Goal: Task Accomplishment & Management: Manage account settings

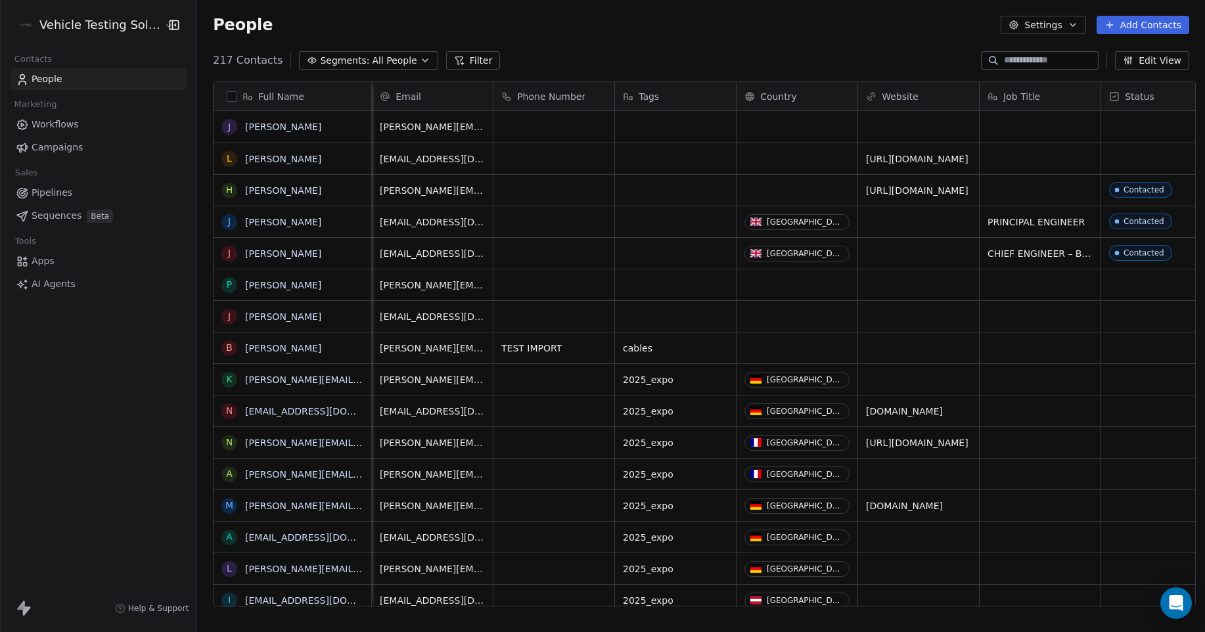
scroll to position [546, 1005]
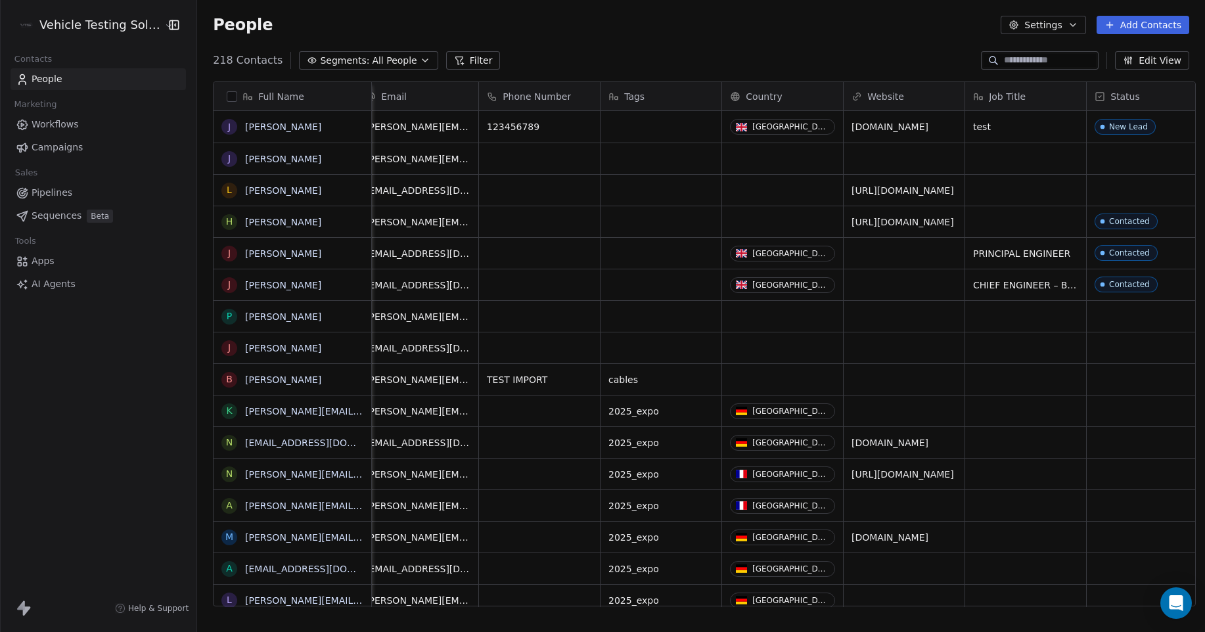
click at [94, 22] on html "Vehicle Testing Solutions Contacts People Marketing Workflows Campaigns Sales P…" at bounding box center [602, 316] width 1205 height 632
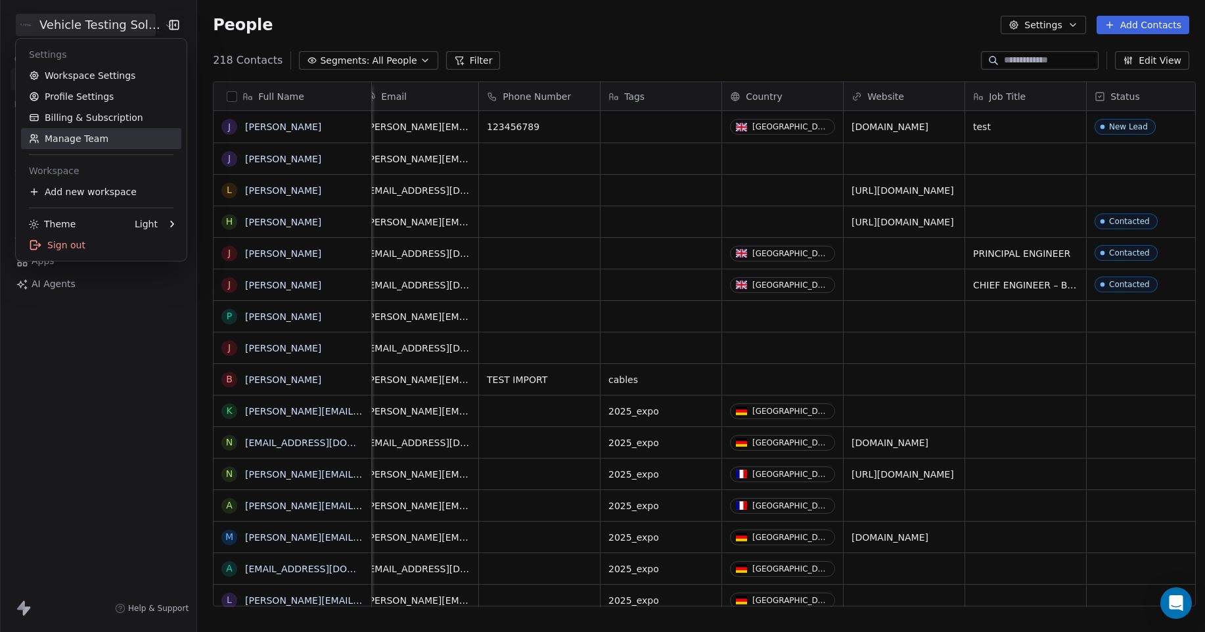
click at [80, 140] on link "Manage Team" at bounding box center [101, 138] width 160 height 21
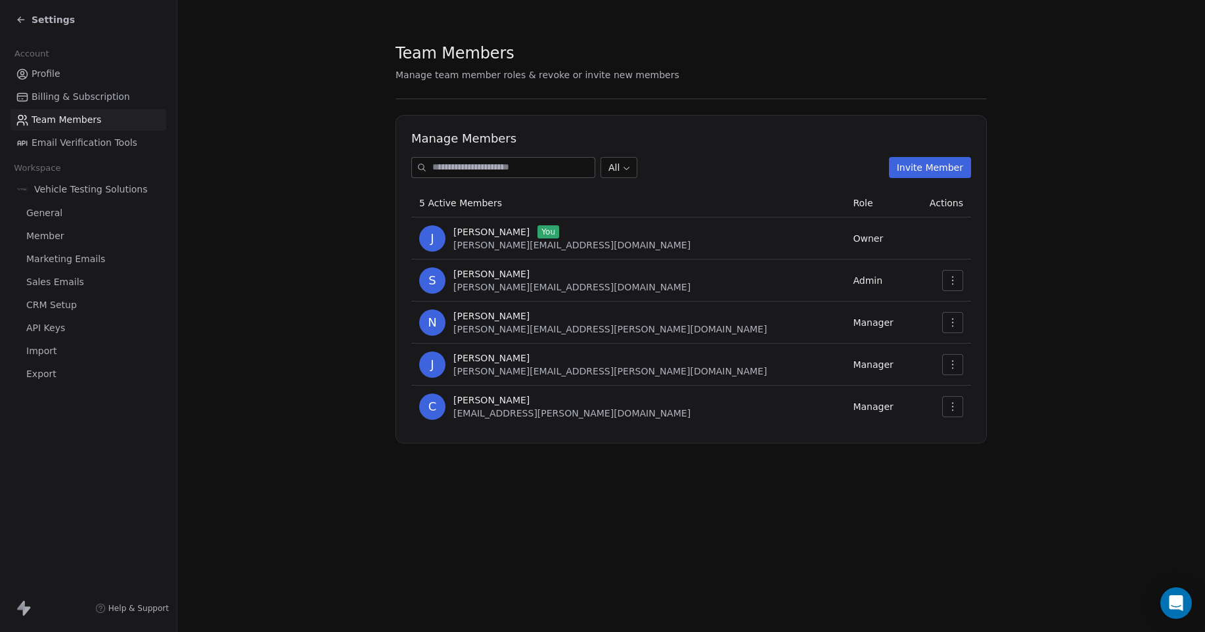
click at [73, 304] on span "CRM Setup" at bounding box center [51, 305] width 51 height 14
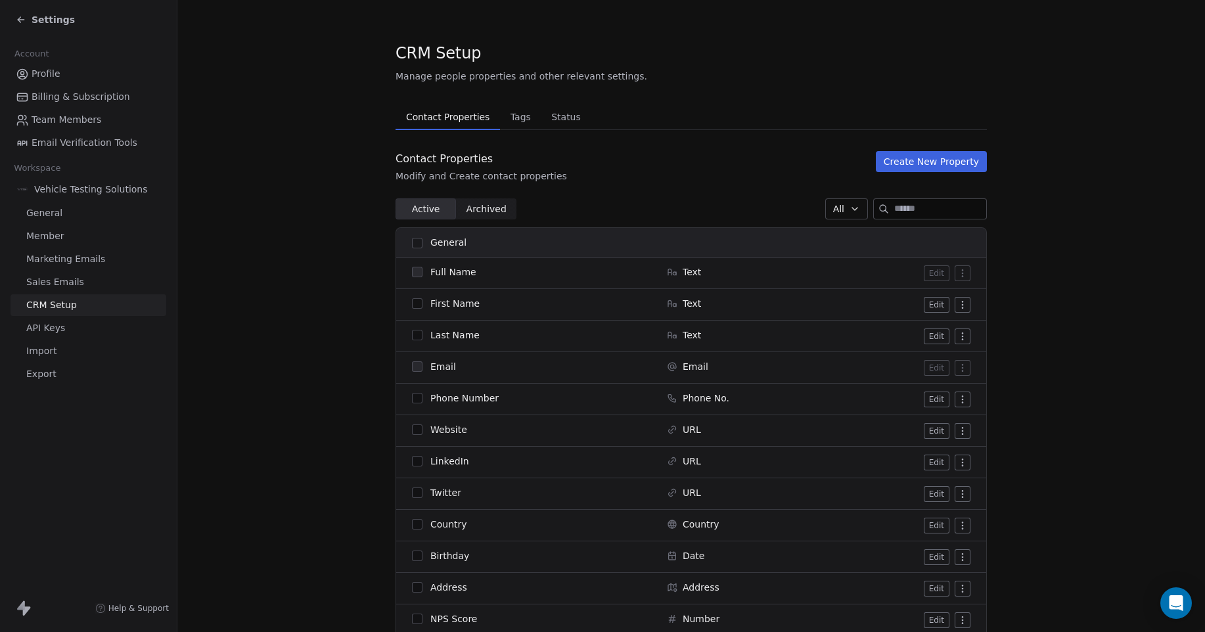
click at [921, 160] on button "Create New Property" at bounding box center [931, 161] width 111 height 21
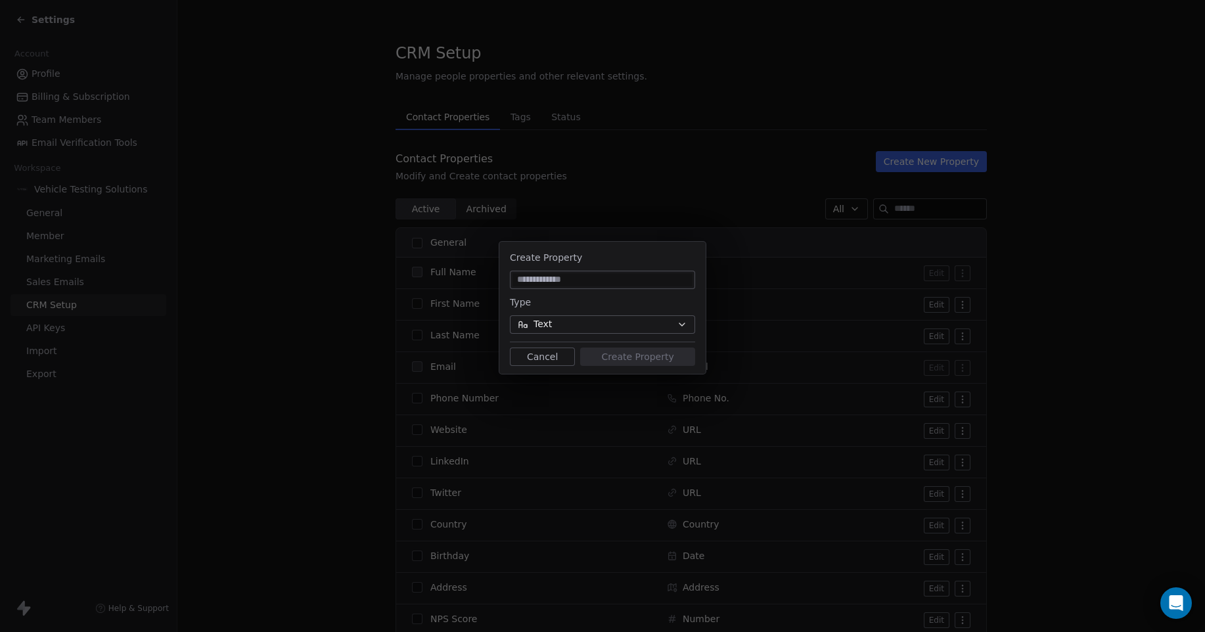
click at [681, 329] on icon "button" at bounding box center [682, 324] width 11 height 11
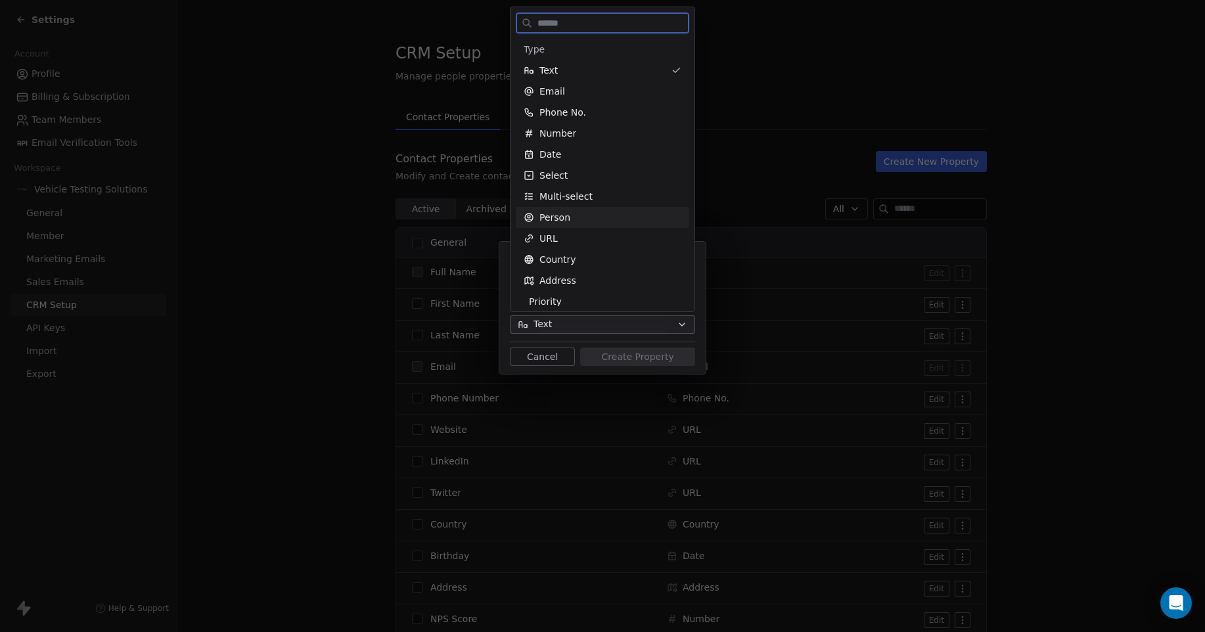
click at [571, 218] on div "Person" at bounding box center [603, 217] width 158 height 13
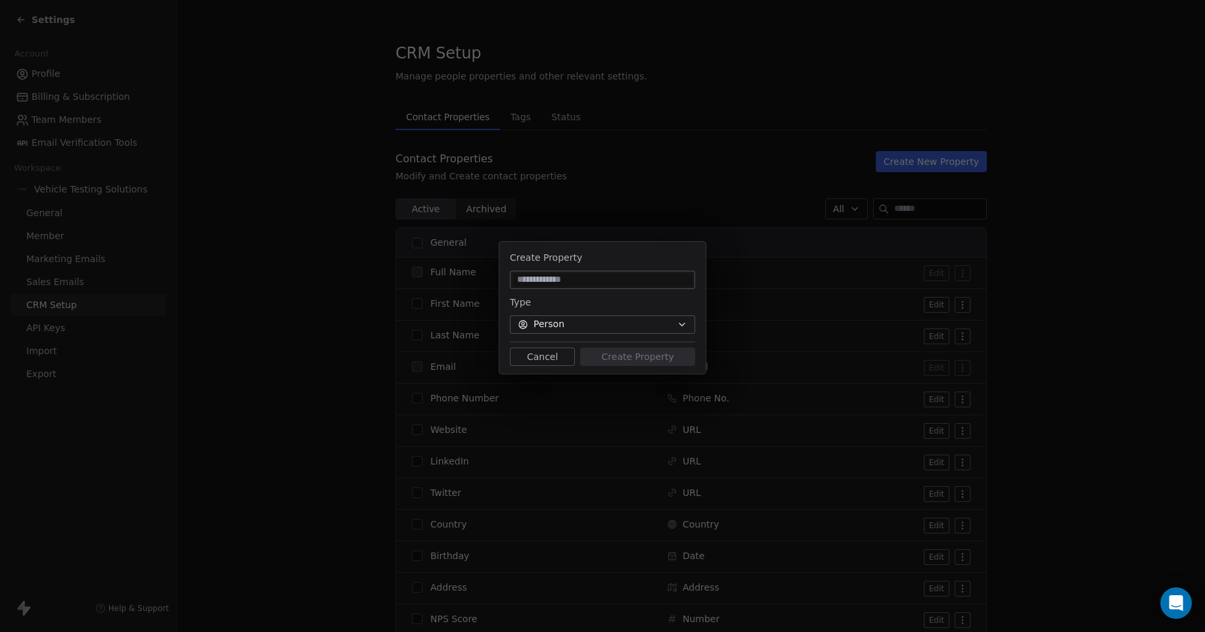
click at [595, 281] on input at bounding box center [603, 279] width 180 height 13
type input "**********"
click at [643, 355] on button "Create Property" at bounding box center [637, 357] width 115 height 18
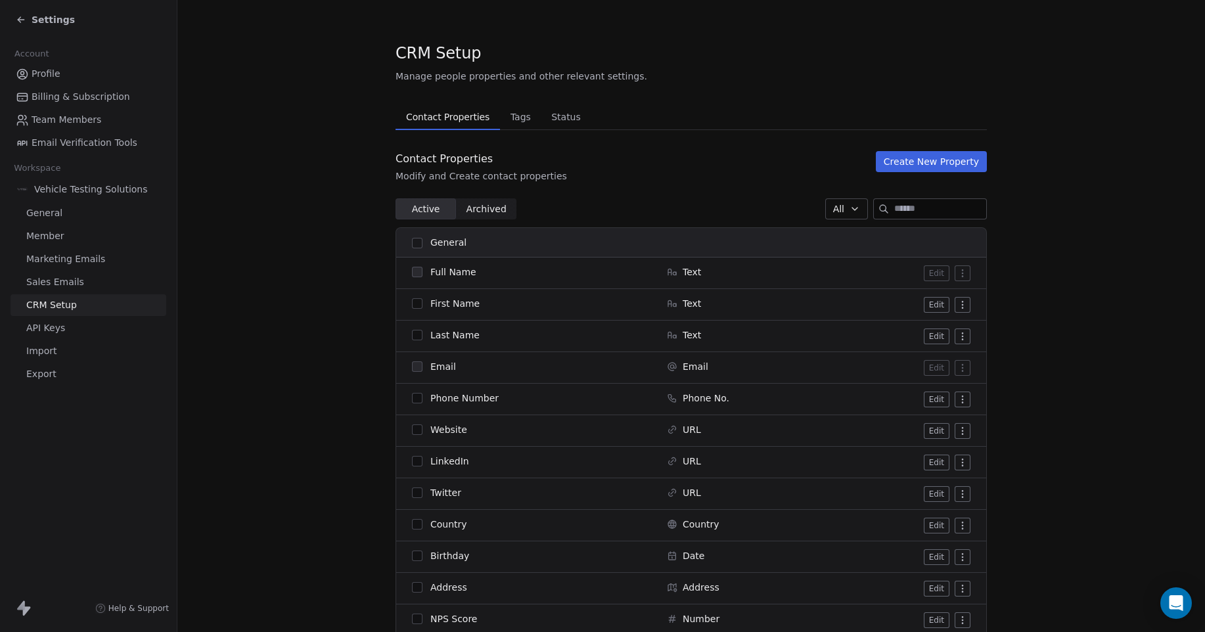
click at [48, 215] on span "General" at bounding box center [44, 213] width 36 height 14
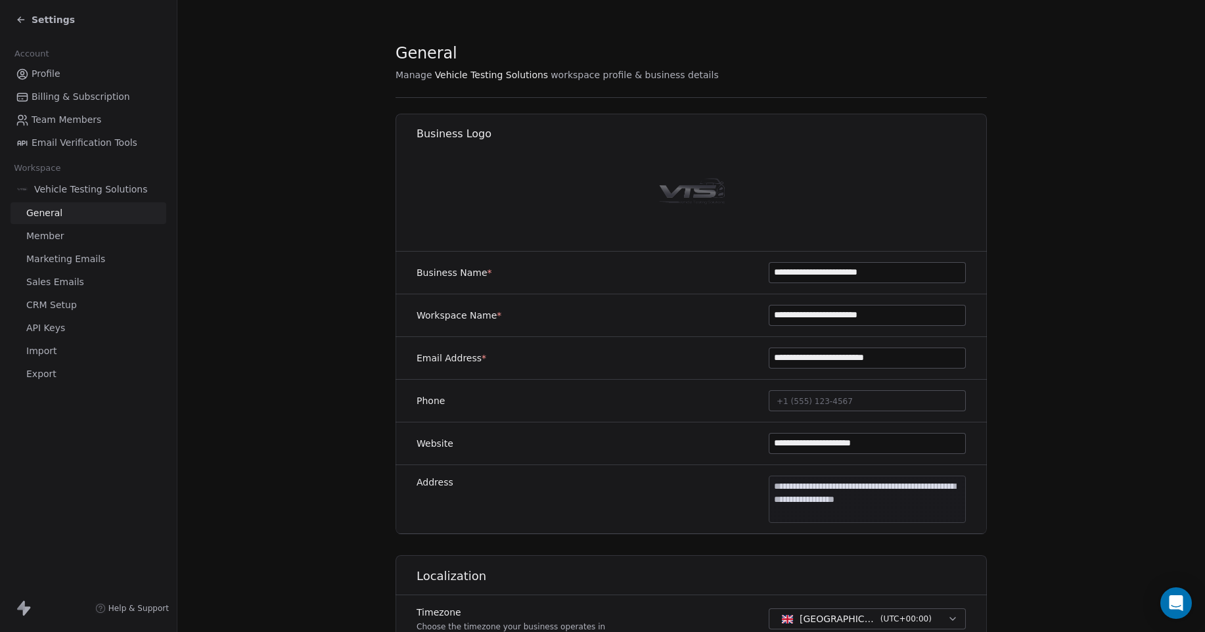
click at [40, 17] on span "Settings" at bounding box center [53, 19] width 43 height 13
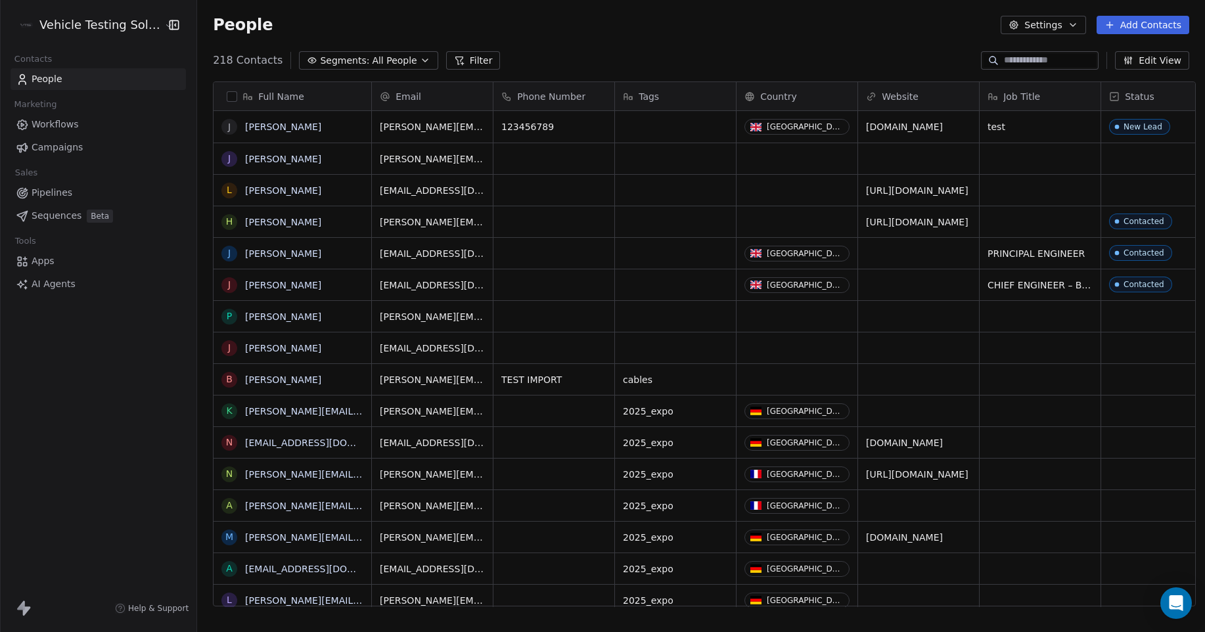
scroll to position [546, 1005]
click at [674, 97] on div "Tags" at bounding box center [674, 96] width 103 height 13
click at [674, 97] on html "Vehicle Testing Solutions Contacts People Marketing Workflows Campaigns Sales P…" at bounding box center [602, 316] width 1205 height 632
click at [1148, 28] on button "Add Contacts" at bounding box center [1143, 25] width 93 height 18
click at [1148, 55] on span "Create new contact" at bounding box center [1150, 54] width 90 height 14
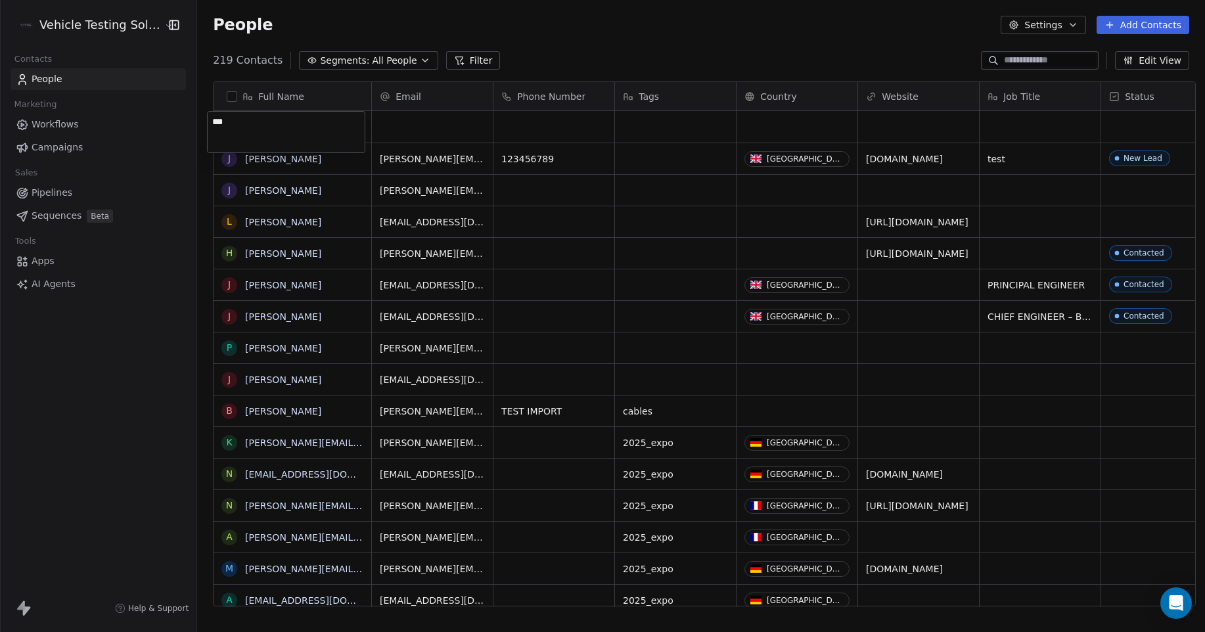
type textarea "****"
click at [434, 125] on html "Vehicle Testing Solutions Contacts People Marketing Workflows Campaigns Sales P…" at bounding box center [602, 316] width 1205 height 632
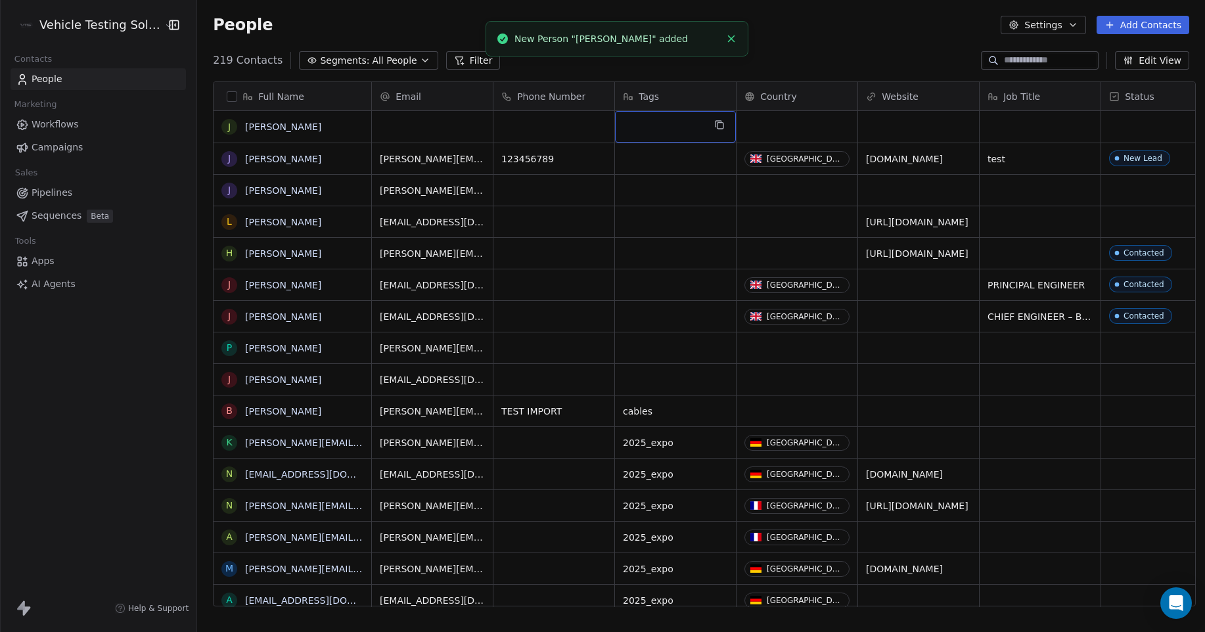
click at [664, 121] on div "grid" at bounding box center [675, 127] width 121 height 32
click at [659, 128] on div "grid" at bounding box center [675, 127] width 121 height 32
type textarea "****"
click at [708, 34] on html "Vehicle Testing Solutions Contacts People Marketing Workflows Campaigns Sales P…" at bounding box center [602, 316] width 1205 height 632
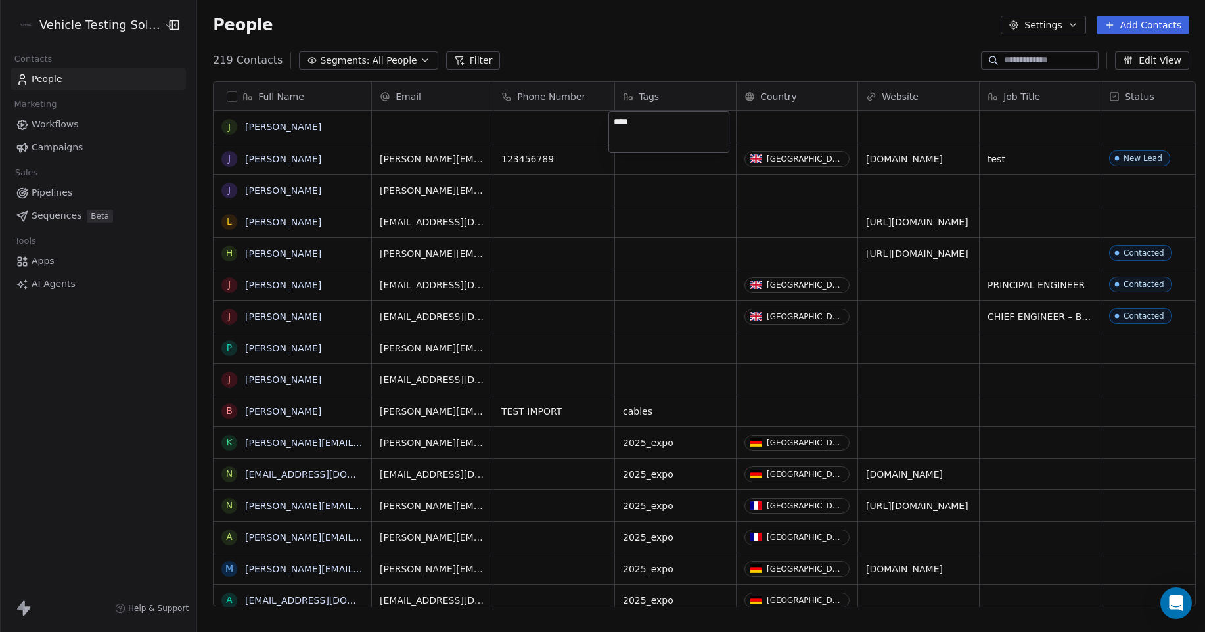
click at [801, 129] on html "Vehicle Testing Solutions Contacts People Marketing Workflows Campaigns Sales P…" at bounding box center [602, 316] width 1205 height 632
click at [687, 126] on div "grid" at bounding box center [675, 127] width 121 height 32
click at [673, 126] on div "grid" at bounding box center [675, 127] width 121 height 32
click at [673, 126] on textarea "****" at bounding box center [669, 132] width 120 height 41
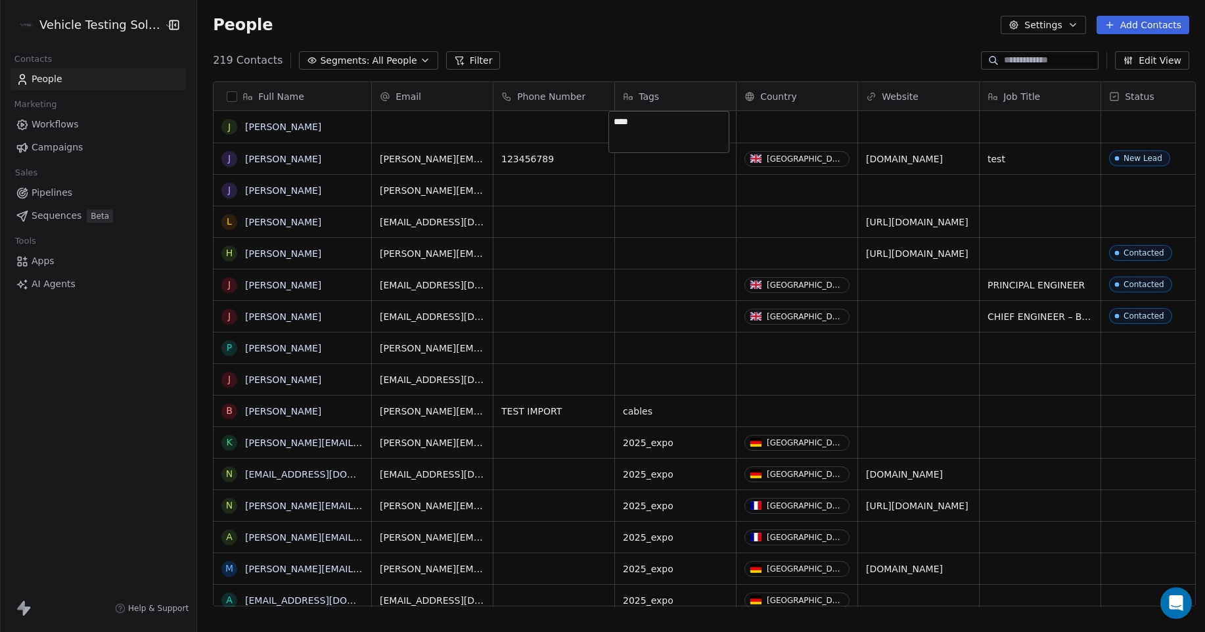
drag, startPoint x: 673, startPoint y: 126, endPoint x: 609, endPoint y: 120, distance: 64.0
click at [609, 120] on textarea "****" at bounding box center [669, 132] width 120 height 41
click at [263, 124] on html "Vehicle Testing Solutions Contacts People Marketing Workflows Campaigns Sales P…" at bounding box center [602, 316] width 1205 height 632
click at [257, 122] on link "[PERSON_NAME]" at bounding box center [283, 127] width 76 height 11
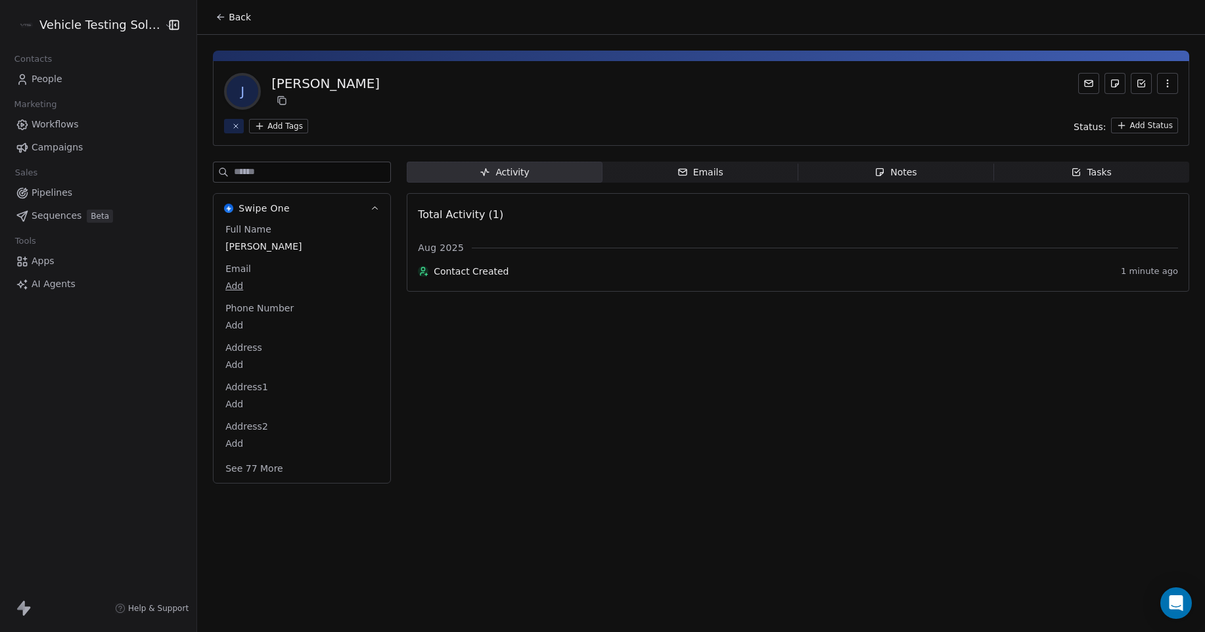
click at [278, 128] on html "Vehicle Testing Solutions Contacts People Marketing Workflows Campaigns Sales P…" at bounding box center [602, 316] width 1205 height 632
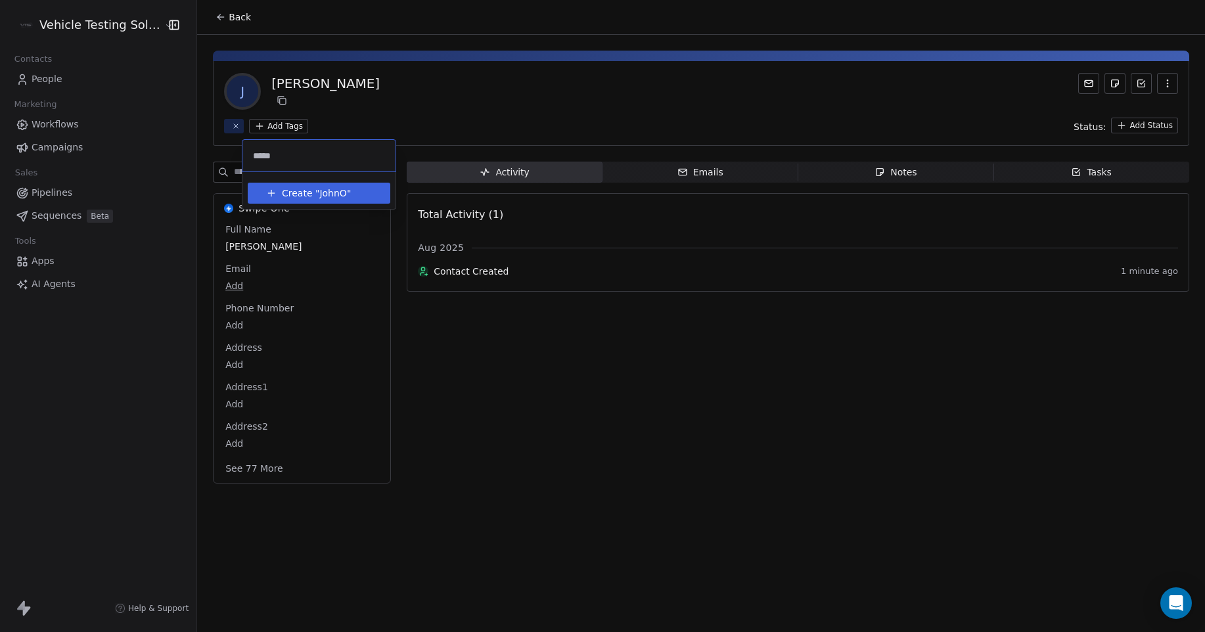
click at [274, 155] on input "*****" at bounding box center [318, 156] width 137 height 14
type input "******"
click at [332, 195] on span "[PERSON_NAME]" at bounding box center [343, 194] width 48 height 14
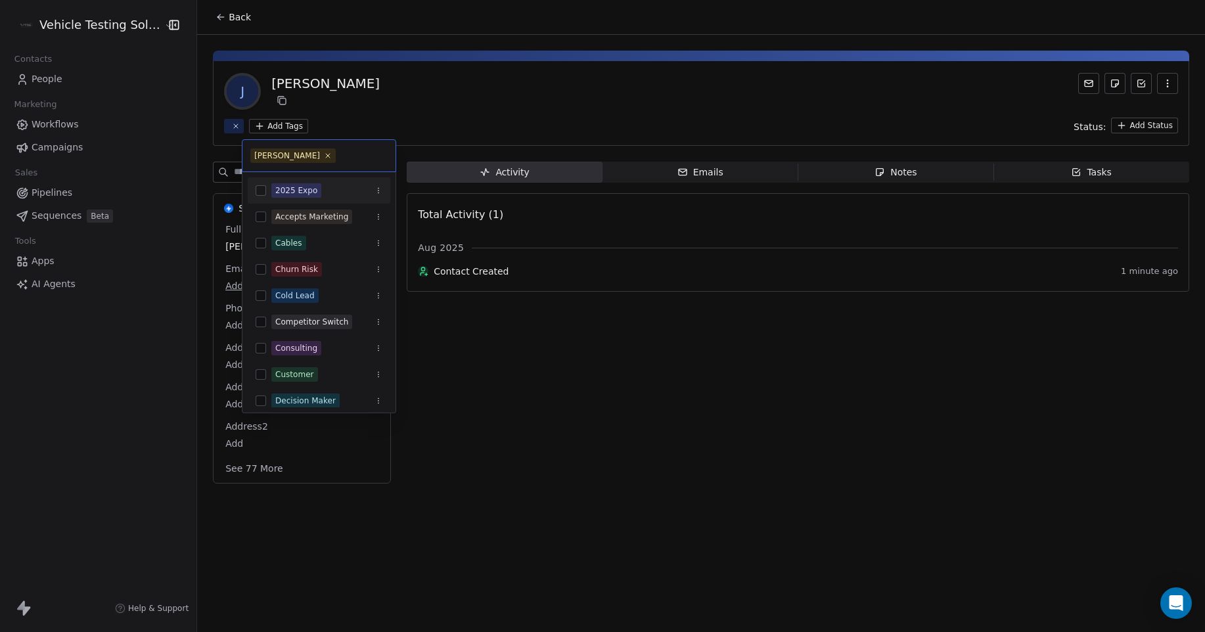
click at [278, 123] on html "Vehicle Testing Solutions Contacts People Marketing Workflows Campaigns Sales P…" at bounding box center [602, 316] width 1205 height 632
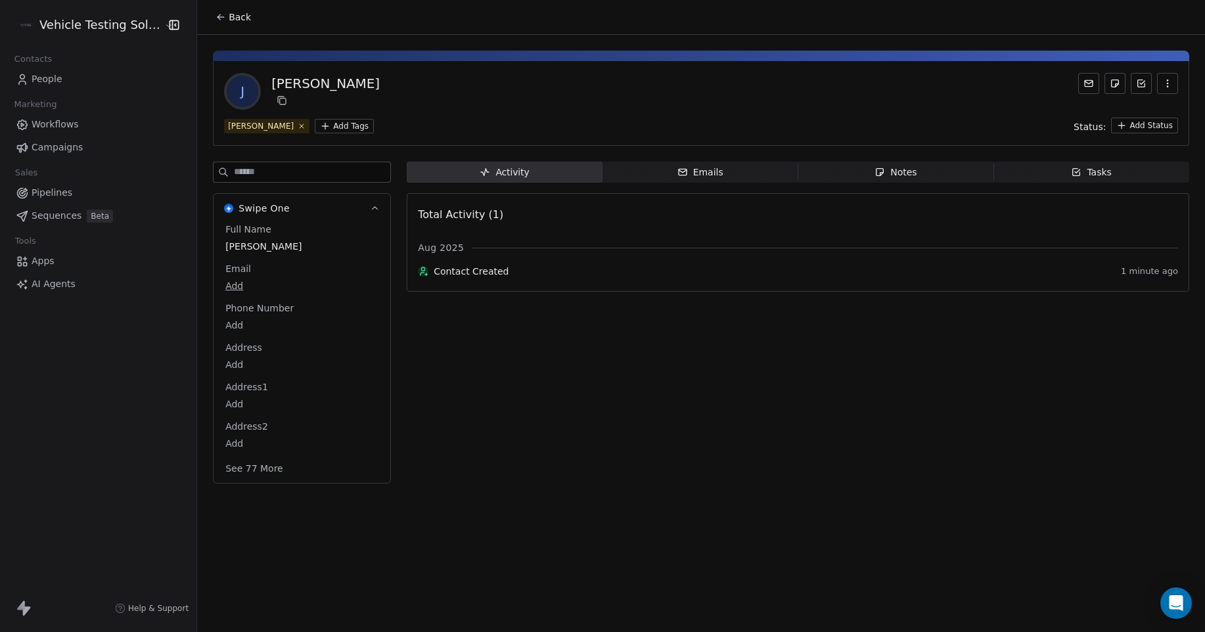
click at [295, 176] on input at bounding box center [312, 172] width 156 height 20
type input "******"
click at [370, 102] on div "[PERSON_NAME]" at bounding box center [701, 91] width 954 height 37
click at [338, 175] on input "******" at bounding box center [312, 172] width 156 height 20
click at [269, 308] on div "Back J [PERSON_NAME] Add Tags Status: Add Status ****** Swipe One Activity Acti…" at bounding box center [701, 316] width 1008 height 632
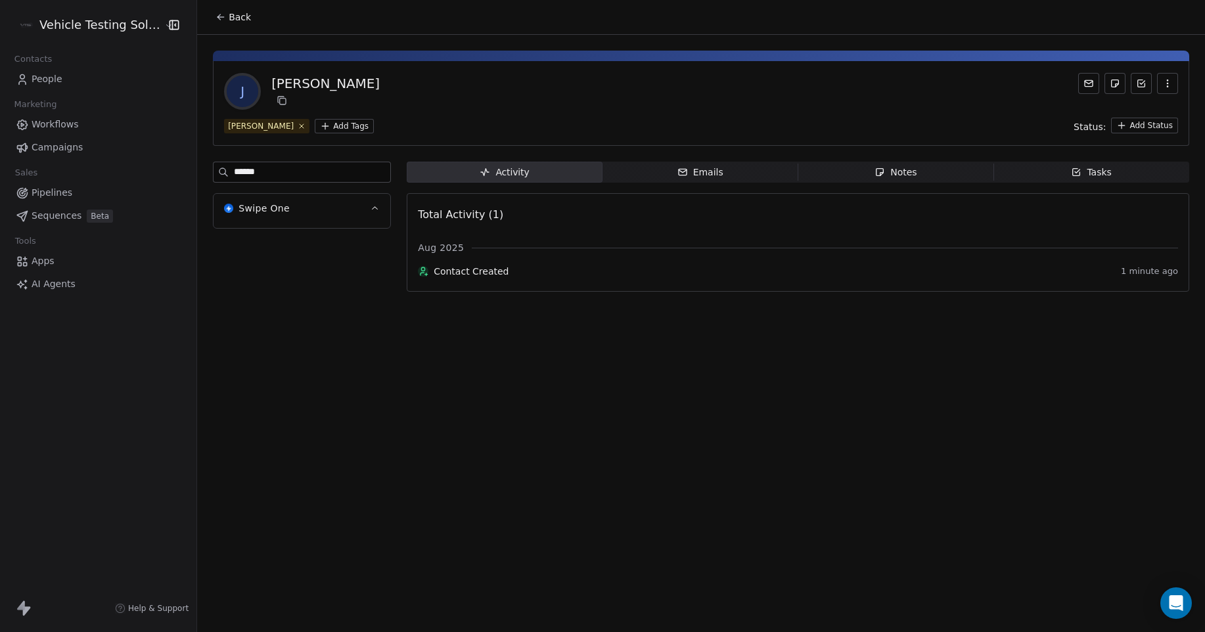
drag, startPoint x: 289, startPoint y: 166, endPoint x: 202, endPoint y: 176, distance: 86.7
click at [202, 176] on div "J [PERSON_NAME] Add Tags Status: Add Status ****** Swipe One Activity Activity …" at bounding box center [701, 167] width 1008 height 265
click at [302, 123] on html "Vehicle Testing Solutions Contacts People Marketing Workflows Campaigns Sales P…" at bounding box center [602, 316] width 1205 height 632
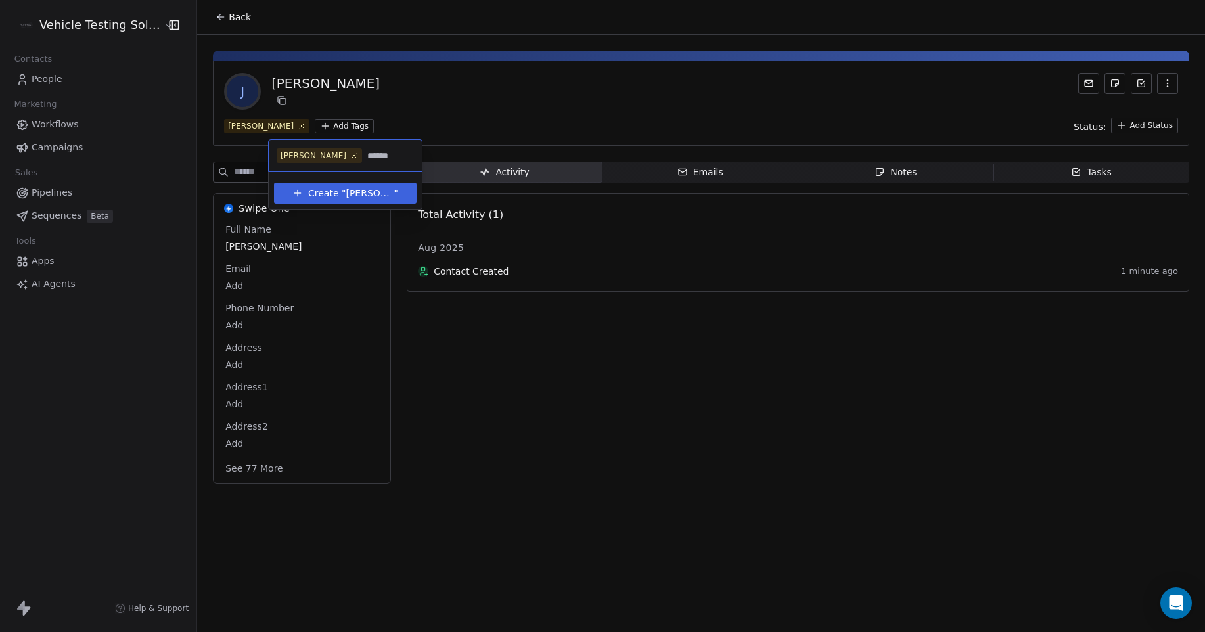
type input "******"
click at [352, 189] on span "[PERSON_NAME]" at bounding box center [370, 194] width 48 height 14
type input "*****"
click at [350, 209] on span "[PERSON_NAME]" at bounding box center [370, 209] width 48 height 14
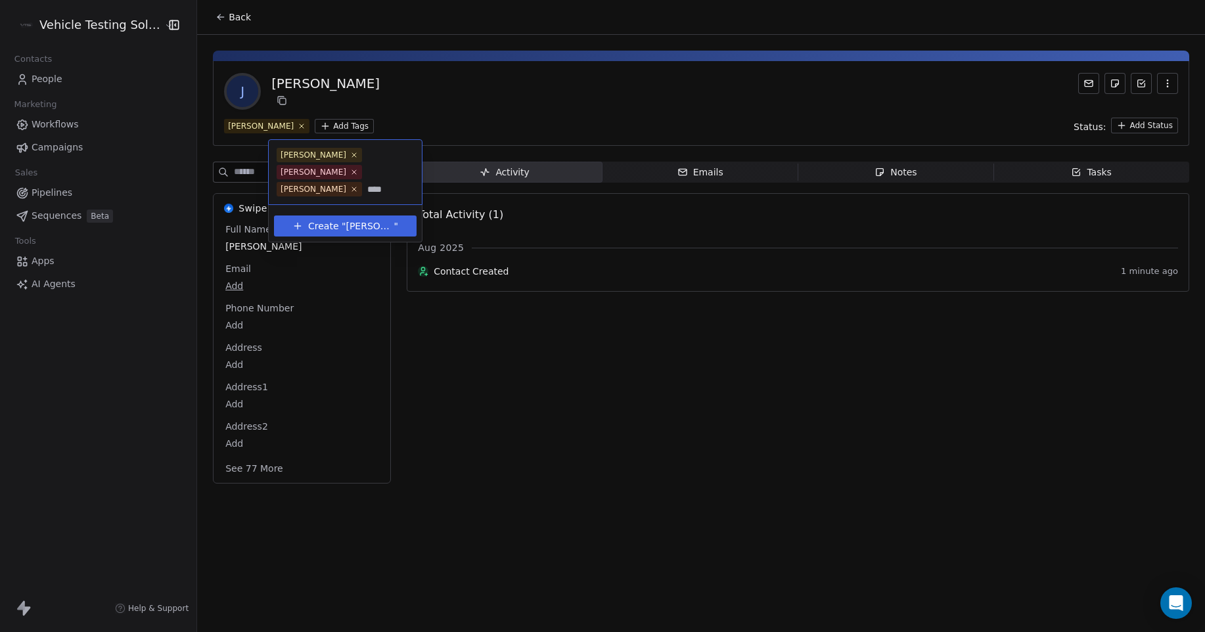
type input "****"
click at [358, 220] on span "[PERSON_NAME]" at bounding box center [370, 227] width 48 height 14
type input "******"
click at [355, 237] on span "[PERSON_NAME]" at bounding box center [370, 244] width 48 height 14
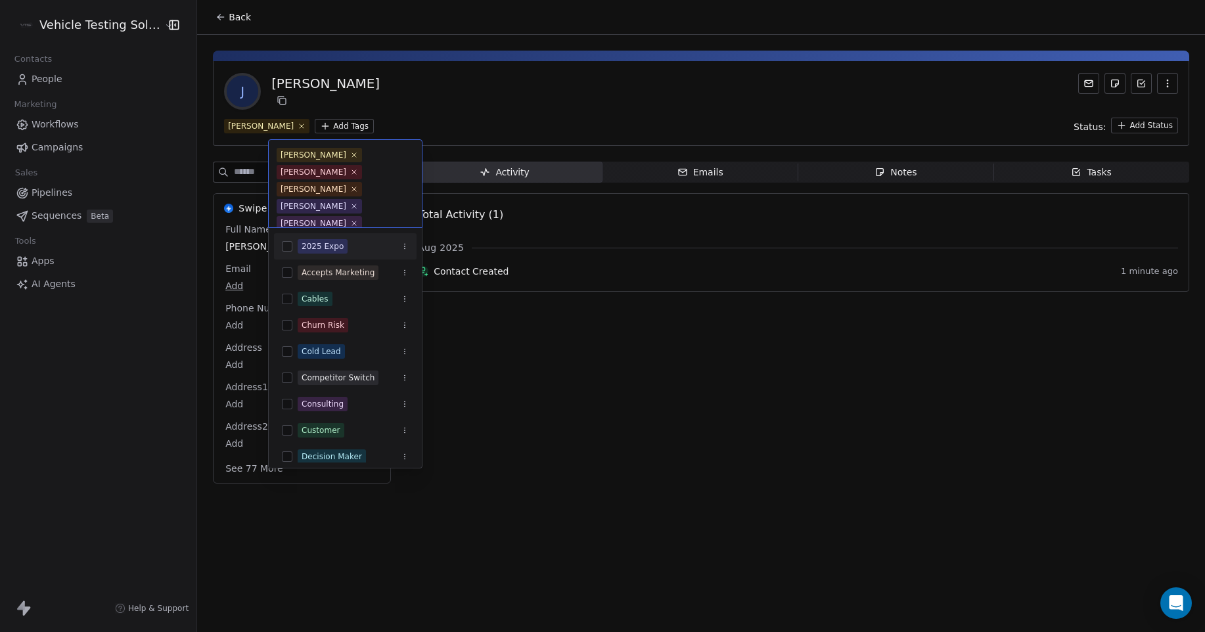
click at [415, 114] on html "Vehicle Testing Solutions Contacts People Marketing Workflows Campaigns Sales P…" at bounding box center [602, 316] width 1205 height 632
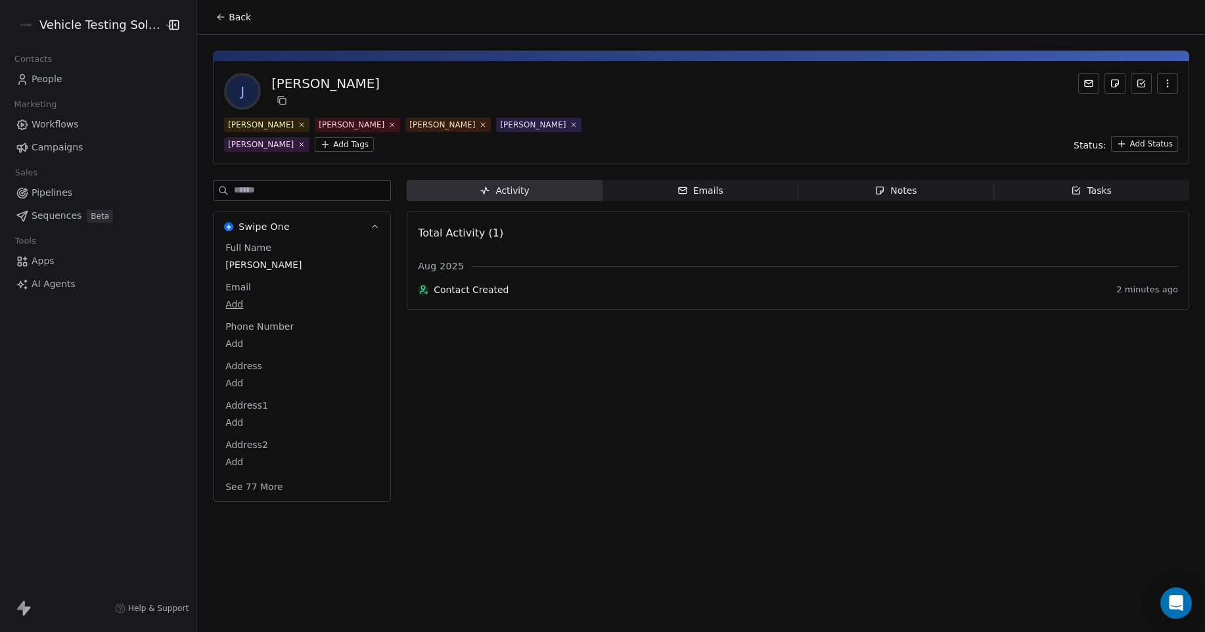
click at [42, 81] on span "People" at bounding box center [47, 79] width 31 height 14
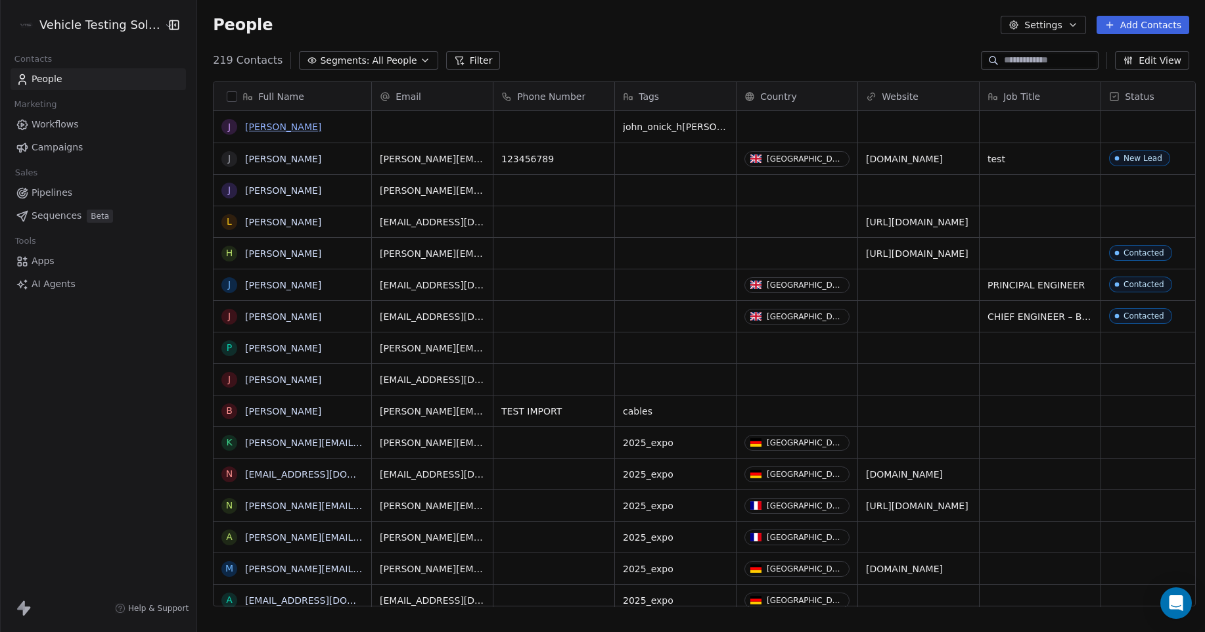
click at [248, 131] on link "[PERSON_NAME]" at bounding box center [283, 127] width 76 height 11
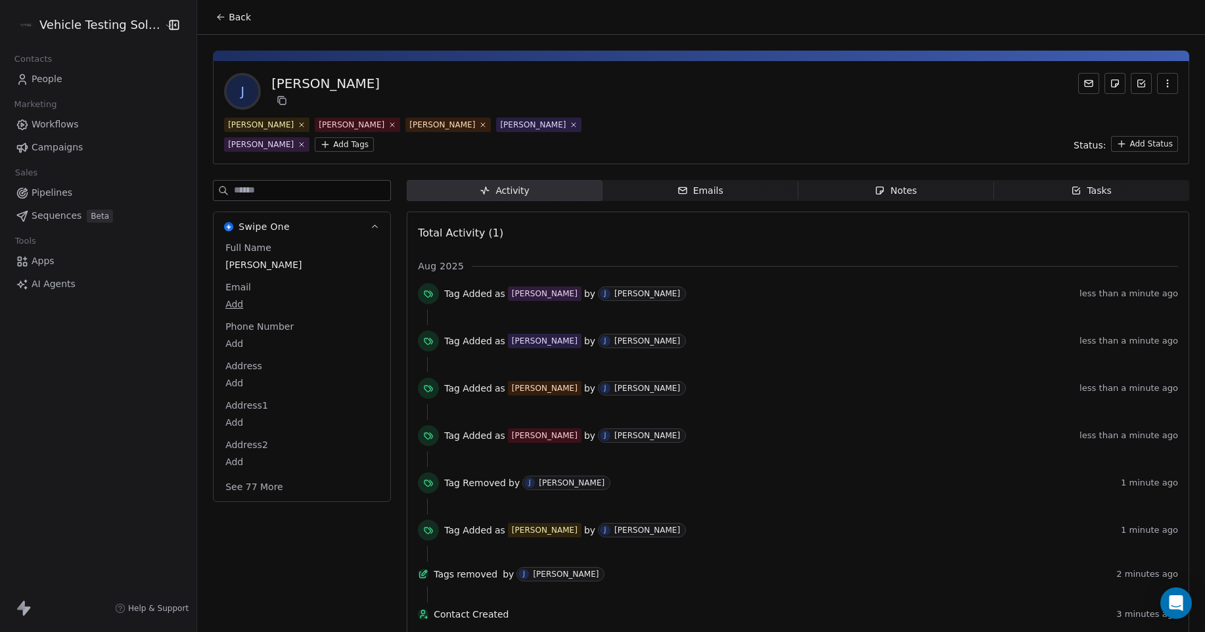
click at [1163, 79] on icon "button" at bounding box center [1168, 83] width 11 height 11
click at [1125, 113] on div "Delete" at bounding box center [1149, 112] width 88 height 21
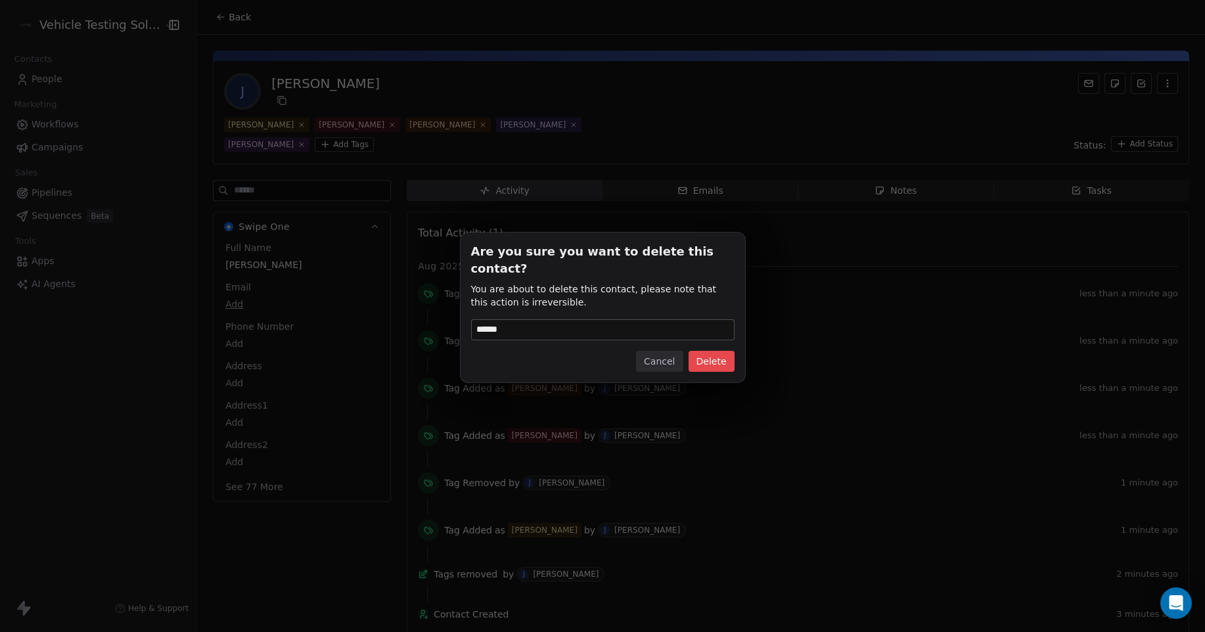
type input "******"
click at [718, 352] on button "Delete" at bounding box center [712, 361] width 46 height 21
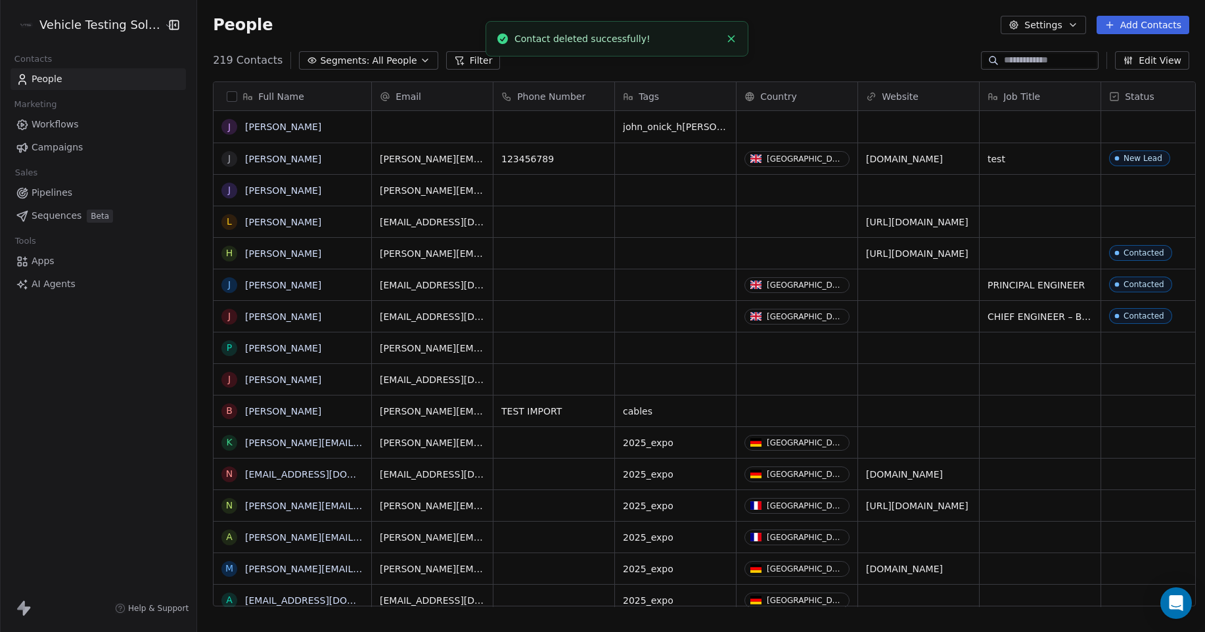
scroll to position [546, 1005]
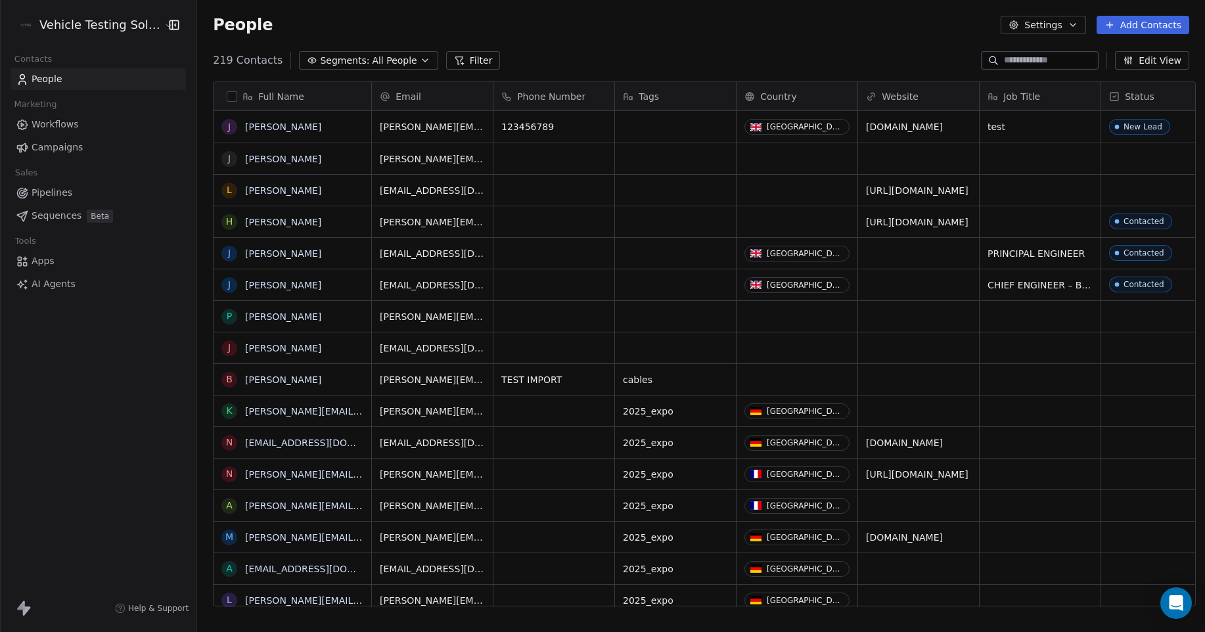
click at [682, 105] on div "Tags" at bounding box center [675, 96] width 121 height 28
click at [683, 102] on html "Vehicle Testing Solutions Contacts People Marketing Workflows Campaigns Sales P…" at bounding box center [602, 316] width 1205 height 632
click at [678, 125] on div "grid" at bounding box center [675, 127] width 121 height 32
type textarea "*"
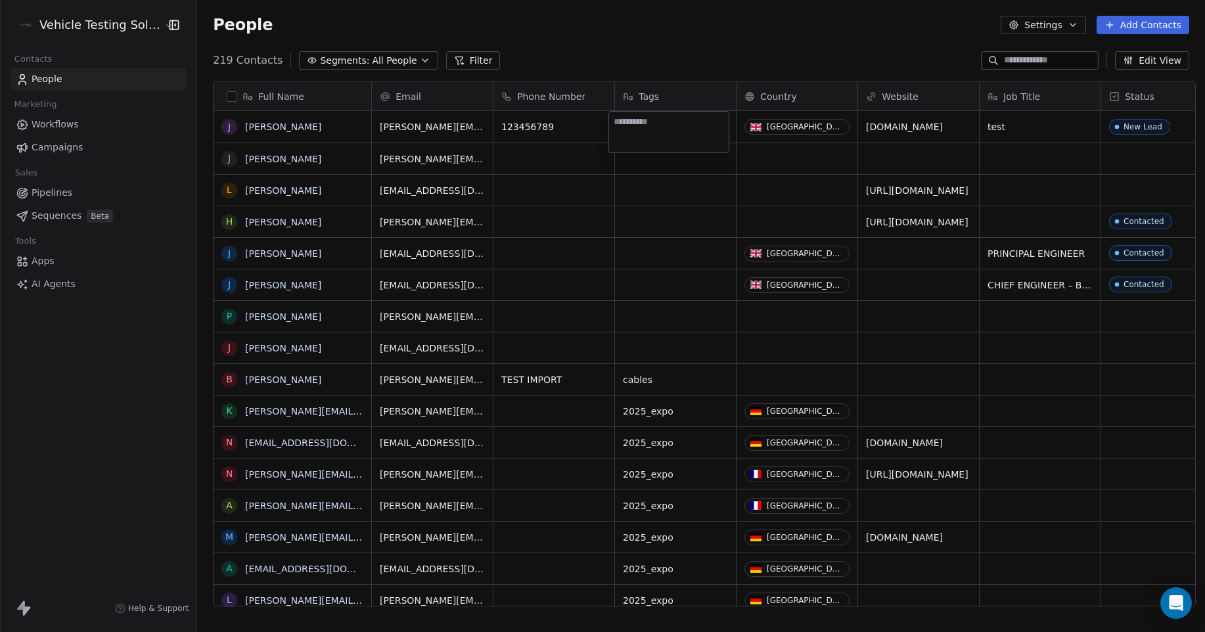
click at [697, 49] on html "Vehicle Testing Solutions Contacts People Marketing Workflows Campaigns Sales P…" at bounding box center [602, 316] width 1205 height 632
click at [81, 32] on html "Vehicle Testing Solutions Contacts People Marketing Workflows Campaigns Sales P…" at bounding box center [602, 316] width 1205 height 632
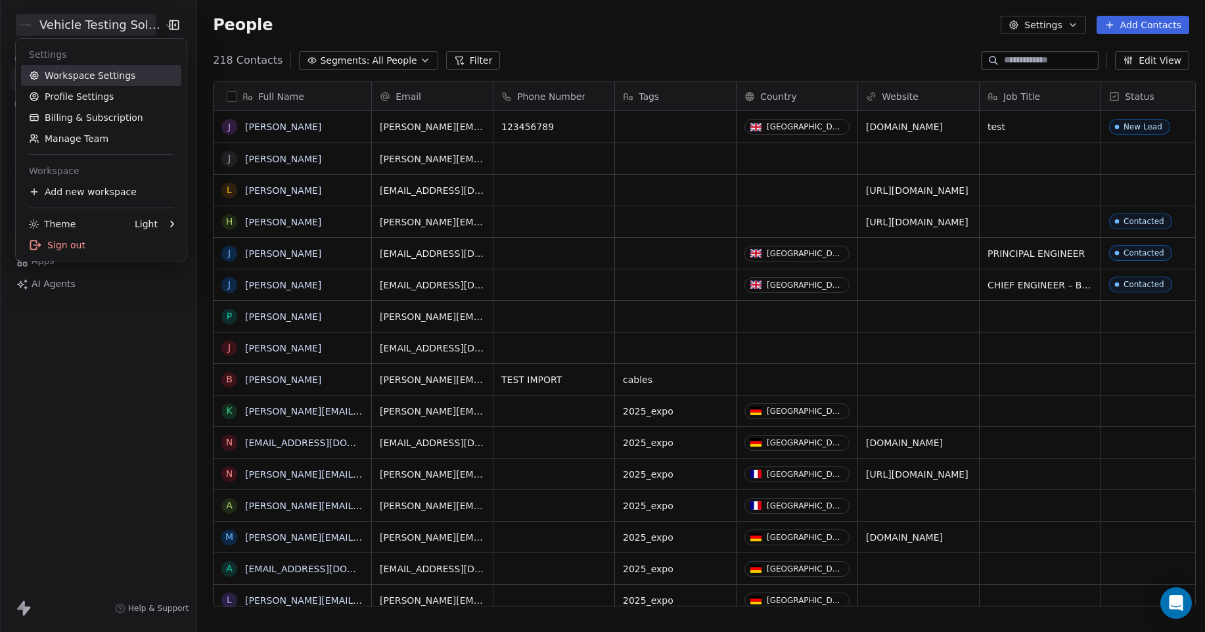
click at [106, 71] on link "Workspace Settings" at bounding box center [101, 75] width 160 height 21
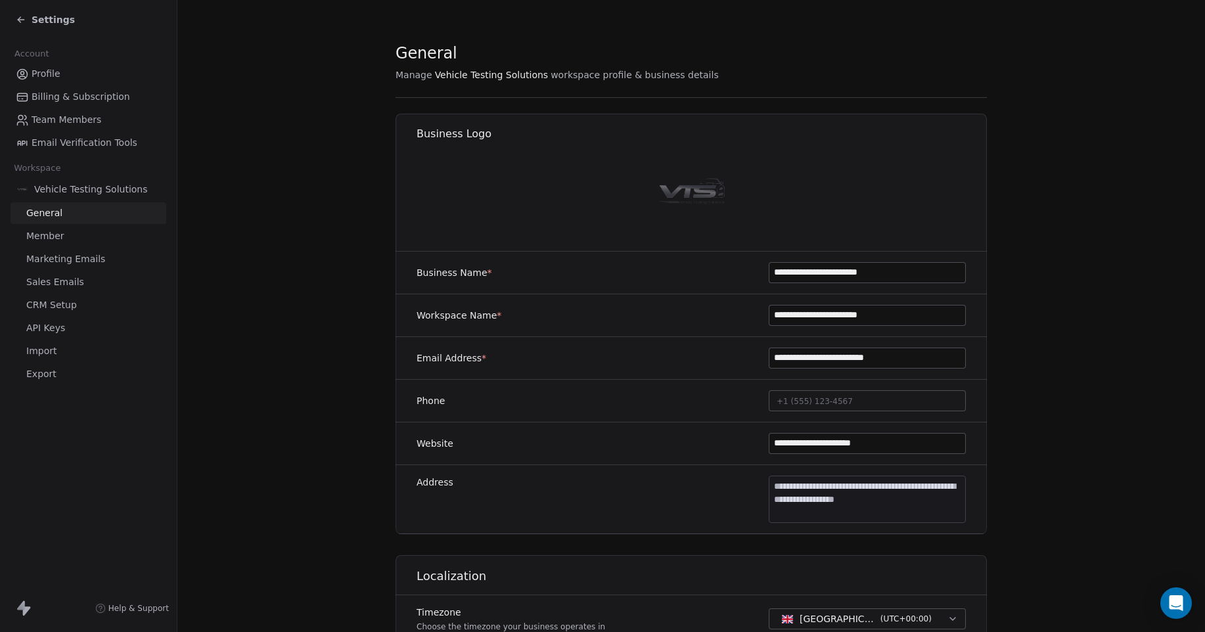
click at [57, 303] on span "CRM Setup" at bounding box center [51, 305] width 51 height 14
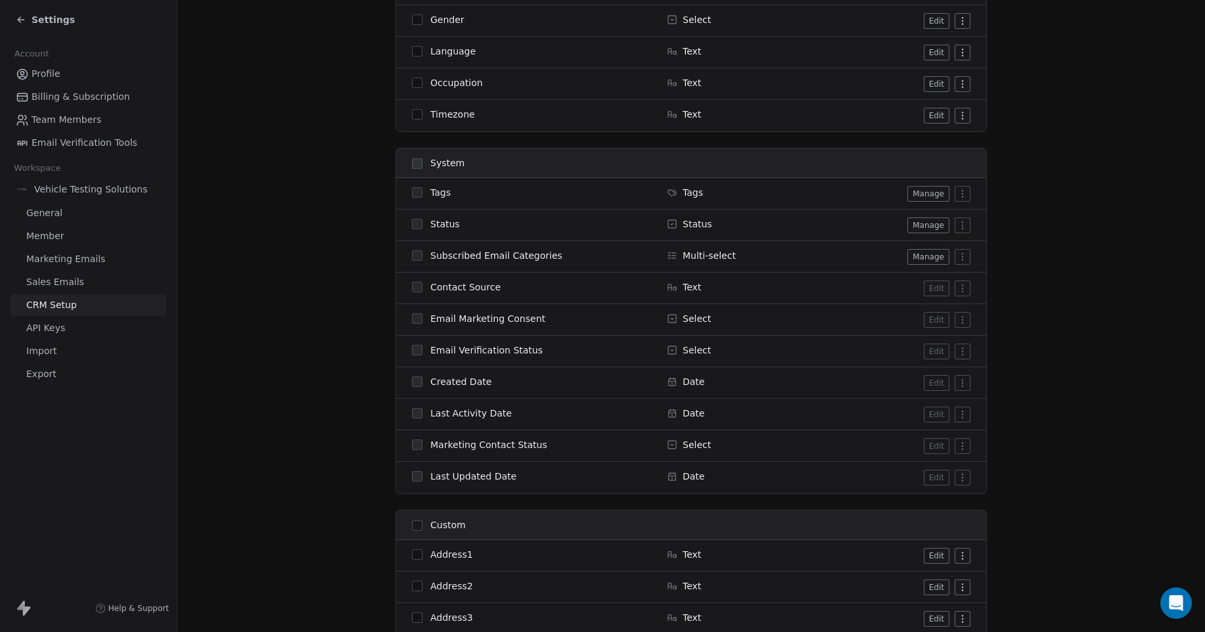
scroll to position [1122, 0]
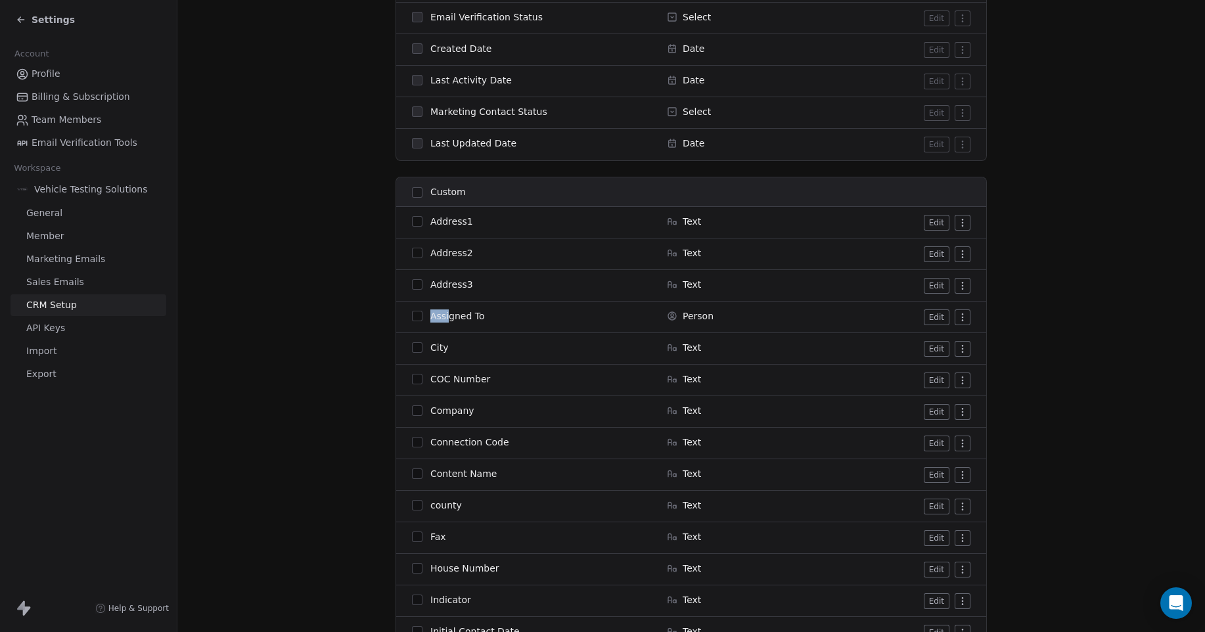
click at [934, 314] on button "Edit" at bounding box center [937, 318] width 26 height 16
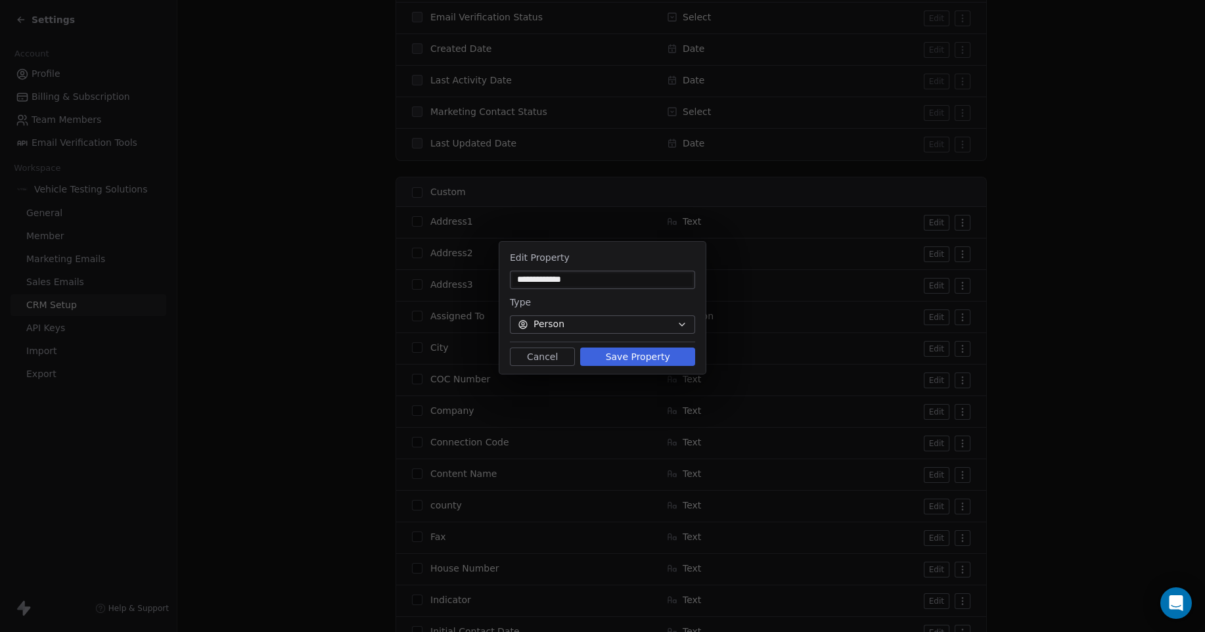
type input "**********"
click at [683, 325] on icon "button" at bounding box center [682, 324] width 5 height 3
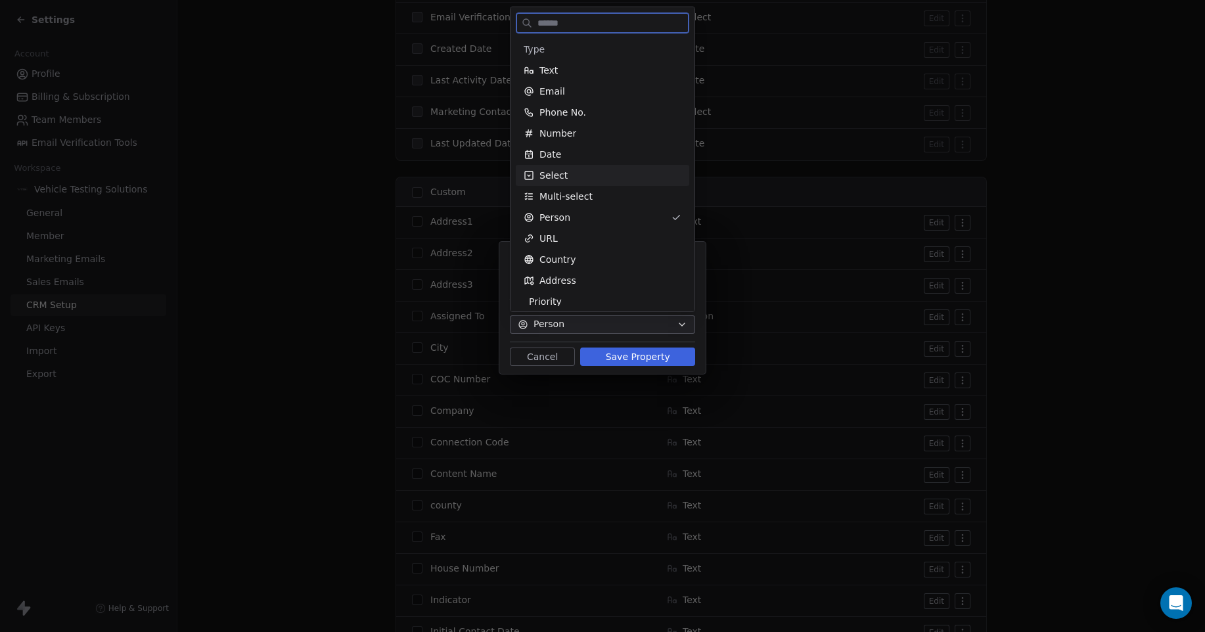
click at [604, 181] on div "Select" at bounding box center [603, 175] width 158 height 13
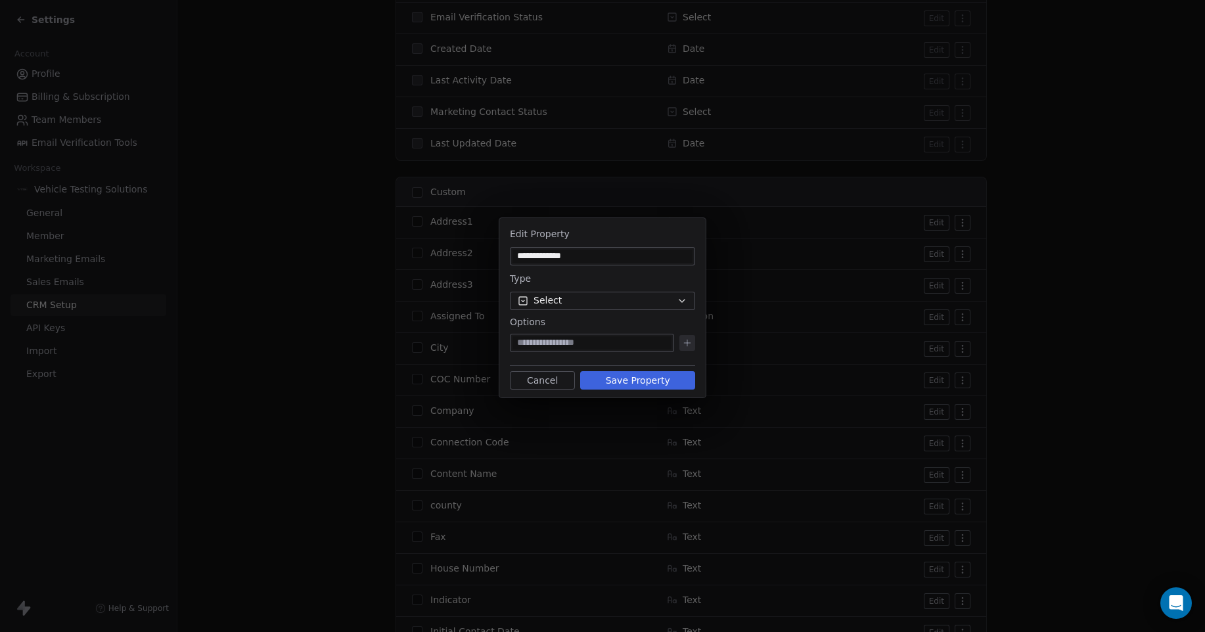
click at [658, 379] on button "Save Property" at bounding box center [637, 380] width 115 height 18
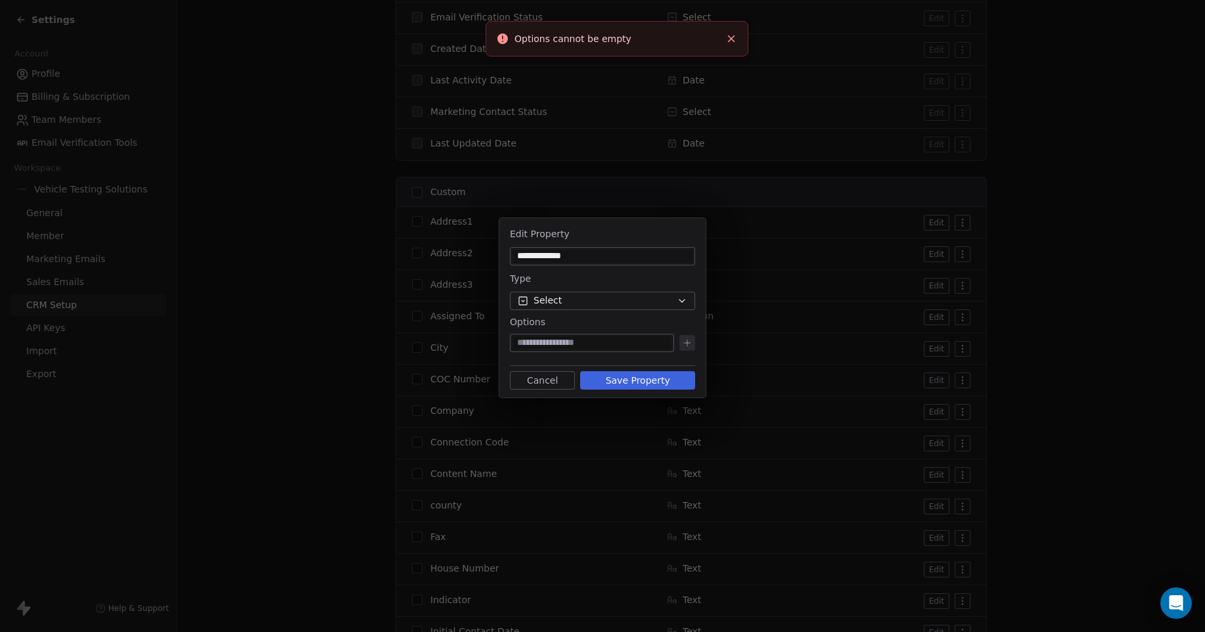
click at [737, 37] on button "Close toast" at bounding box center [731, 38] width 17 height 17
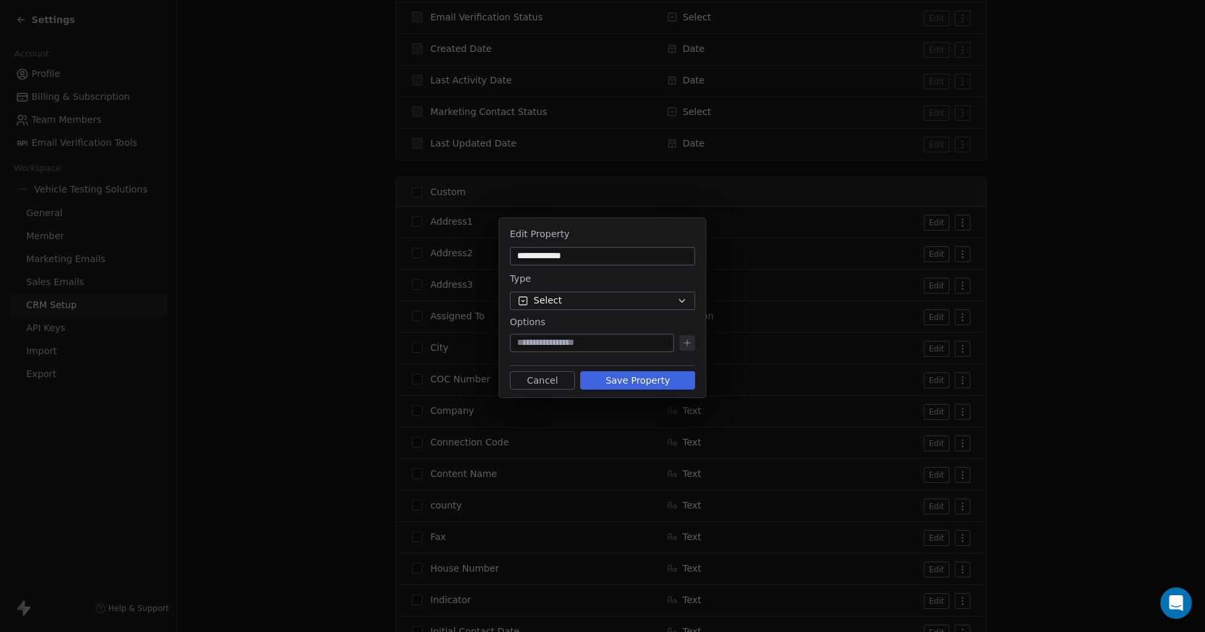
click at [681, 300] on icon "button" at bounding box center [682, 301] width 5 height 3
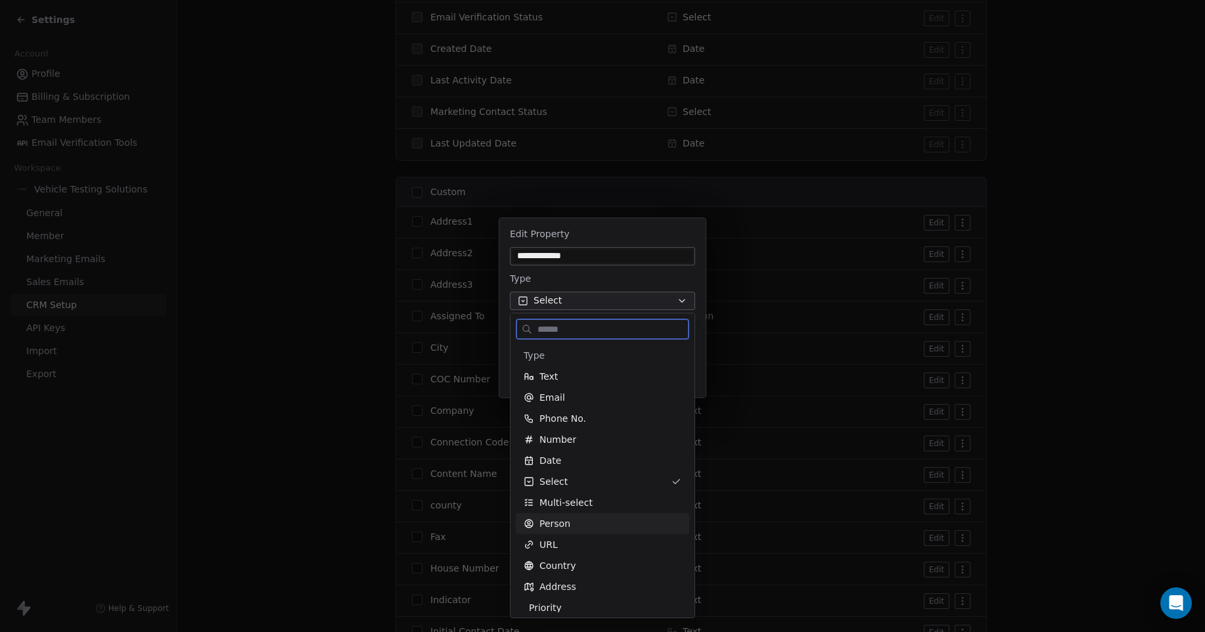
click at [638, 527] on div "Person" at bounding box center [603, 523] width 158 height 13
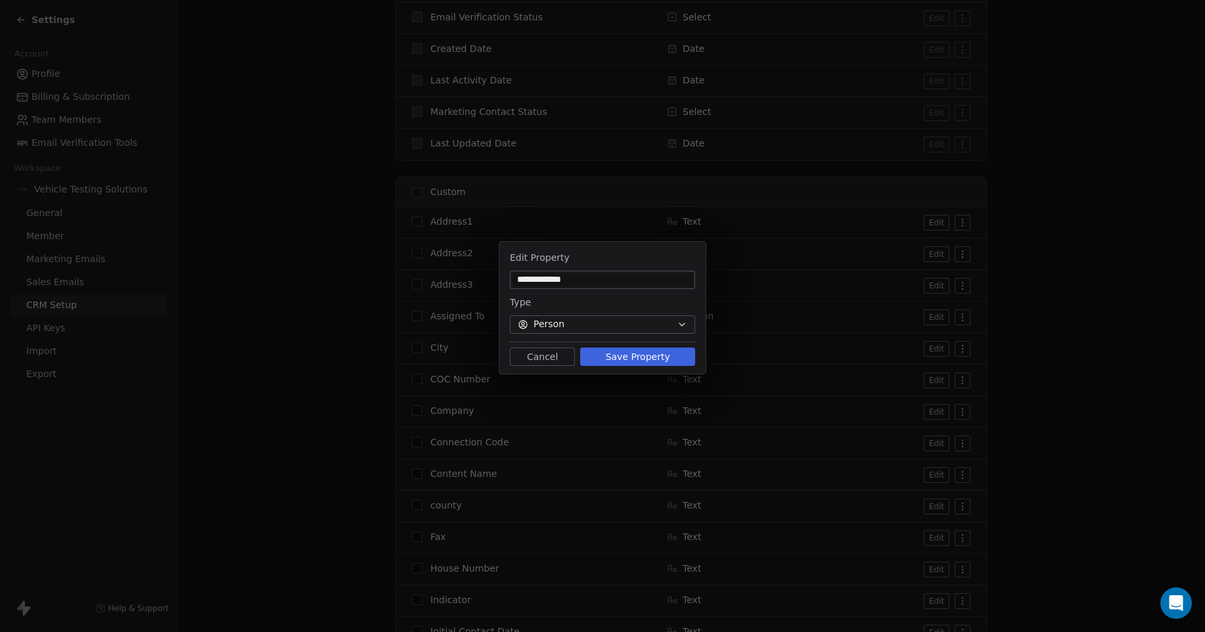
click at [652, 352] on button "Save Property" at bounding box center [637, 357] width 115 height 18
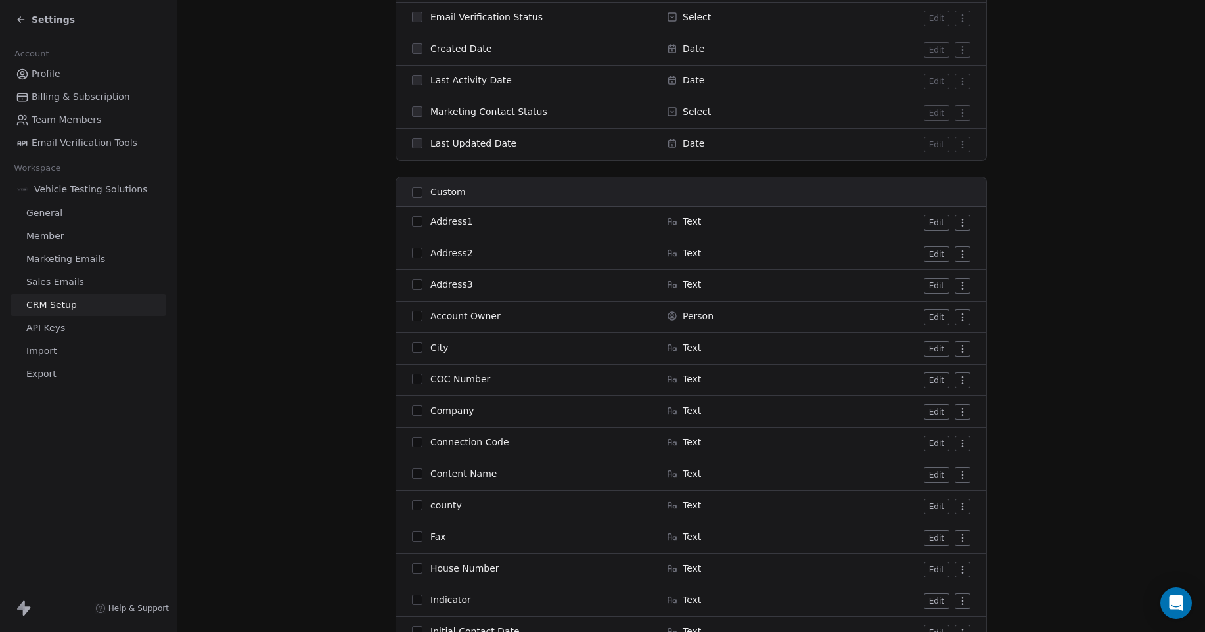
click at [49, 17] on span "Settings" at bounding box center [53, 19] width 43 height 13
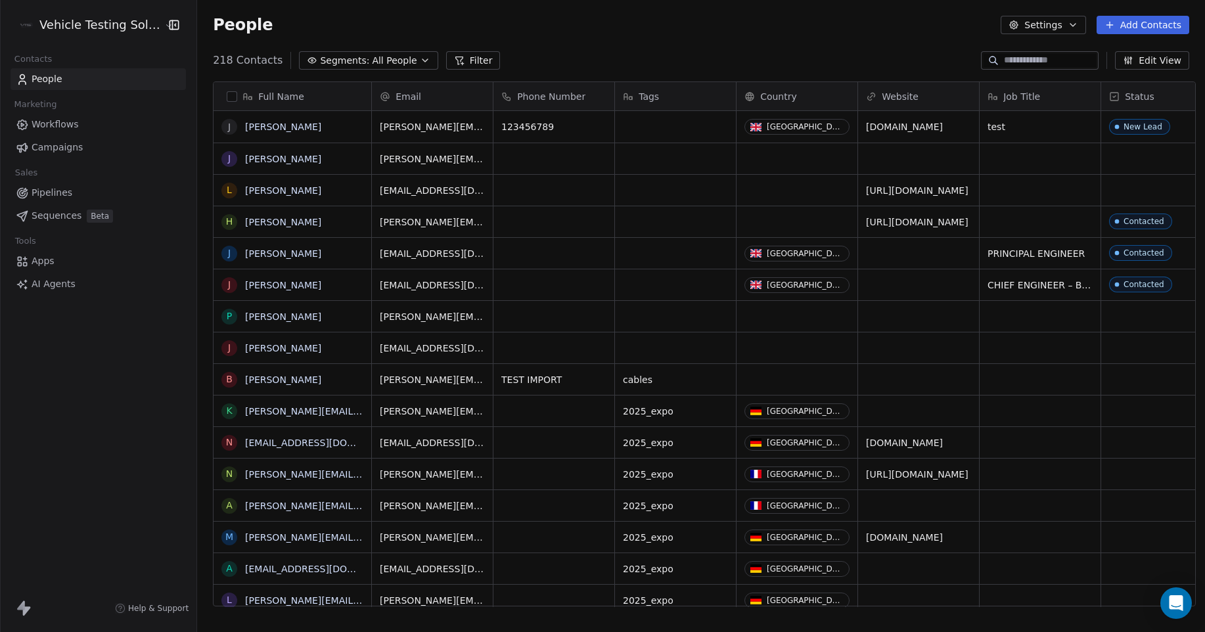
scroll to position [546, 1005]
click at [423, 59] on icon "button" at bounding box center [425, 60] width 5 height 3
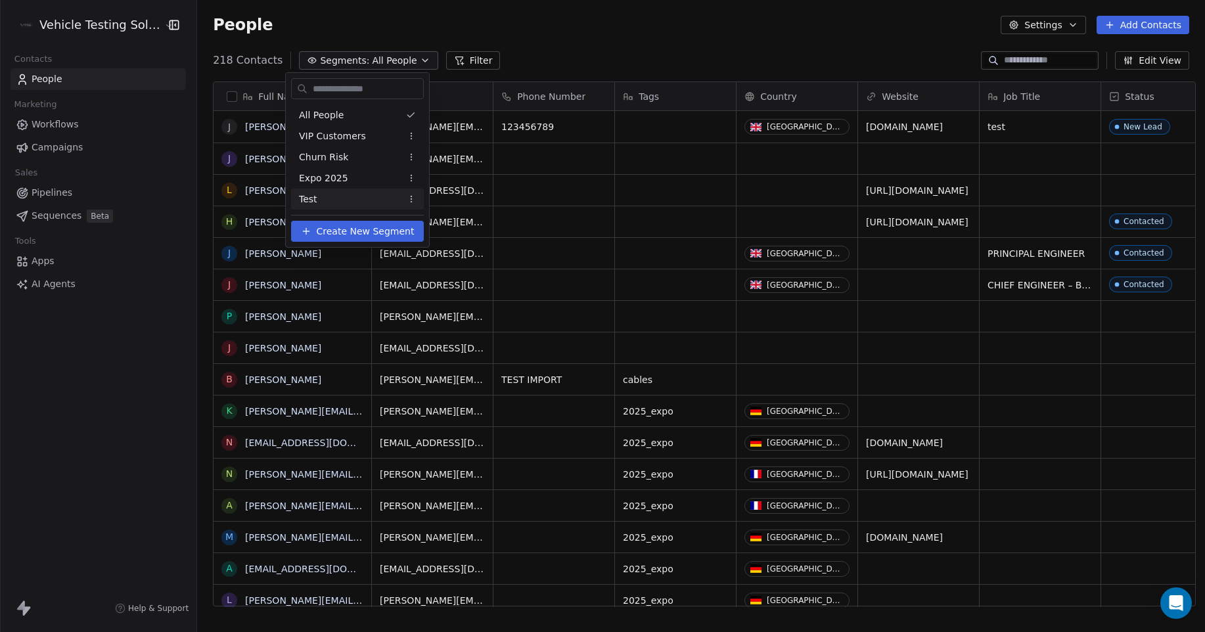
click at [392, 231] on span "Create New Segment" at bounding box center [366, 232] width 98 height 14
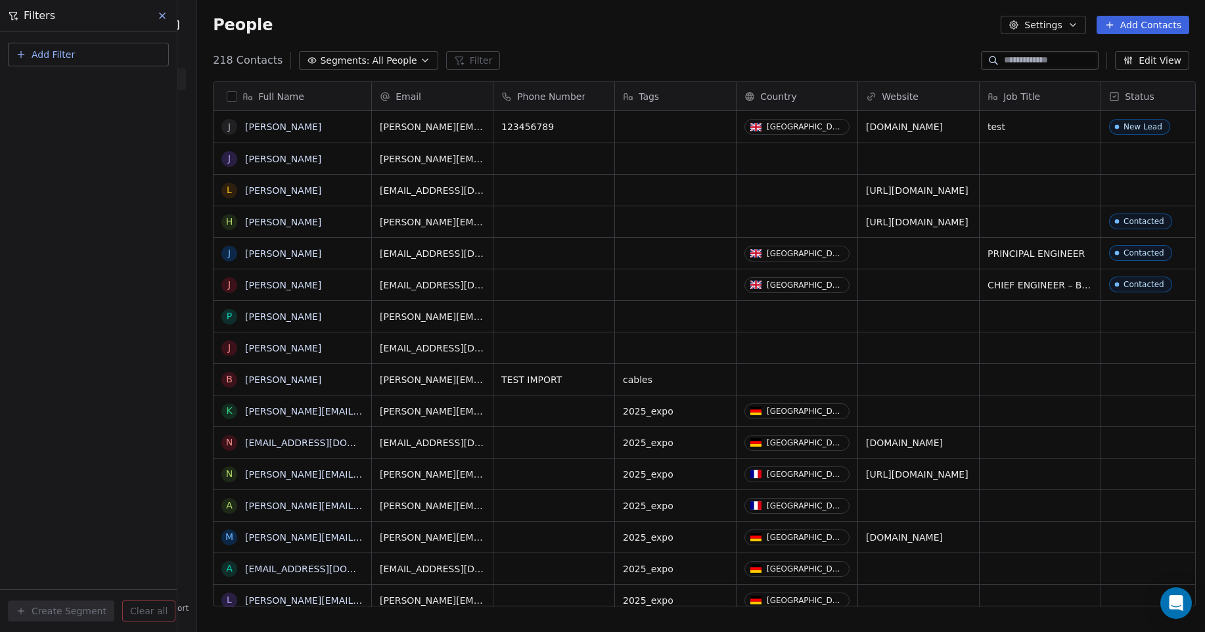
click at [68, 60] on span "Add Filter" at bounding box center [53, 55] width 43 height 14
click at [70, 87] on span "Contact properties" at bounding box center [64, 86] width 85 height 14
type input "**********"
click at [108, 196] on html "Vehicle Testing Solutions Contacts People Marketing Workflows Campaigns Sales P…" at bounding box center [602, 316] width 1205 height 632
click at [57, 60] on span "Add Filter" at bounding box center [53, 55] width 43 height 14
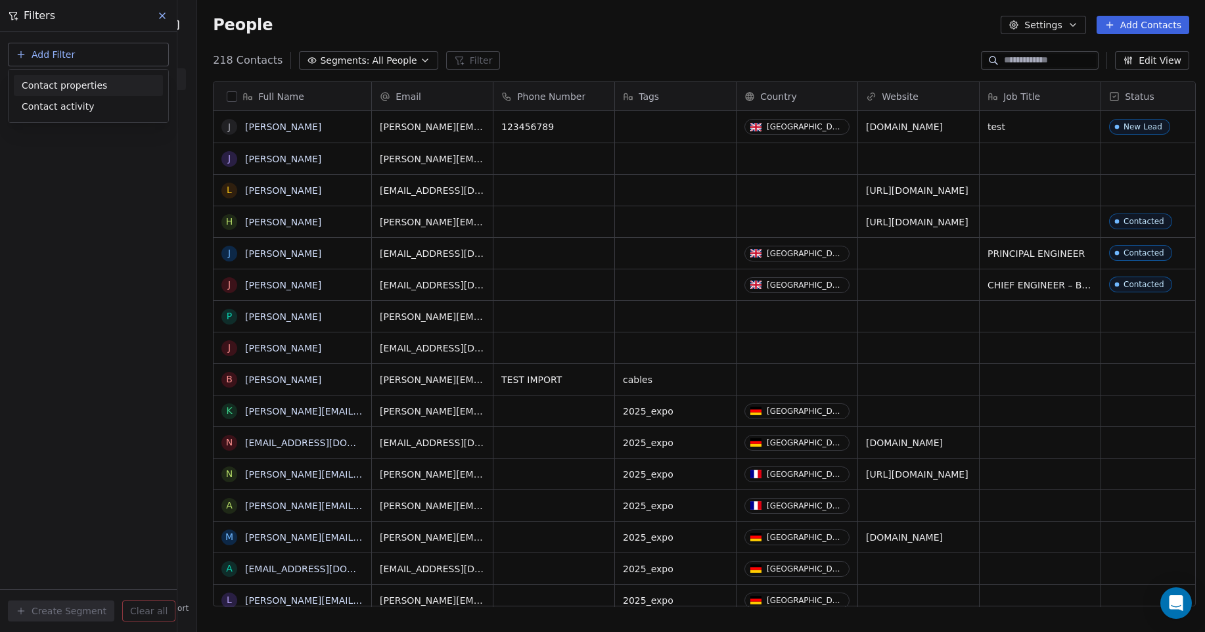
click at [68, 82] on span "Contact properties" at bounding box center [64, 86] width 85 height 14
type input "**********"
click at [158, 17] on html "Vehicle Testing Solutions Contacts People Marketing Workflows Campaigns Sales P…" at bounding box center [602, 316] width 1205 height 632
click at [158, 17] on icon at bounding box center [162, 16] width 11 height 11
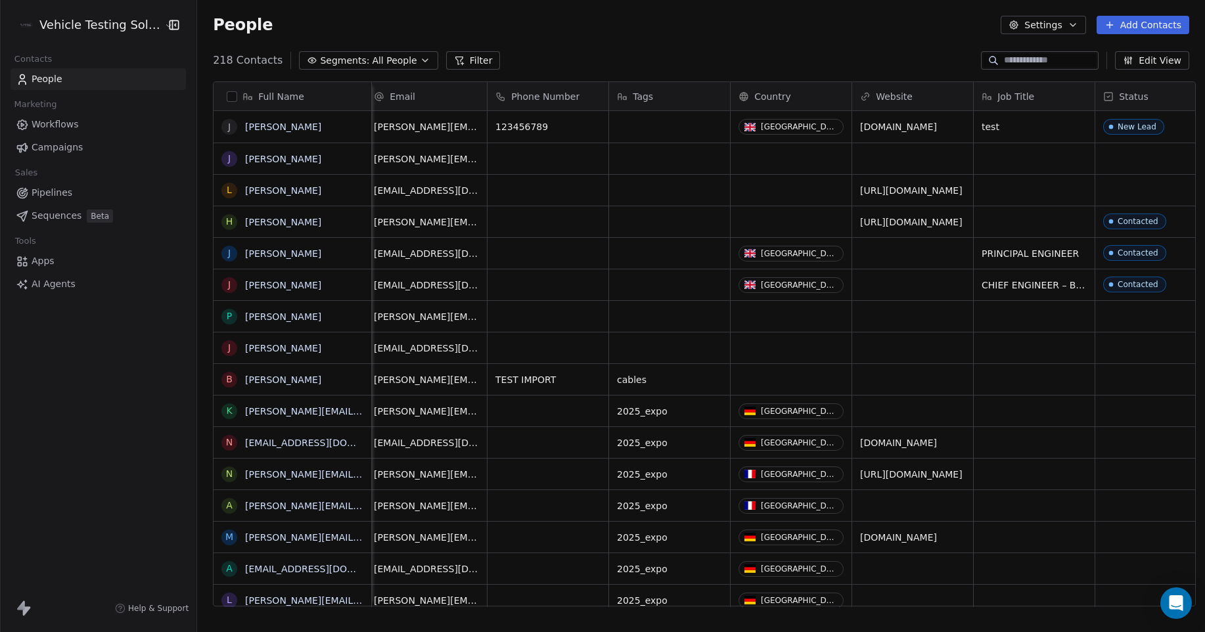
scroll to position [0, 0]
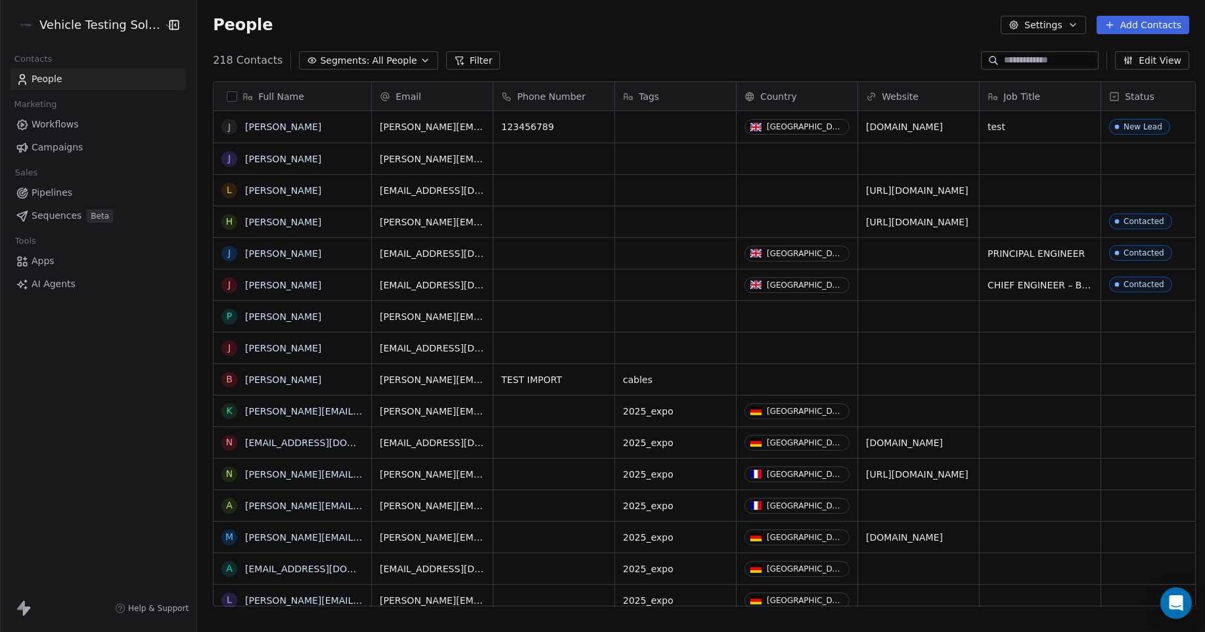
click at [103, 19] on html "Vehicle Testing Solutions Contacts People Marketing Workflows Campaigns Sales P…" at bounding box center [602, 316] width 1205 height 632
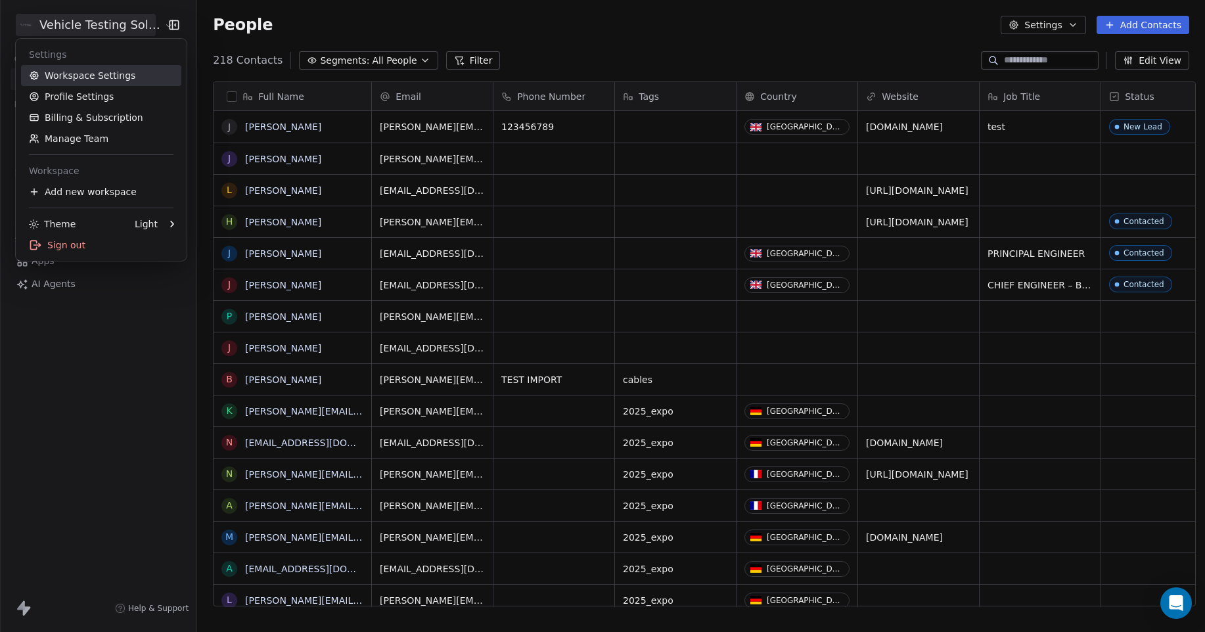
click at [120, 81] on link "Workspace Settings" at bounding box center [101, 75] width 160 height 21
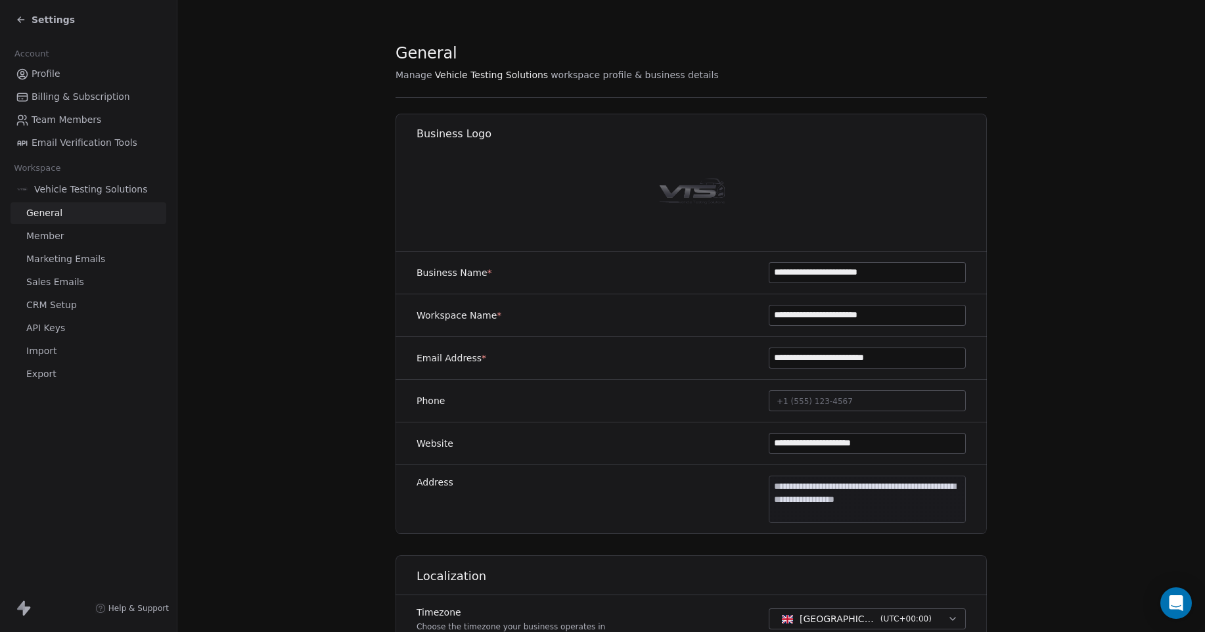
click at [64, 306] on span "CRM Setup" at bounding box center [51, 305] width 51 height 14
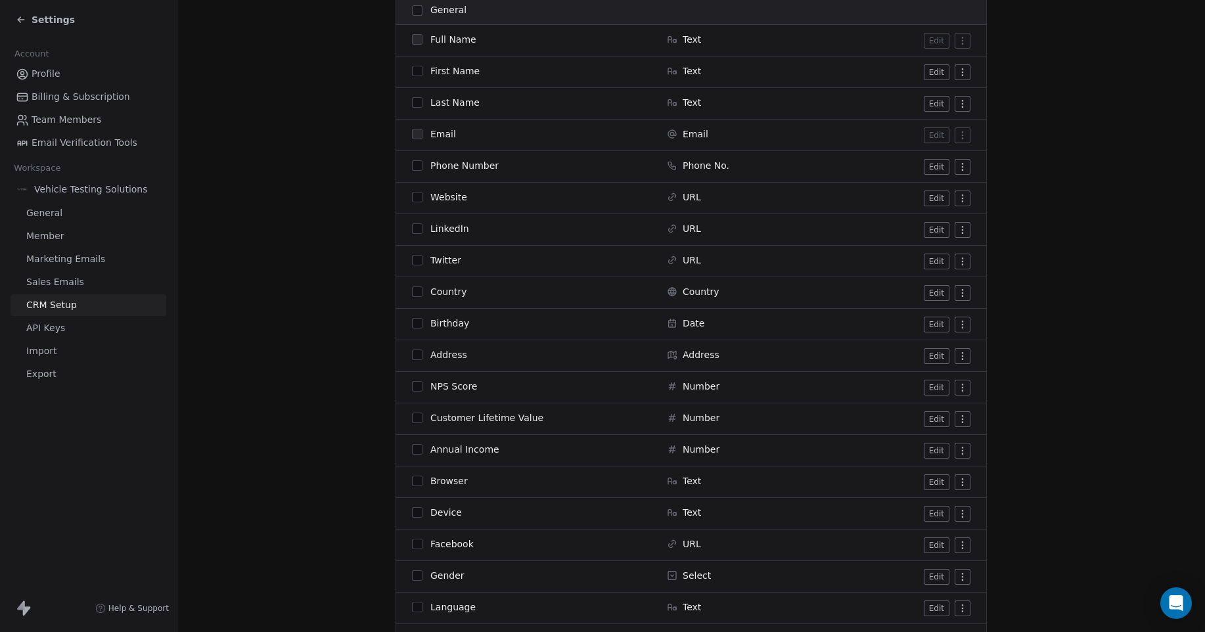
scroll to position [1122, 0]
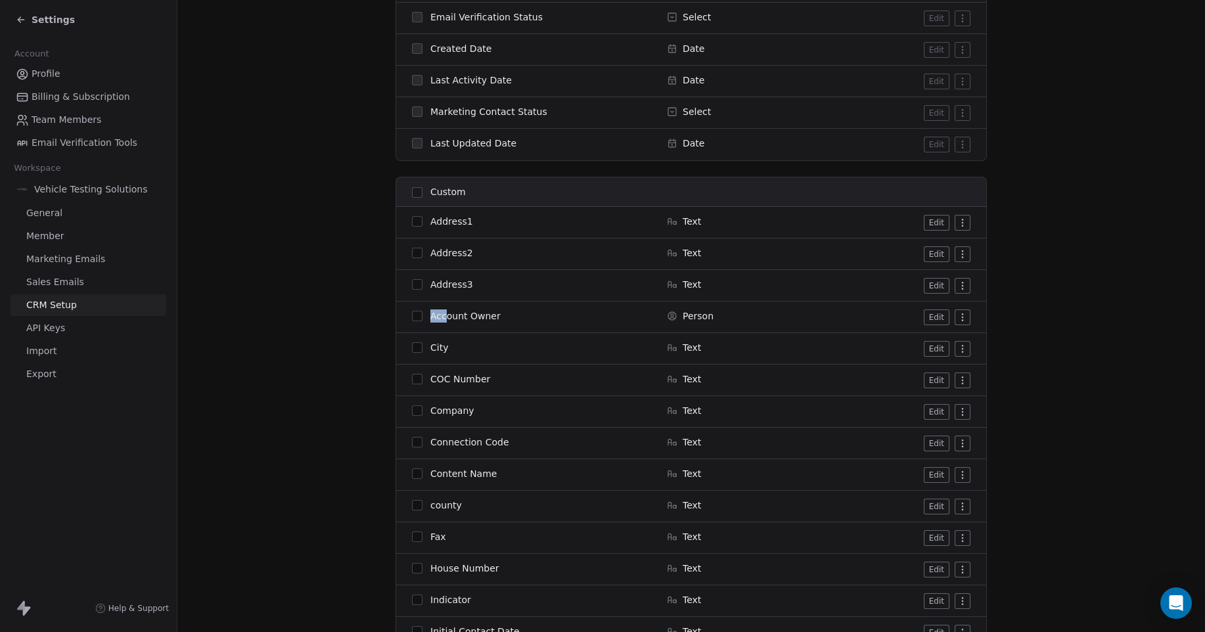
click at [958, 315] on html "Settings Account Profile Billing & Subscription Team Members Email Verification…" at bounding box center [602, 316] width 1205 height 632
click at [937, 317] on button "Edit" at bounding box center [937, 318] width 26 height 16
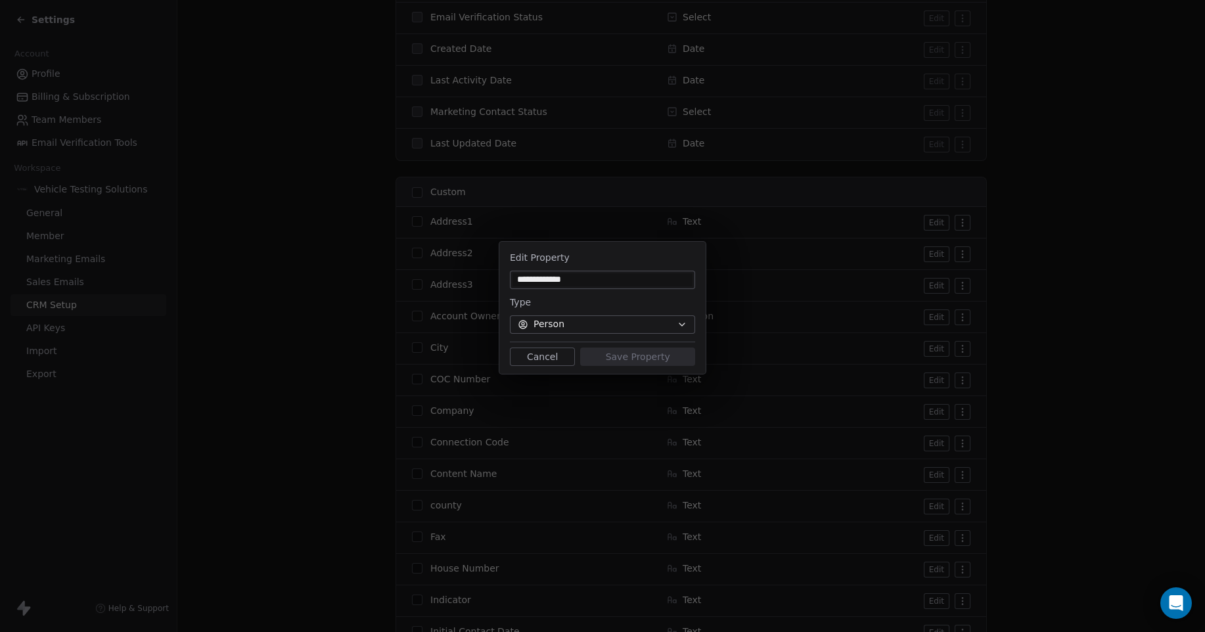
click at [1098, 313] on div "**********" at bounding box center [602, 316] width 1205 height 191
click at [544, 358] on button "Cancel" at bounding box center [542, 357] width 65 height 18
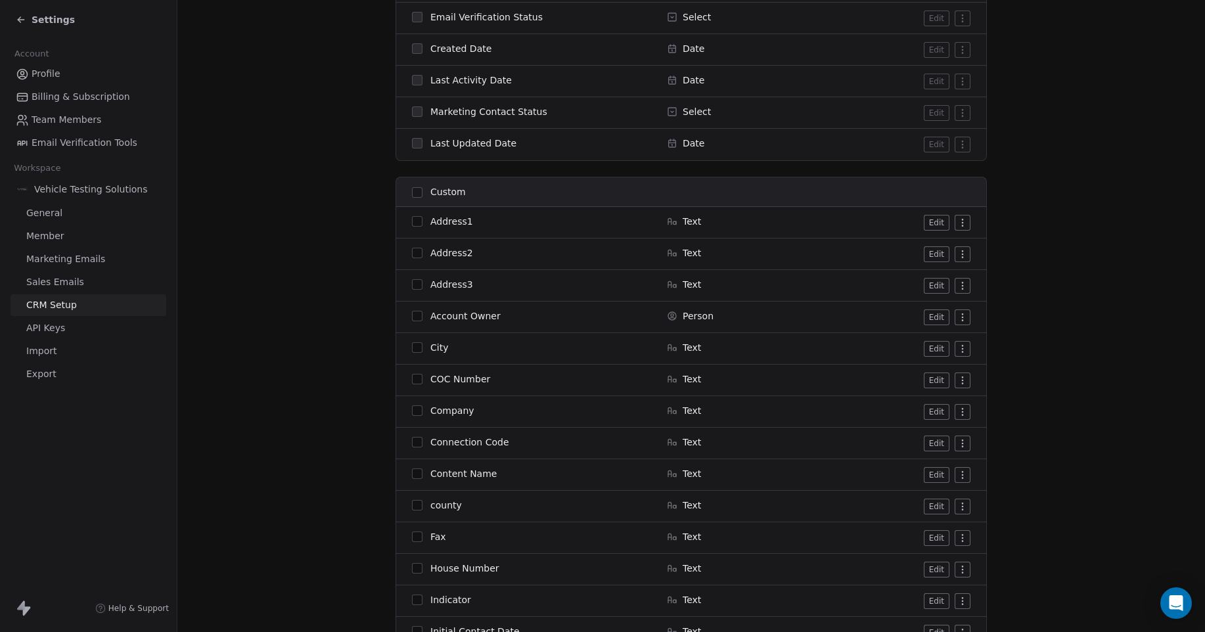
click at [412, 317] on button "button" at bounding box center [417, 316] width 11 height 11
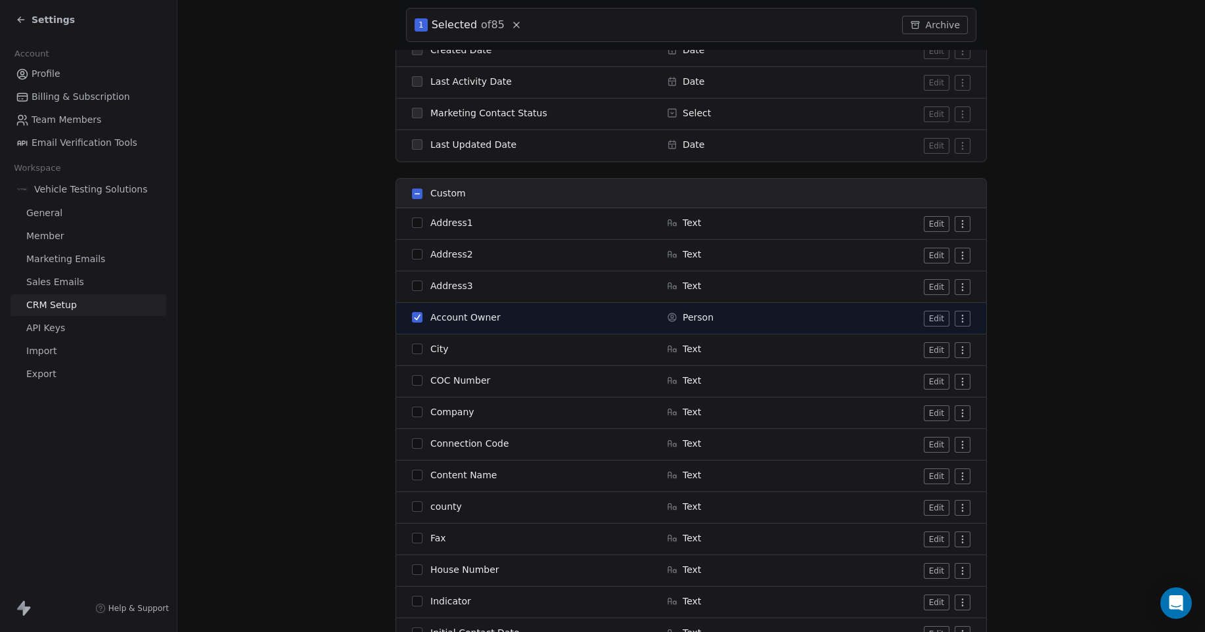
scroll to position [1172, 0]
click at [412, 317] on button "button" at bounding box center [417, 316] width 11 height 11
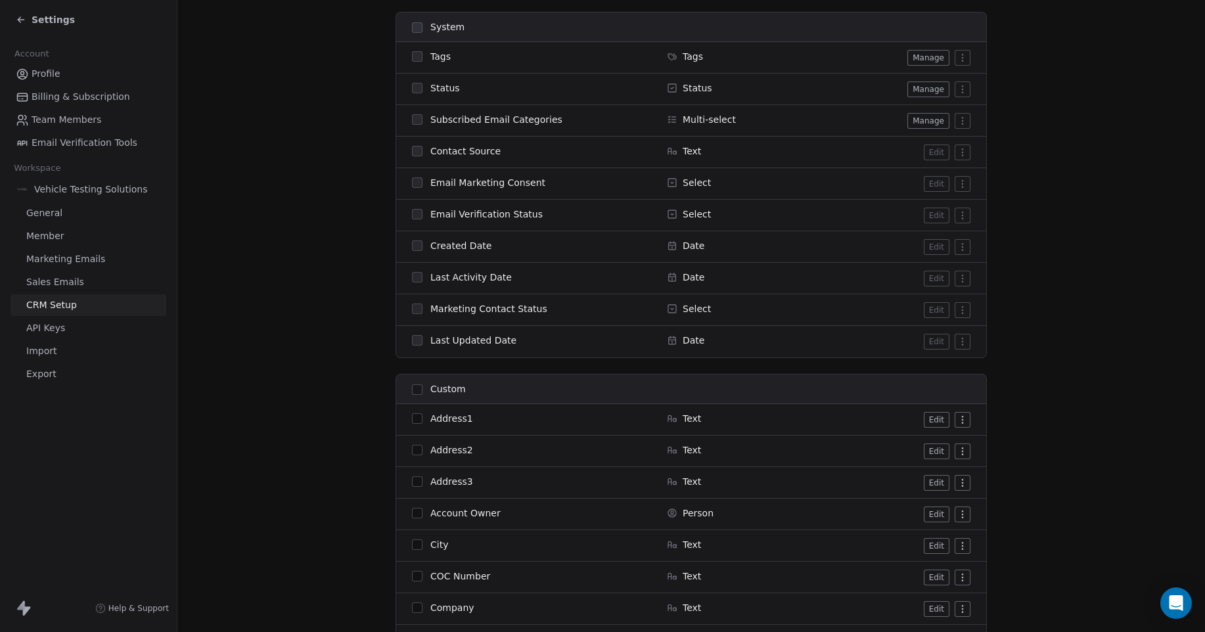
scroll to position [1122, 0]
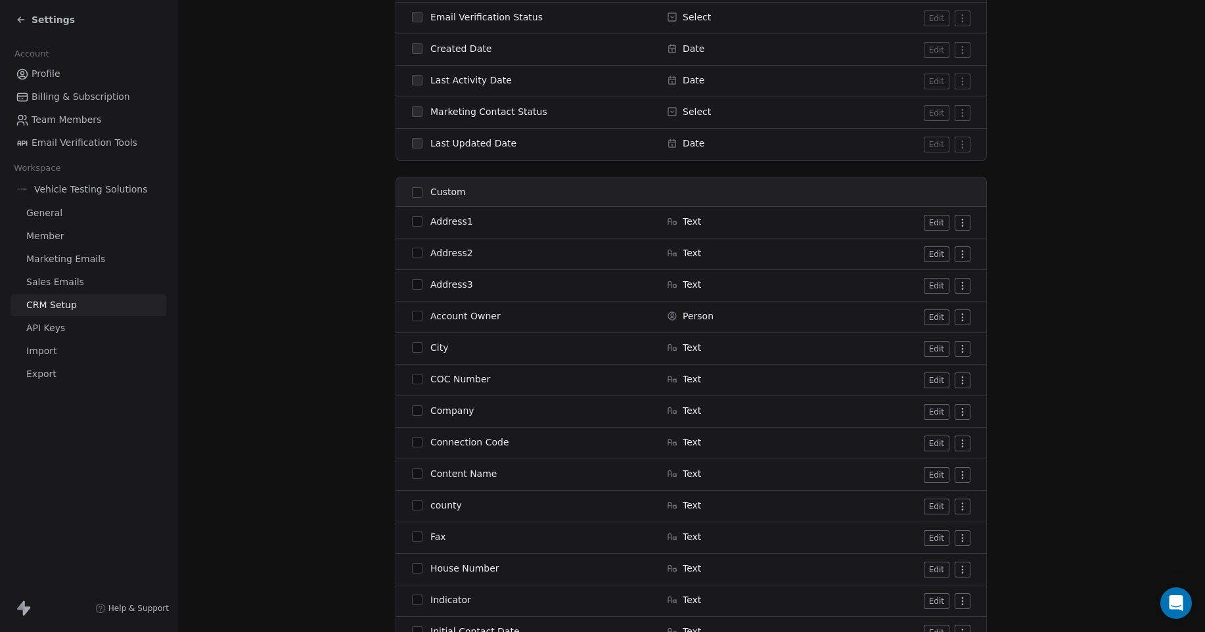
click at [959, 317] on html "Settings Account Profile Billing & Subscription Team Members Email Verification…" at bounding box center [602, 316] width 1205 height 632
click at [938, 317] on button "Edit" at bounding box center [937, 318] width 26 height 16
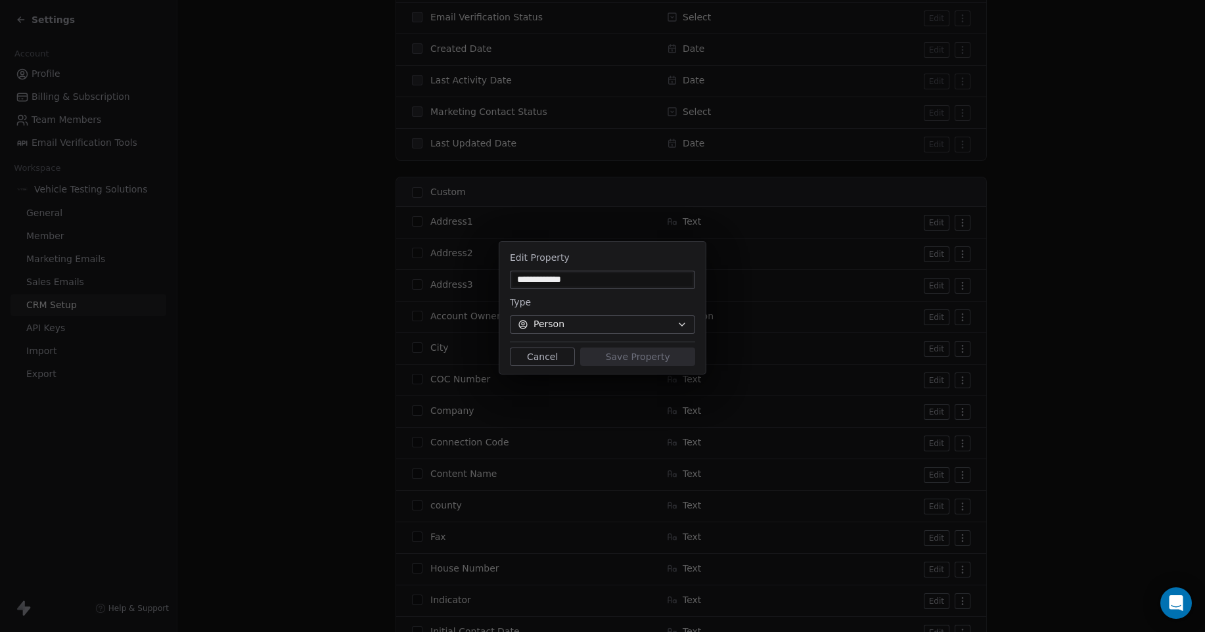
click at [1077, 285] on div "**********" at bounding box center [602, 316] width 1205 height 191
click at [1079, 285] on div "**********" at bounding box center [602, 316] width 1205 height 191
click at [547, 359] on button "Cancel" at bounding box center [542, 357] width 65 height 18
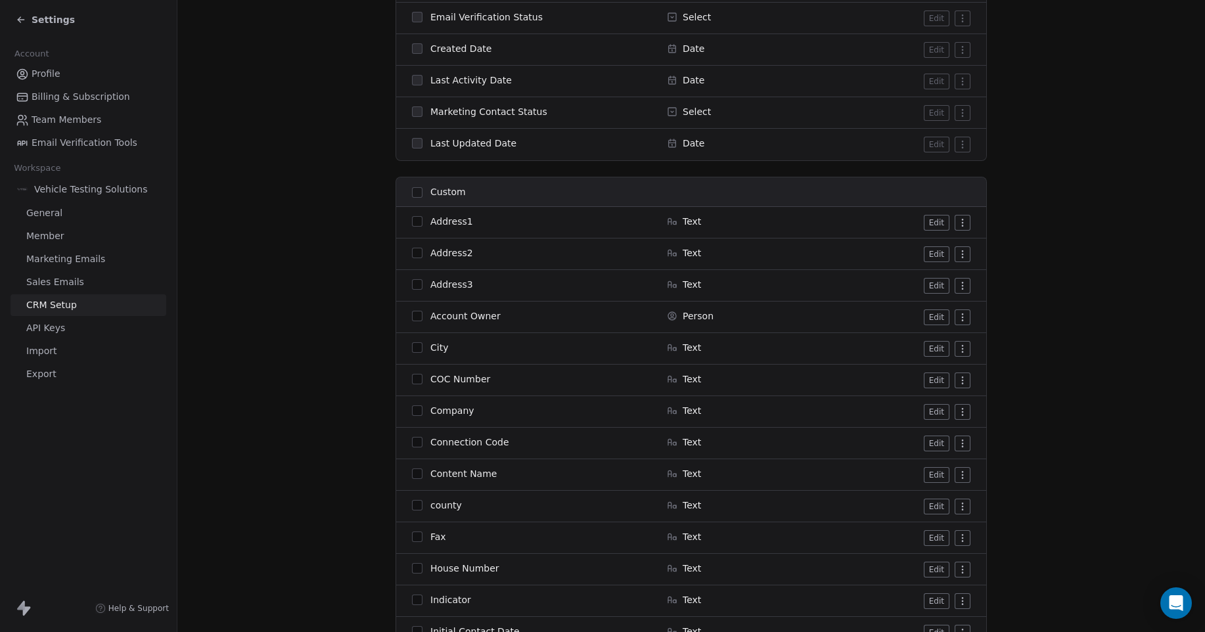
click at [66, 258] on span "Marketing Emails" at bounding box center [65, 259] width 79 height 14
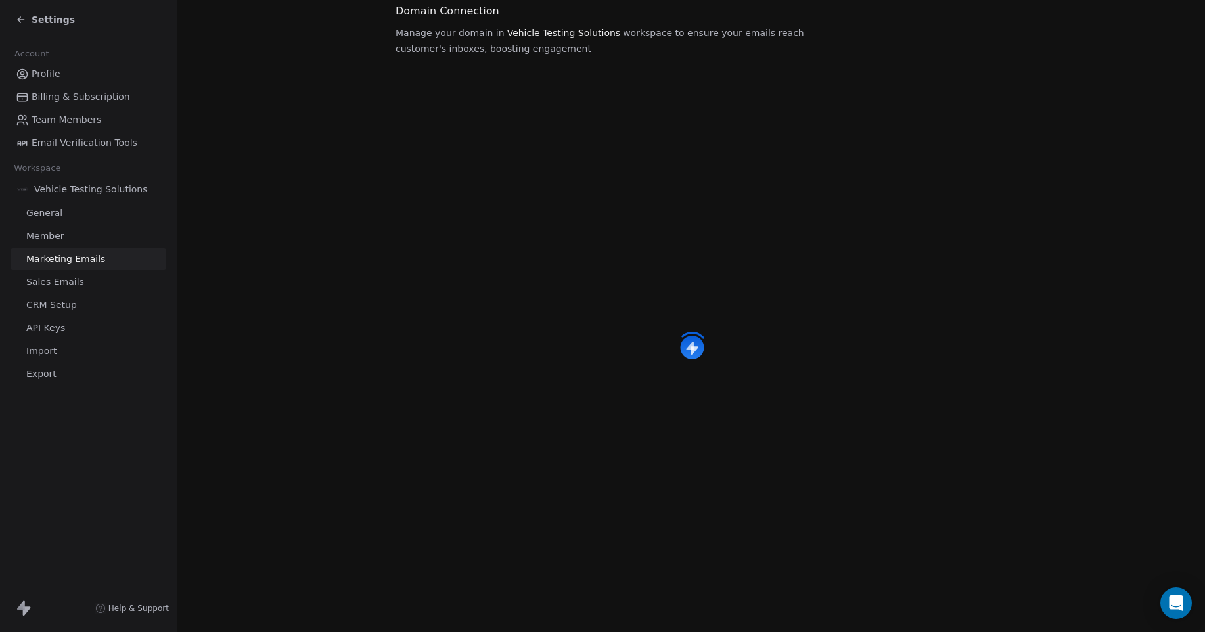
scroll to position [12, 0]
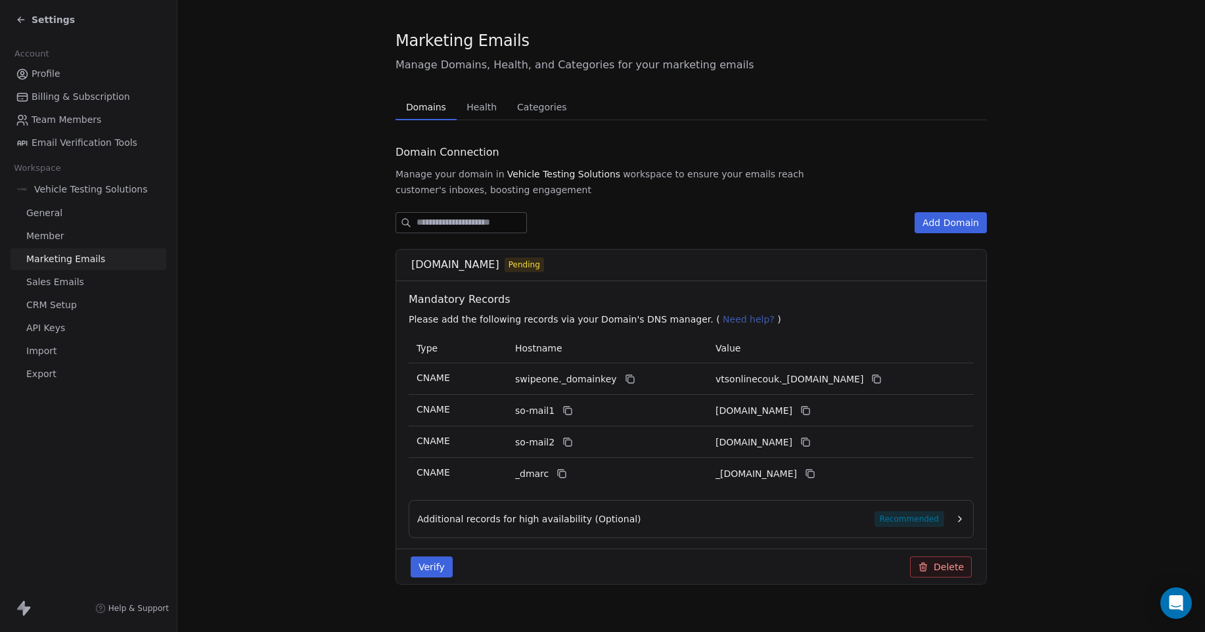
click at [62, 285] on span "Sales Emails" at bounding box center [55, 282] width 58 height 14
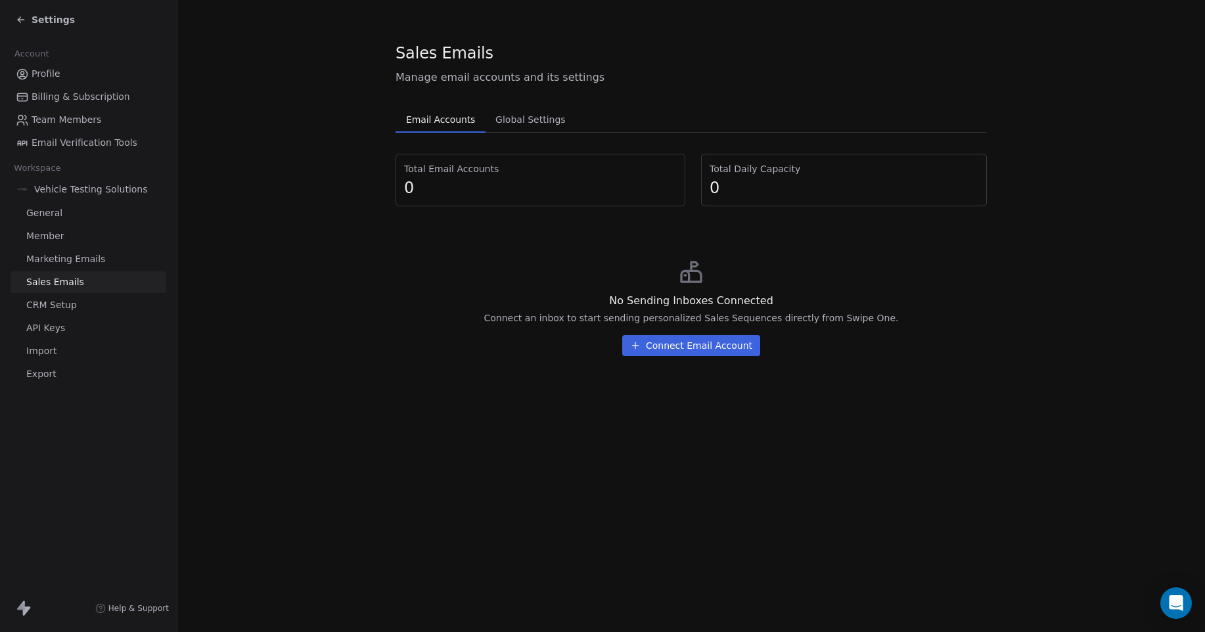
click at [43, 72] on span "Profile" at bounding box center [46, 74] width 29 height 14
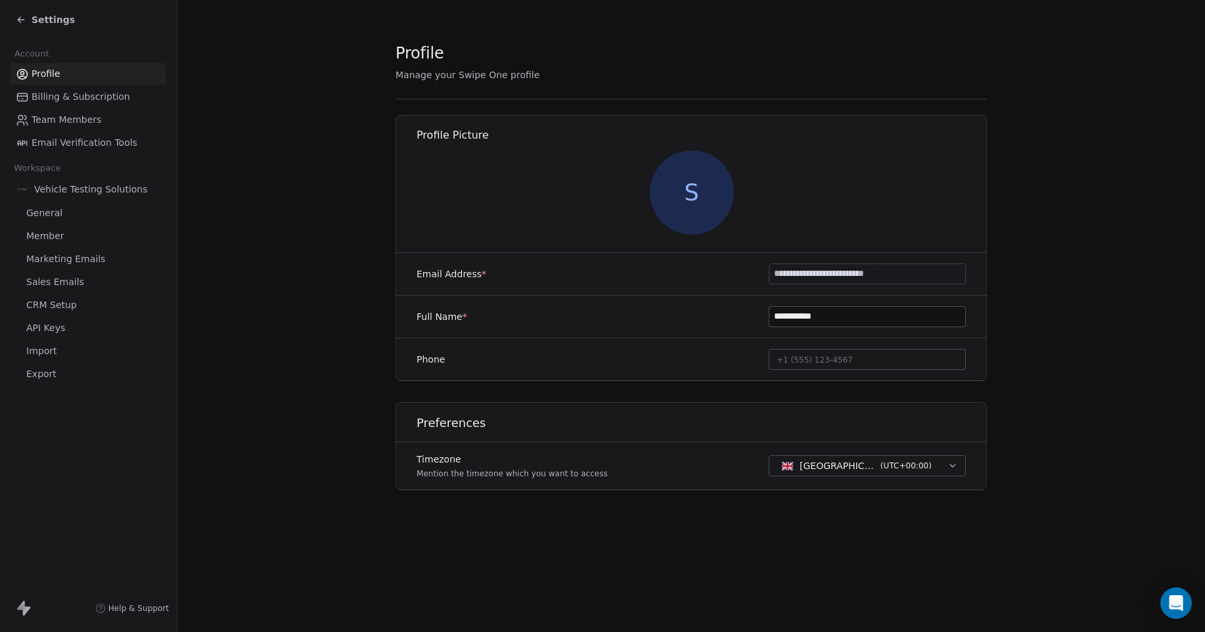
click at [38, 22] on span "Settings" at bounding box center [53, 19] width 43 height 13
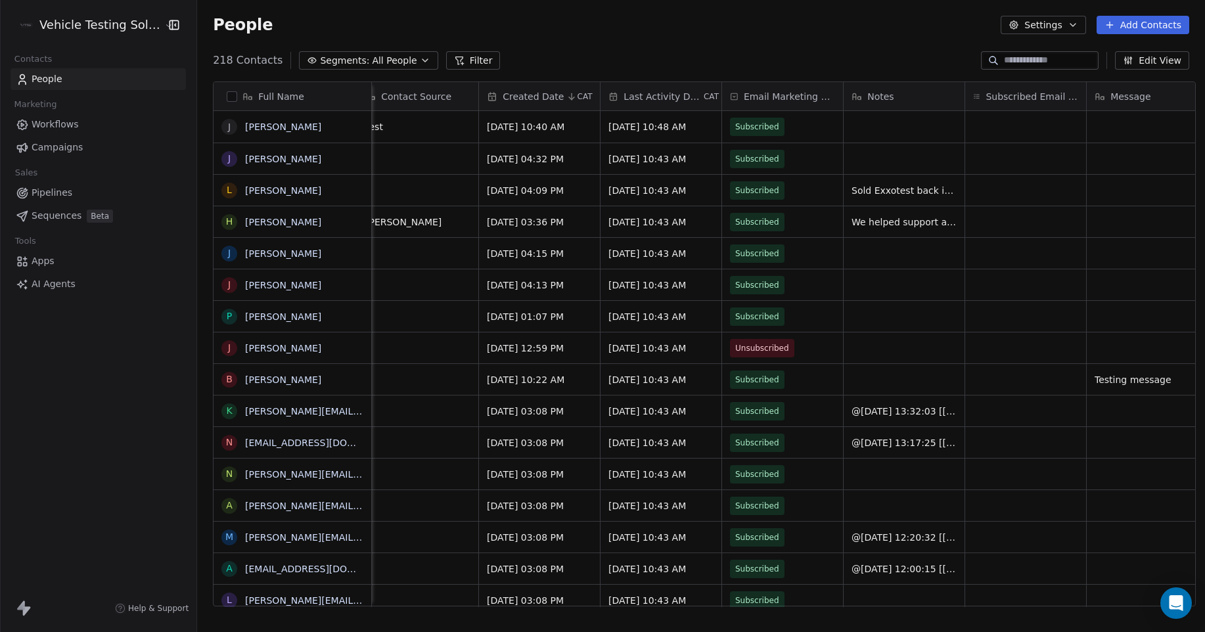
scroll to position [0, 920]
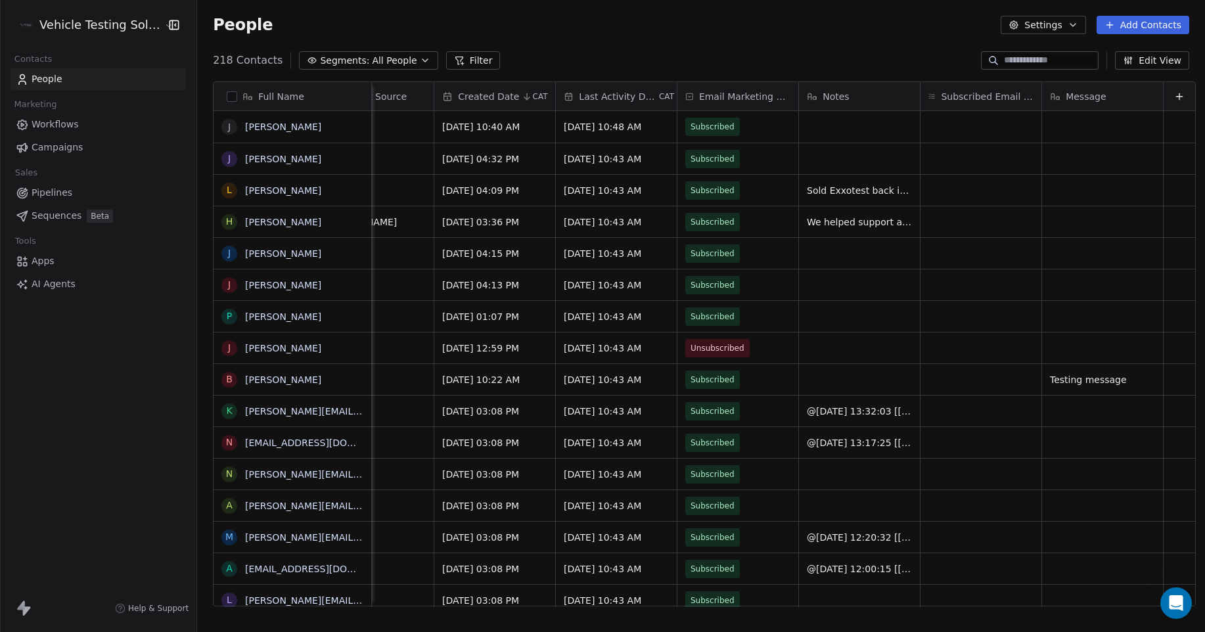
click at [1176, 97] on icon at bounding box center [1179, 97] width 6 height 0
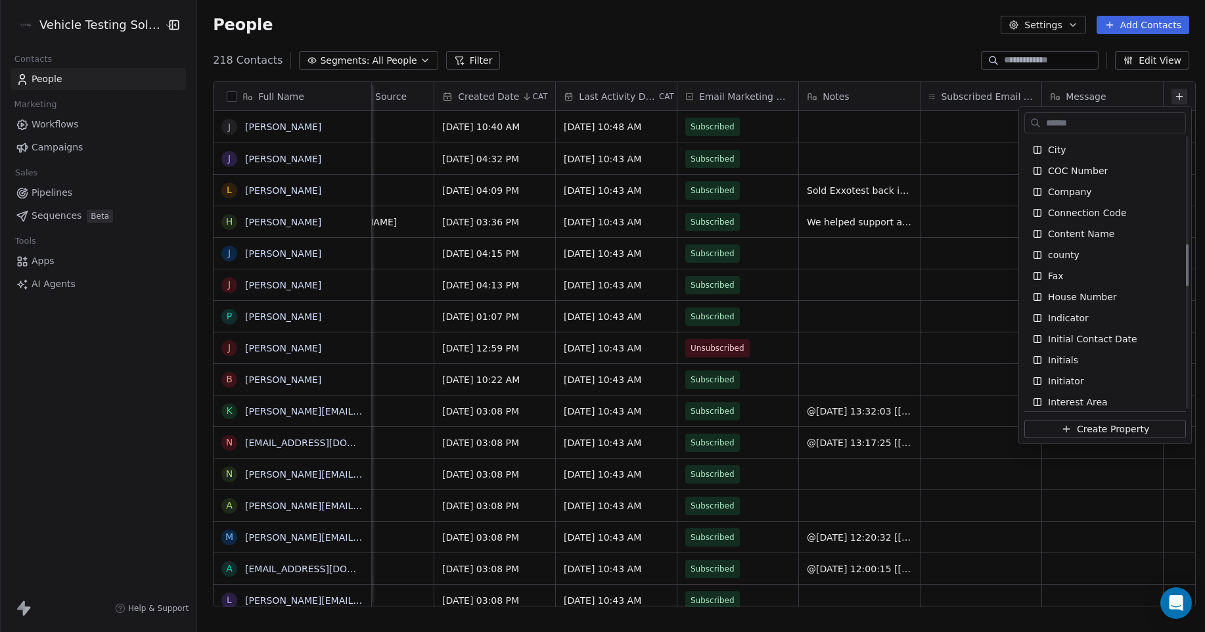
scroll to position [789, 0]
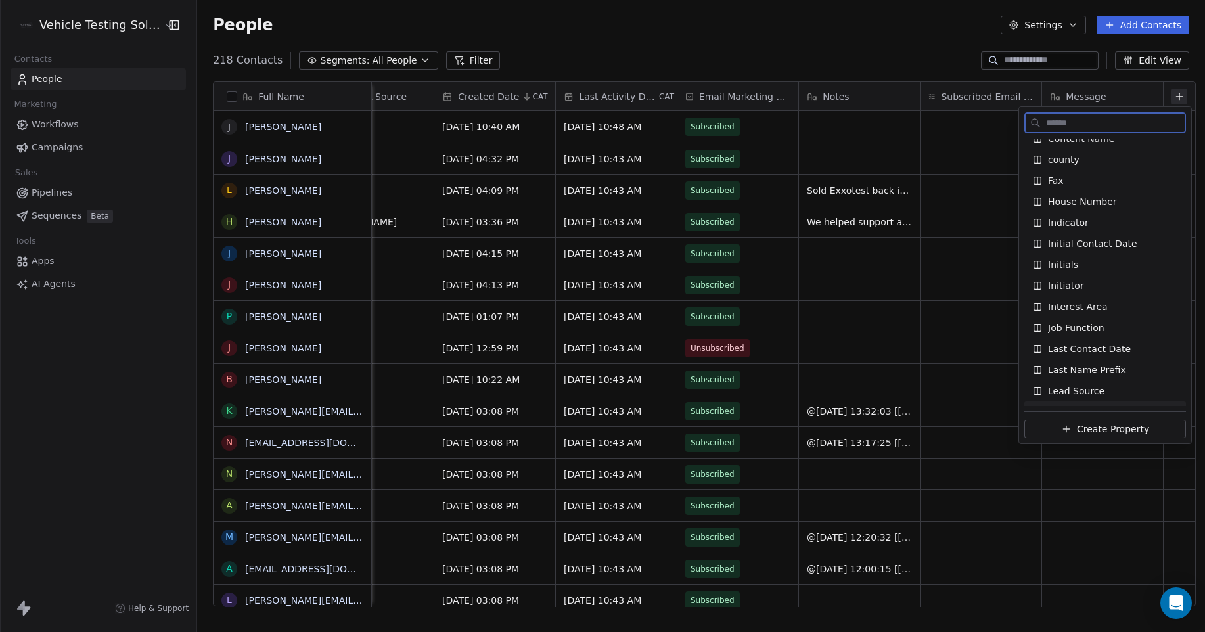
click at [1119, 430] on span "Create Property" at bounding box center [1113, 429] width 72 height 13
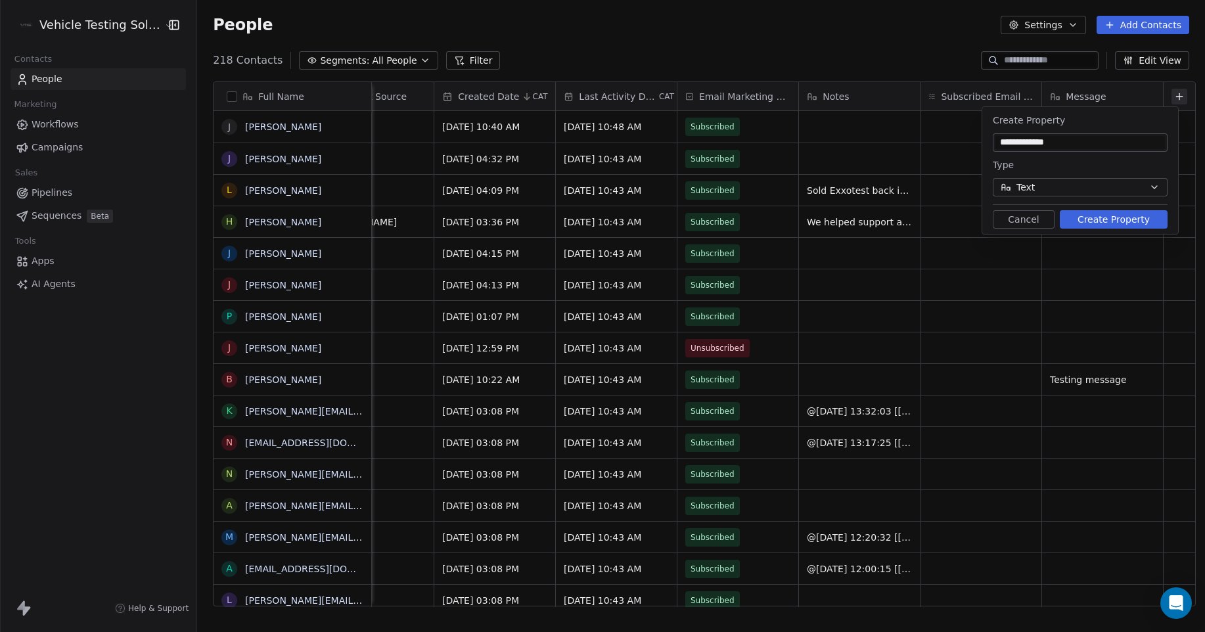
type input "**********"
click at [1156, 189] on icon "button" at bounding box center [1155, 187] width 11 height 11
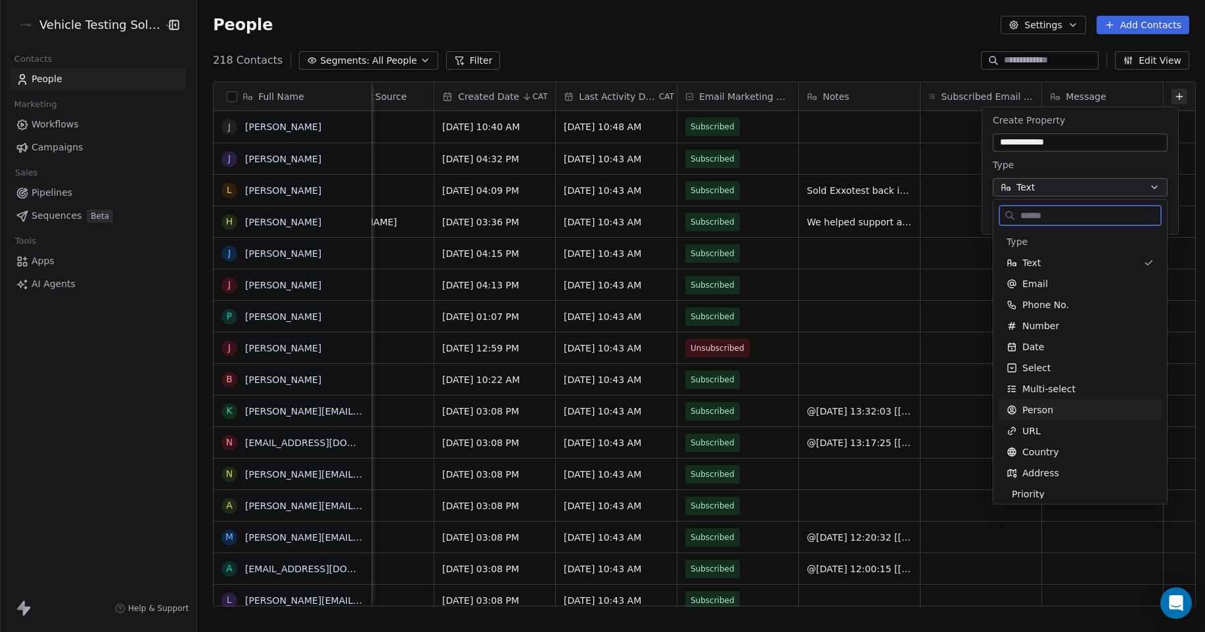
click at [1092, 413] on div "Person" at bounding box center [1080, 410] width 147 height 13
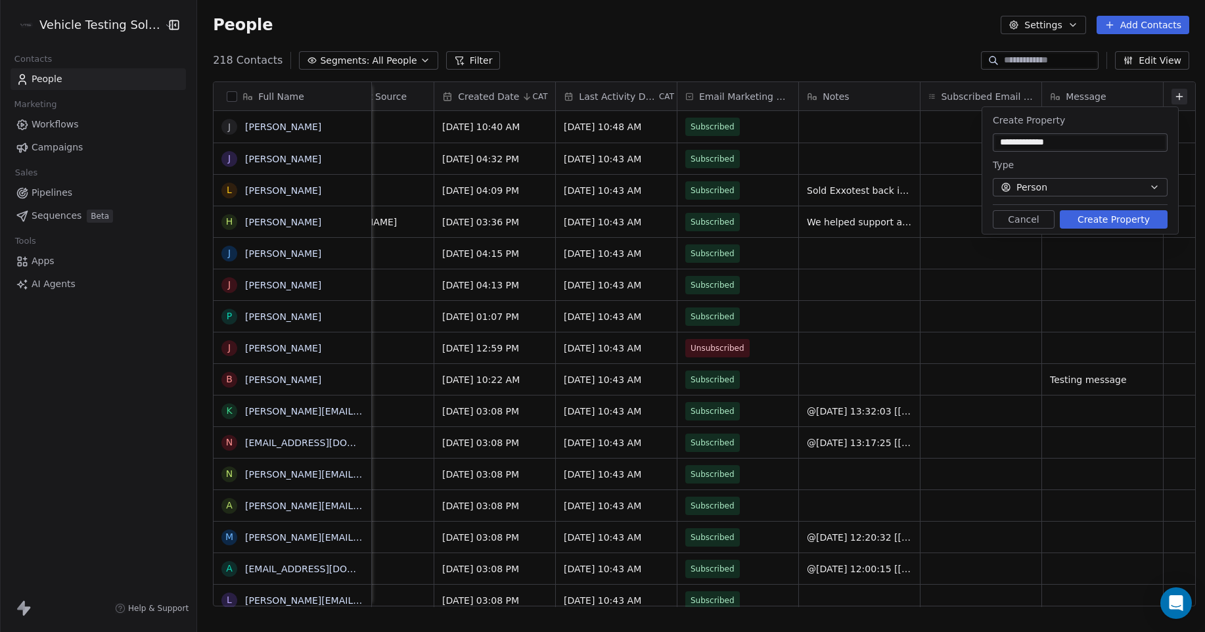
click at [1118, 221] on button "Create Property" at bounding box center [1114, 219] width 108 height 18
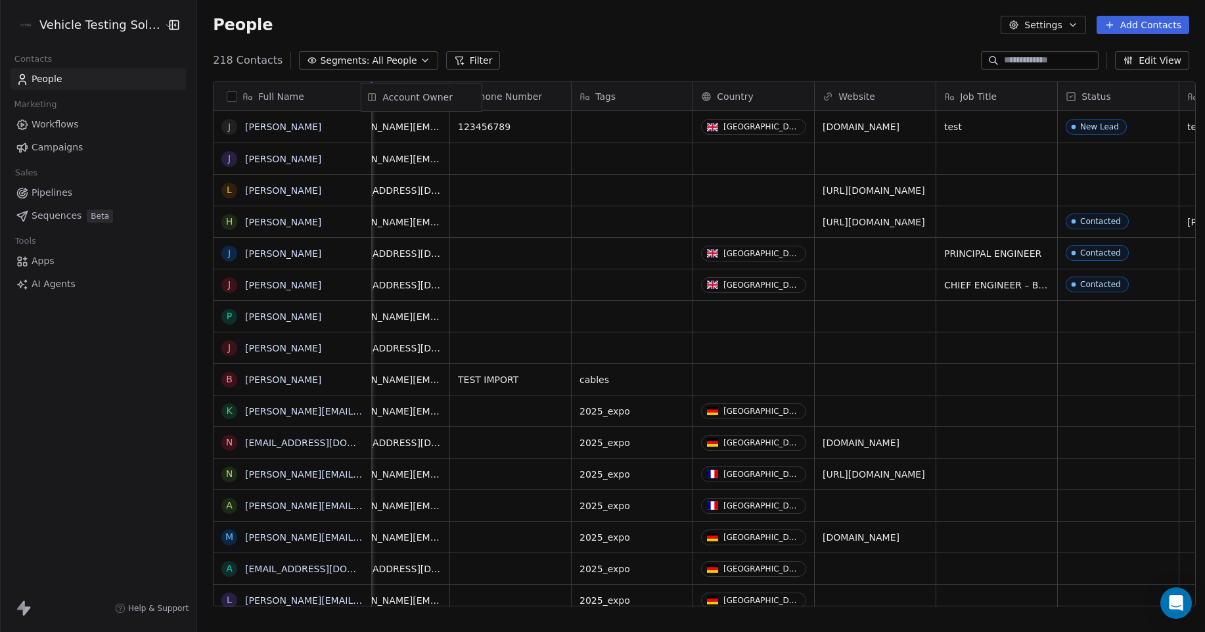
scroll to position [0, 0]
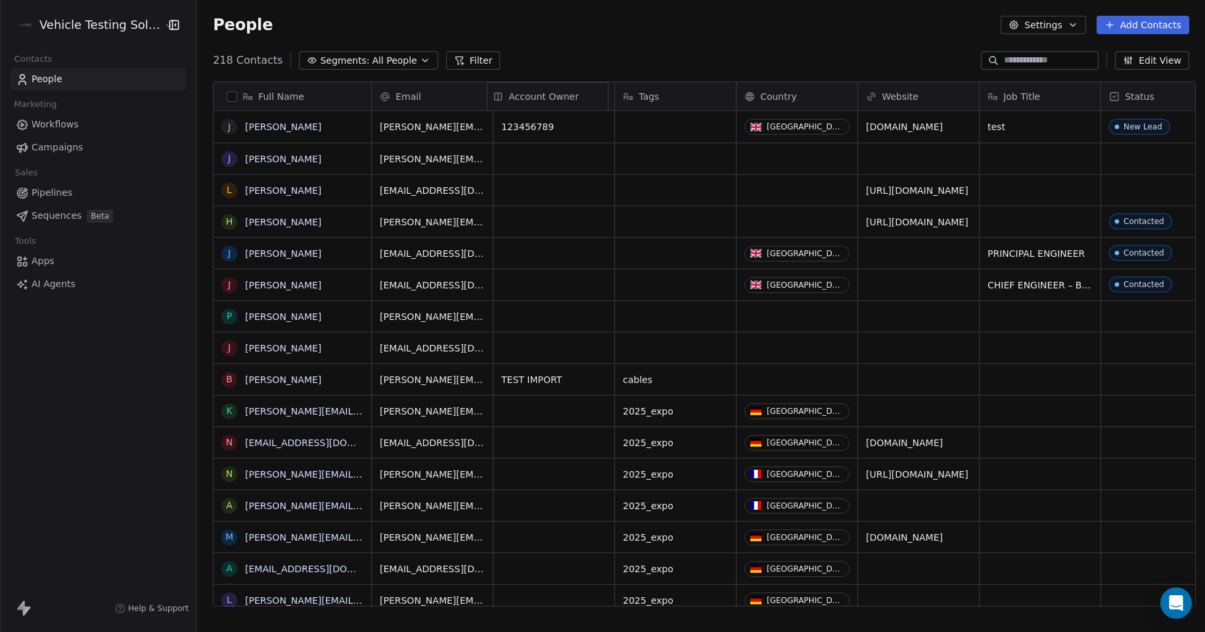
drag, startPoint x: 1127, startPoint y: 91, endPoint x: 584, endPoint y: 93, distance: 543.5
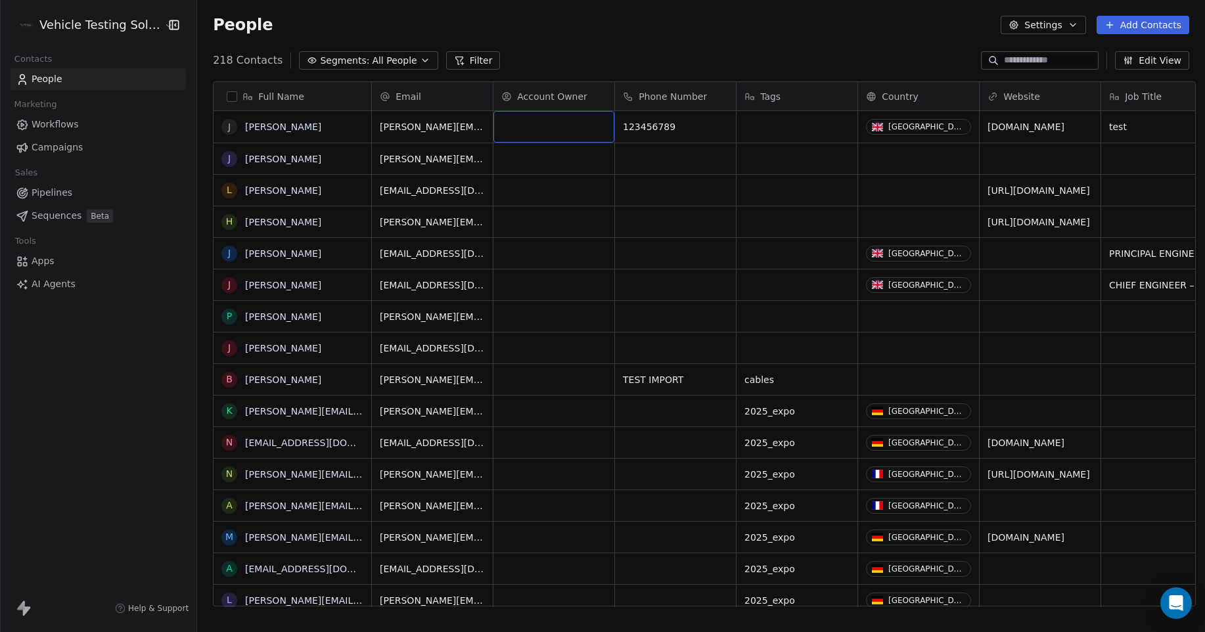
click at [557, 124] on div "grid" at bounding box center [554, 127] width 121 height 32
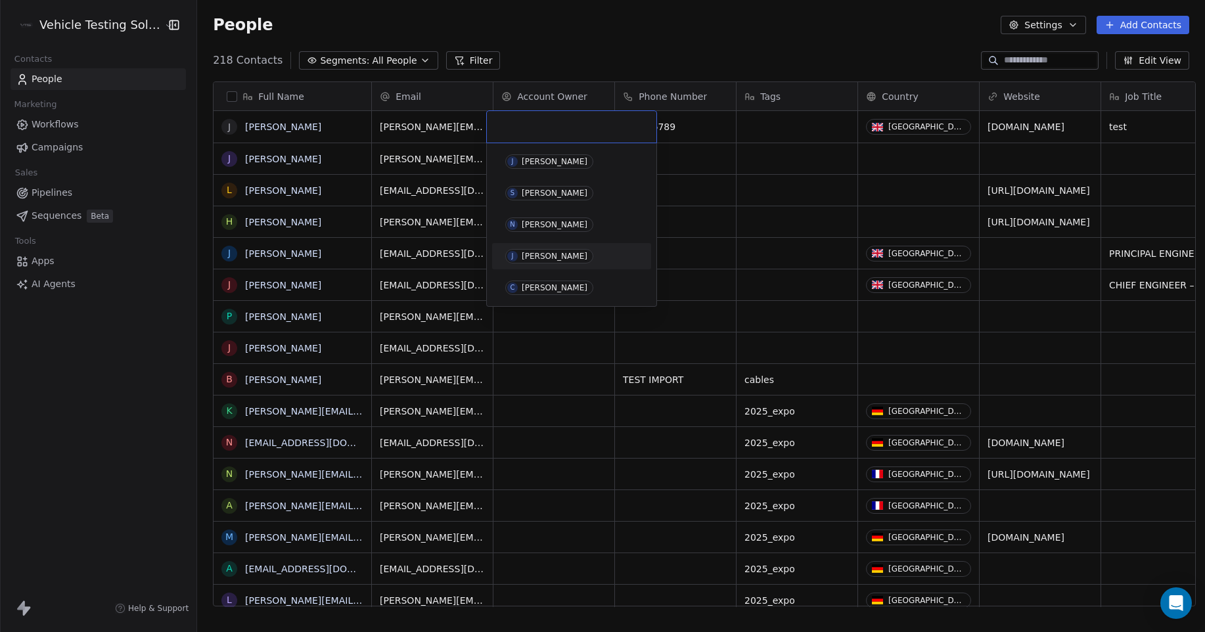
click at [553, 251] on span "J [PERSON_NAME]" at bounding box center [549, 256] width 88 height 14
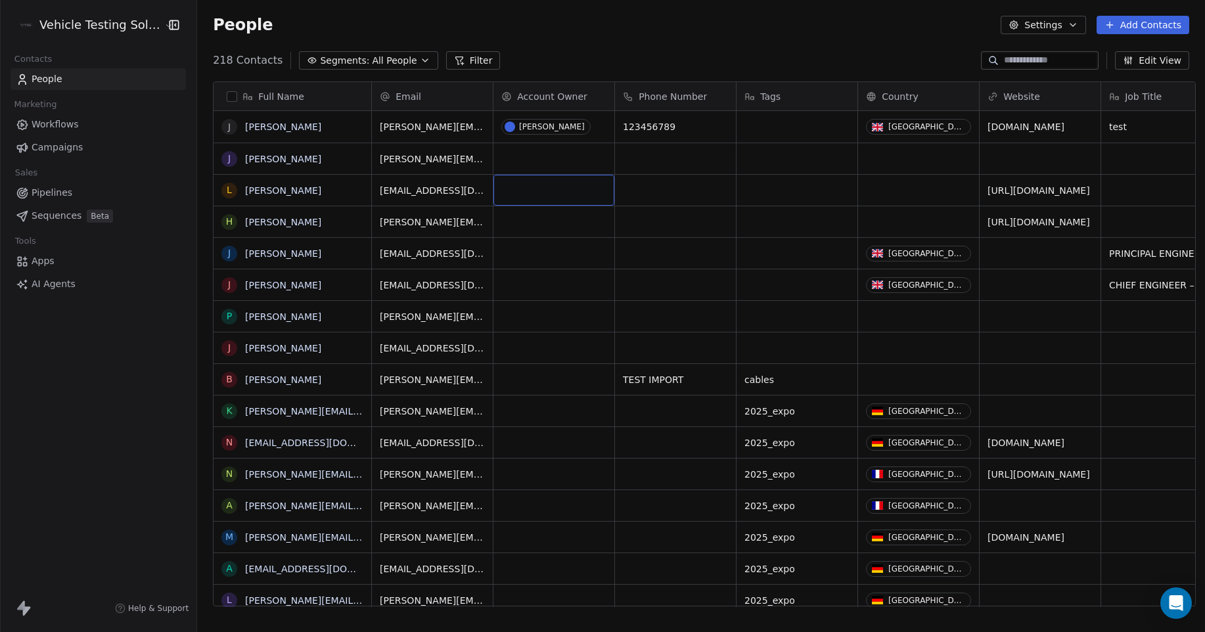
click at [543, 185] on div "grid" at bounding box center [554, 190] width 121 height 31
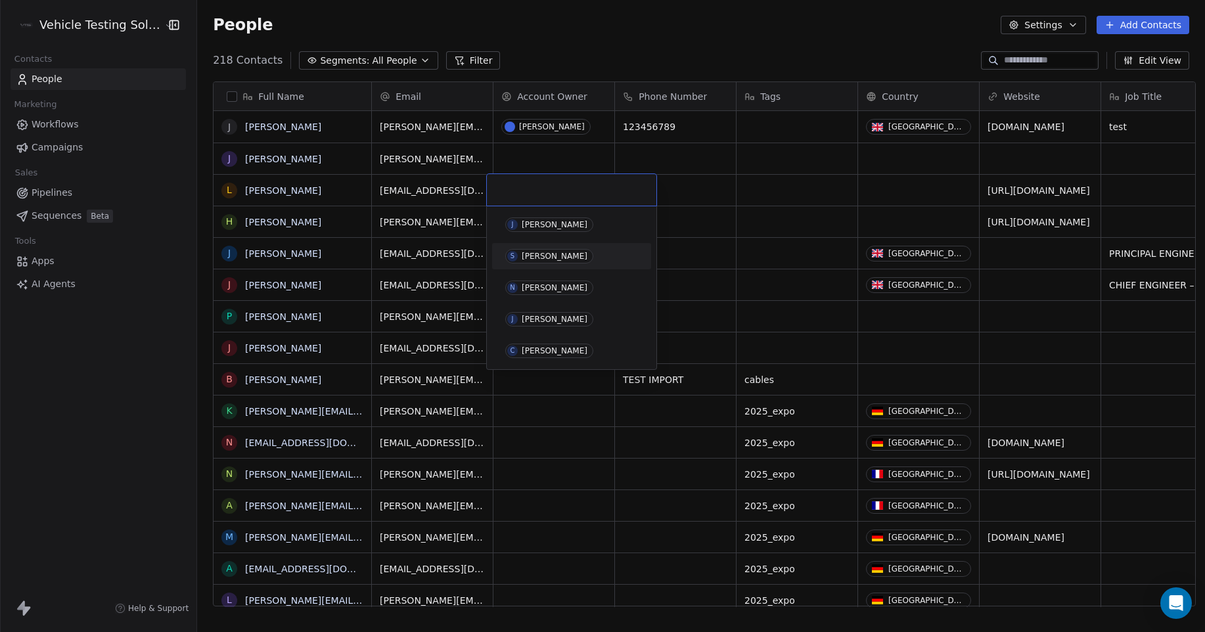
click at [571, 257] on span "S [PERSON_NAME]" at bounding box center [549, 256] width 88 height 14
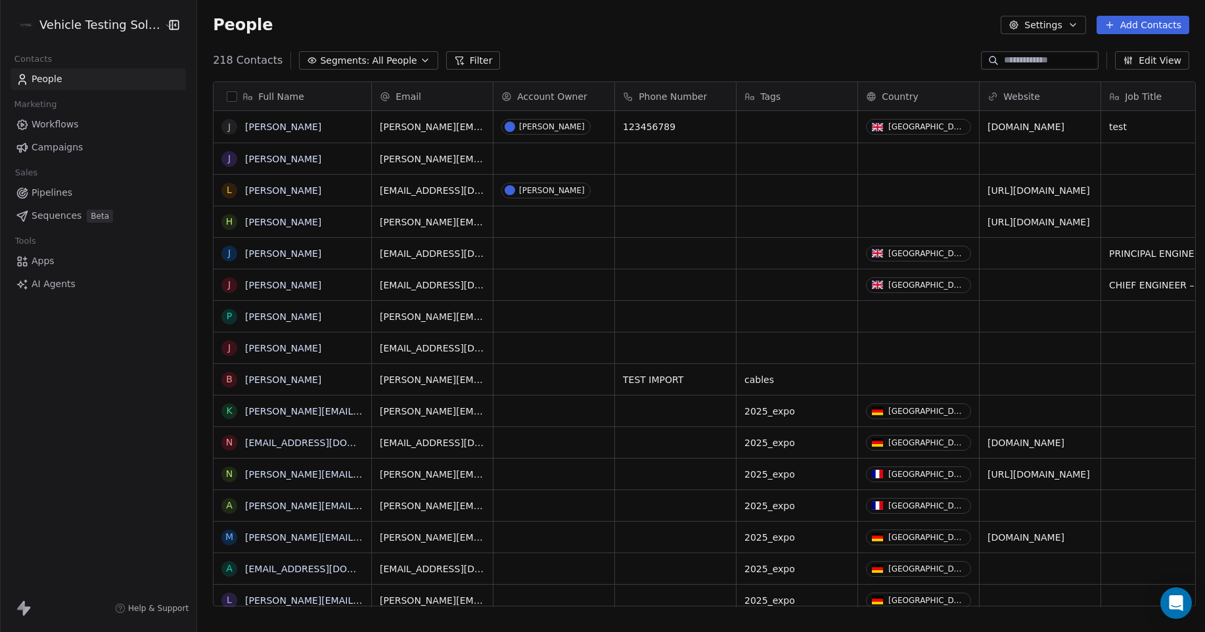
click at [593, 39] on div "People Settings Add Contacts" at bounding box center [701, 25] width 1008 height 50
click at [779, 133] on div "grid" at bounding box center [797, 127] width 121 height 32
type textarea "****"
click at [783, 120] on div "grid" at bounding box center [797, 127] width 121 height 32
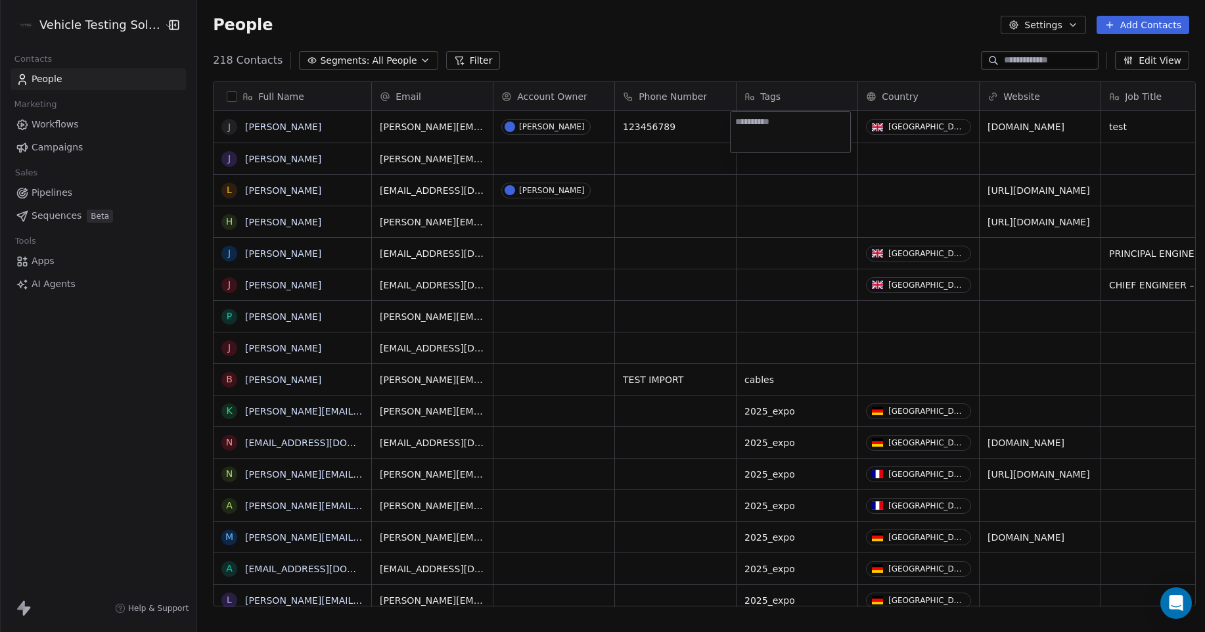
type textarea "*"
drag, startPoint x: 743, startPoint y: 127, endPoint x: 734, endPoint y: 127, distance: 9.2
click at [734, 127] on textarea "*" at bounding box center [791, 132] width 120 height 41
click at [822, 143] on textarea at bounding box center [791, 132] width 120 height 41
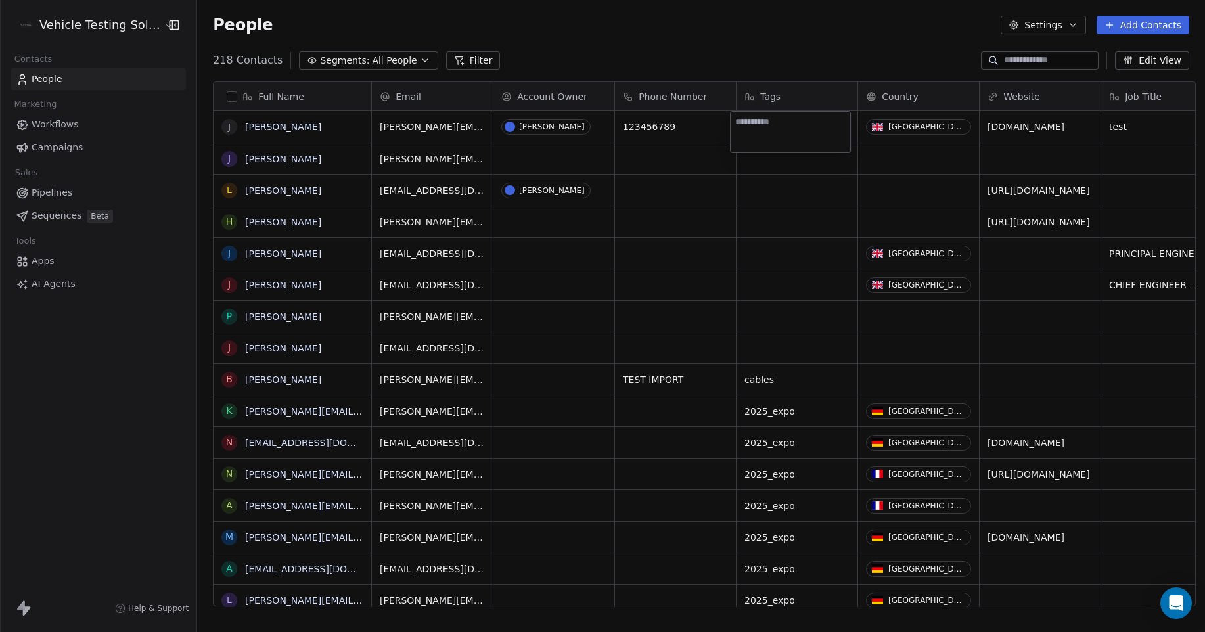
click at [755, 41] on html "Vehicle Testing Solutions Contacts People Marketing Workflows Campaigns Sales P…" at bounding box center [602, 316] width 1205 height 632
click at [783, 124] on div "grid" at bounding box center [797, 127] width 121 height 32
type textarea "****"
click at [774, 126] on div "grid" at bounding box center [797, 127] width 121 height 32
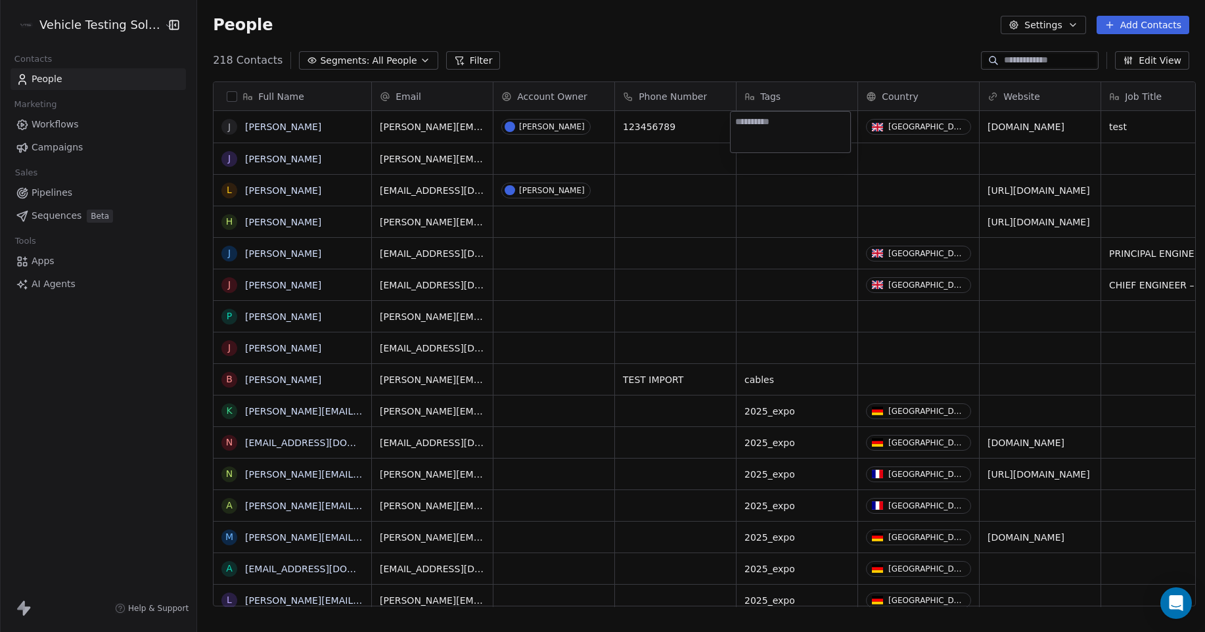
click at [779, 189] on html "Vehicle Testing Solutions Contacts People Marketing Workflows Campaigns Sales P…" at bounding box center [602, 316] width 1205 height 632
click at [779, 189] on div "grid" at bounding box center [797, 190] width 121 height 31
click at [276, 128] on link "[PERSON_NAME]" at bounding box center [283, 127] width 76 height 11
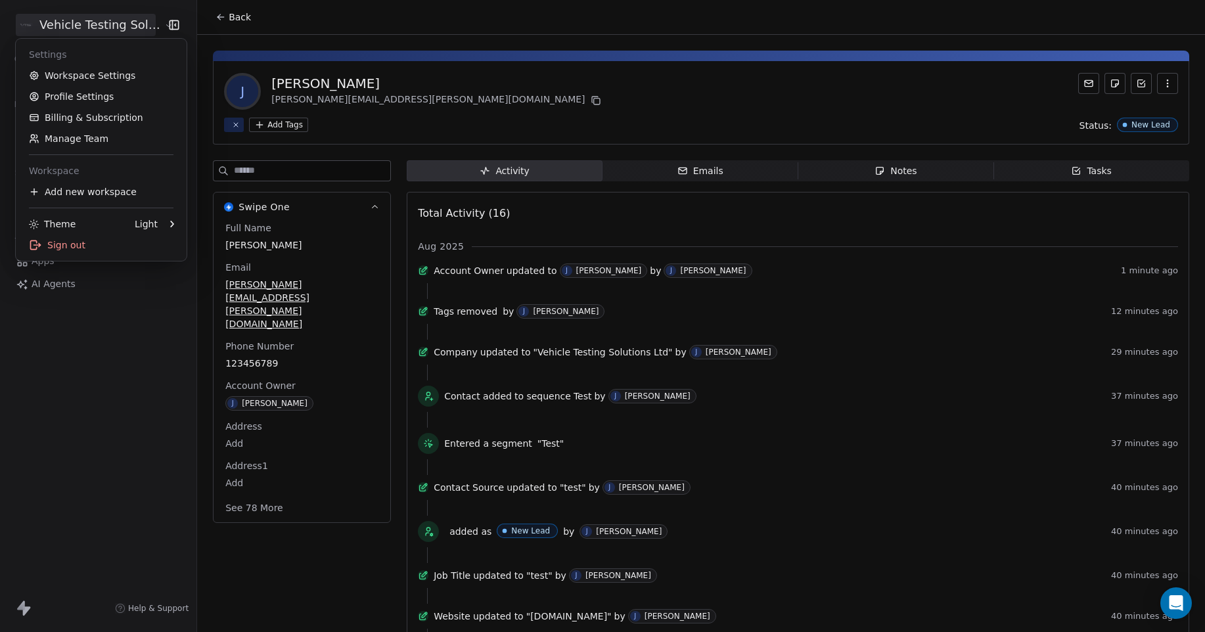
click at [91, 25] on html "Vehicle Testing Solutions Contacts People Marketing Workflows Campaigns Sales P…" at bounding box center [602, 316] width 1205 height 632
click at [68, 72] on link "Workspace Settings" at bounding box center [101, 75] width 160 height 21
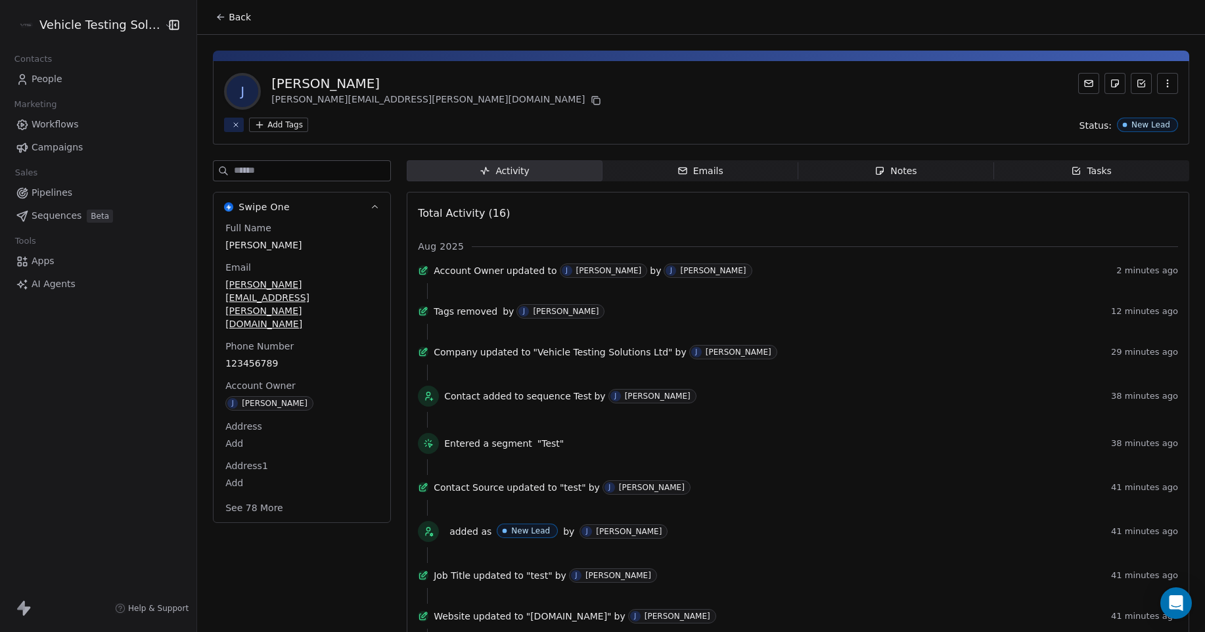
click at [60, 26] on html "Vehicle Testing Solutions Contacts People Marketing Workflows Campaigns Sales P…" at bounding box center [602, 316] width 1205 height 632
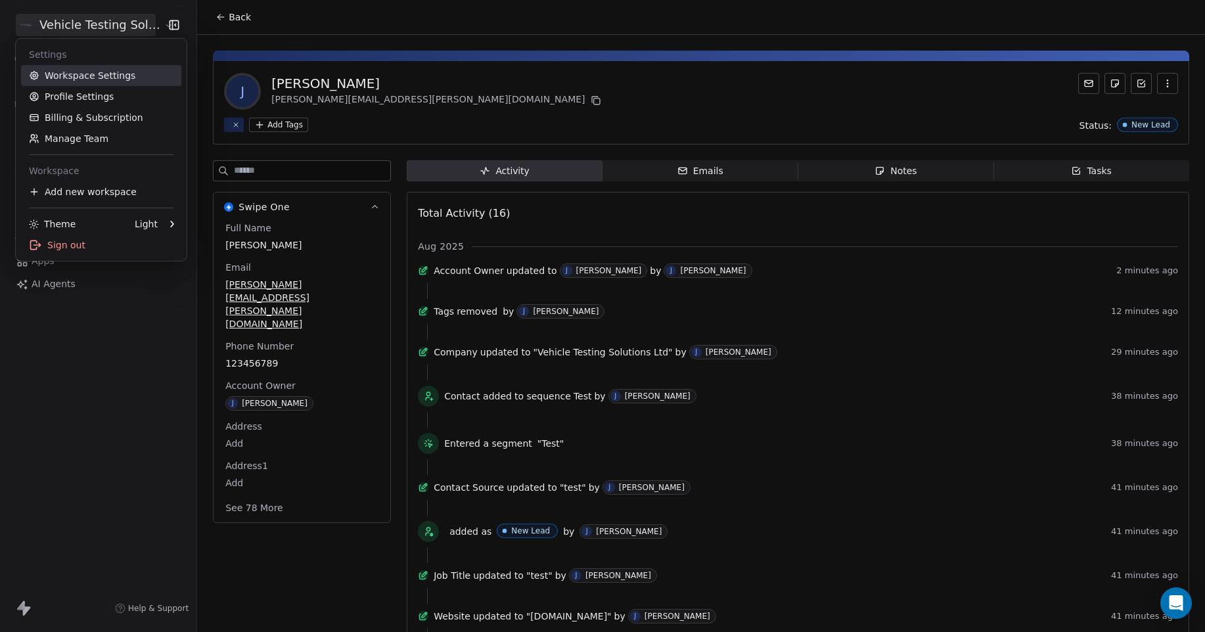
click at [66, 78] on link "Workspace Settings" at bounding box center [101, 75] width 160 height 21
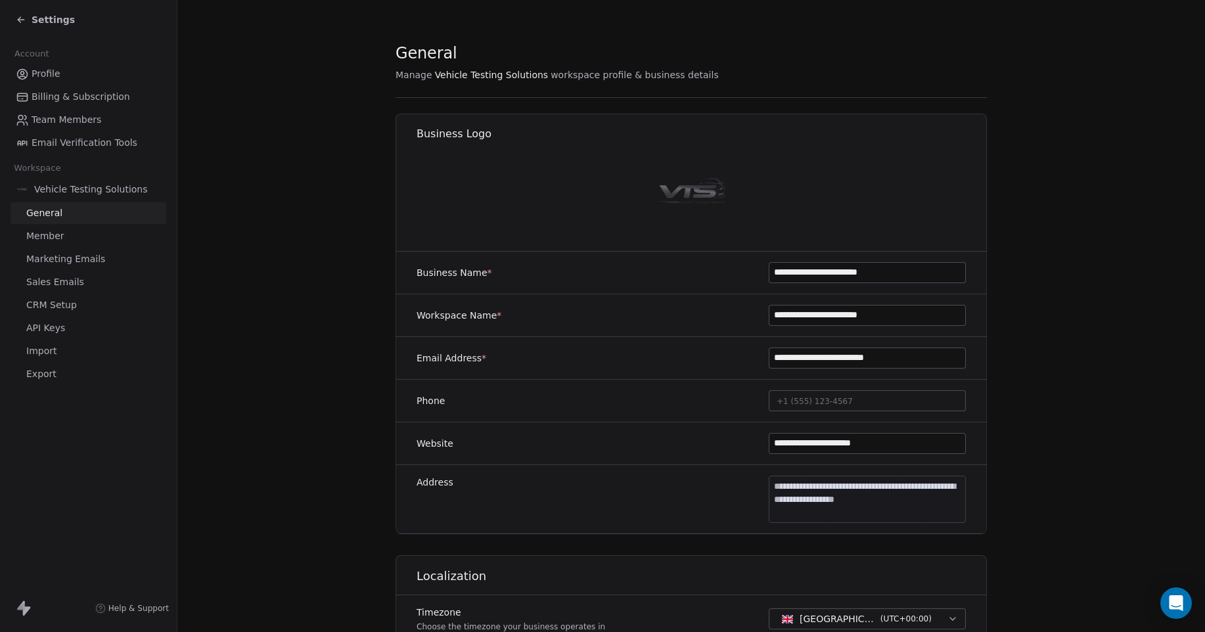
click at [38, 19] on span "Settings" at bounding box center [53, 19] width 43 height 13
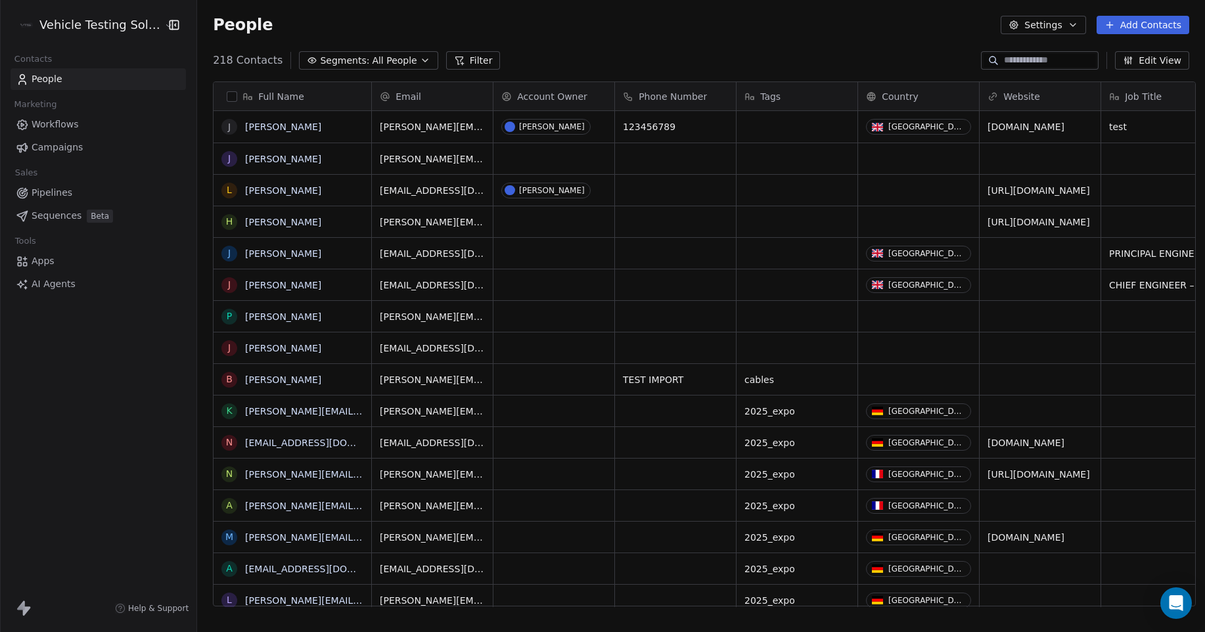
scroll to position [546, 1005]
click at [73, 20] on html "Vehicle Testing Solutions Contacts People Marketing Workflows Campaigns Sales P…" at bounding box center [602, 316] width 1205 height 632
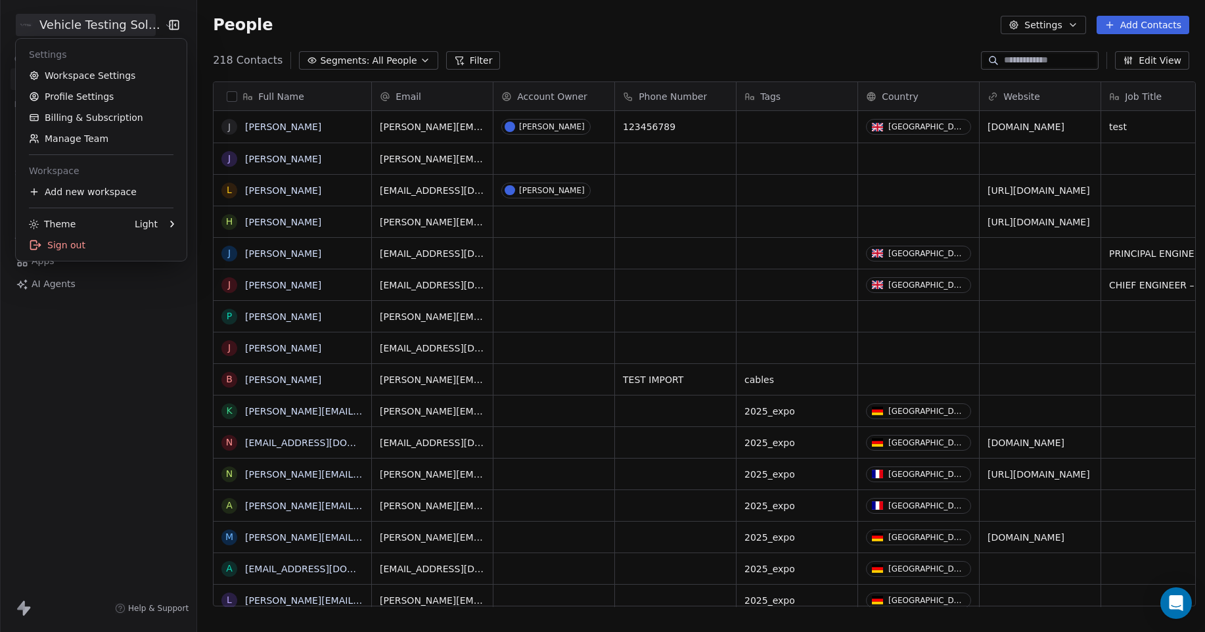
click at [493, 16] on html "Vehicle Testing Solutions Contacts People Marketing Workflows Campaigns Sales P…" at bounding box center [602, 316] width 1205 height 632
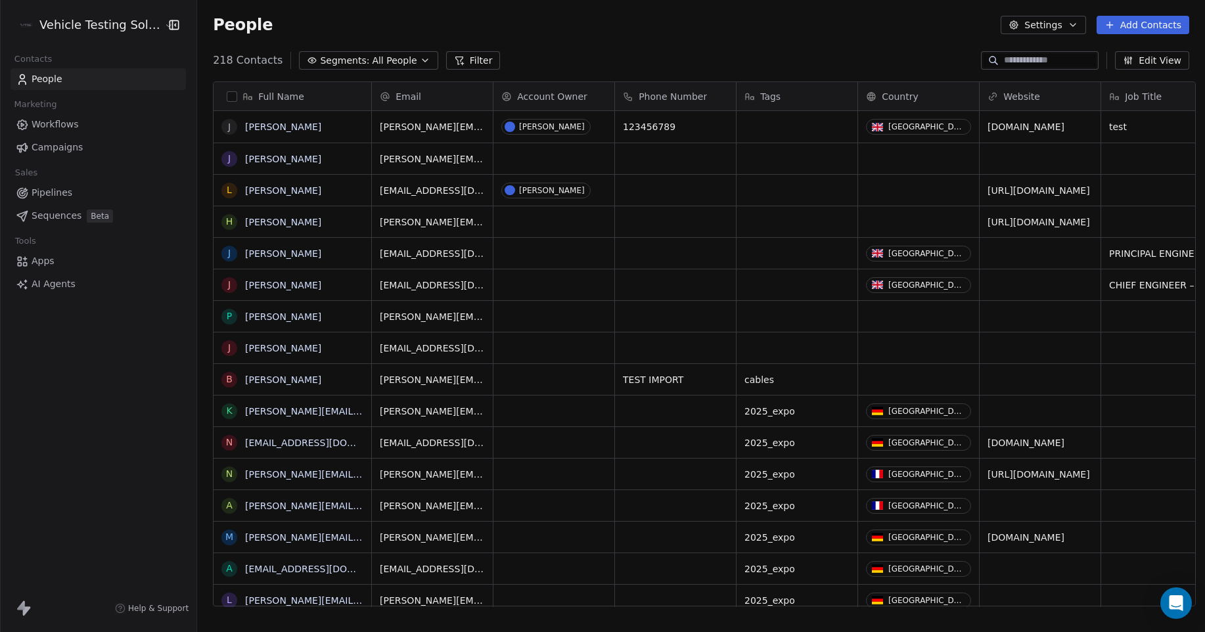
click at [53, 197] on span "Pipelines" at bounding box center [52, 193] width 41 height 14
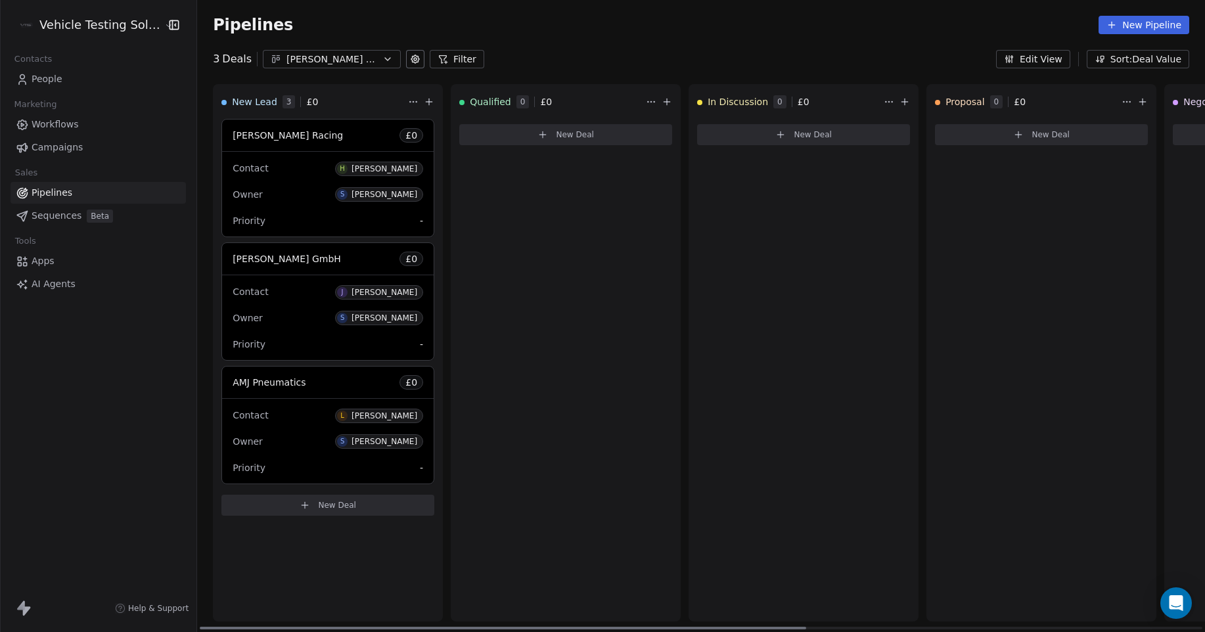
drag, startPoint x: 749, startPoint y: 627, endPoint x: 316, endPoint y: 641, distance: 432.7
click at [316, 630] on div at bounding box center [503, 628] width 607 height 3
click at [383, 61] on icon "button" at bounding box center [388, 59] width 11 height 11
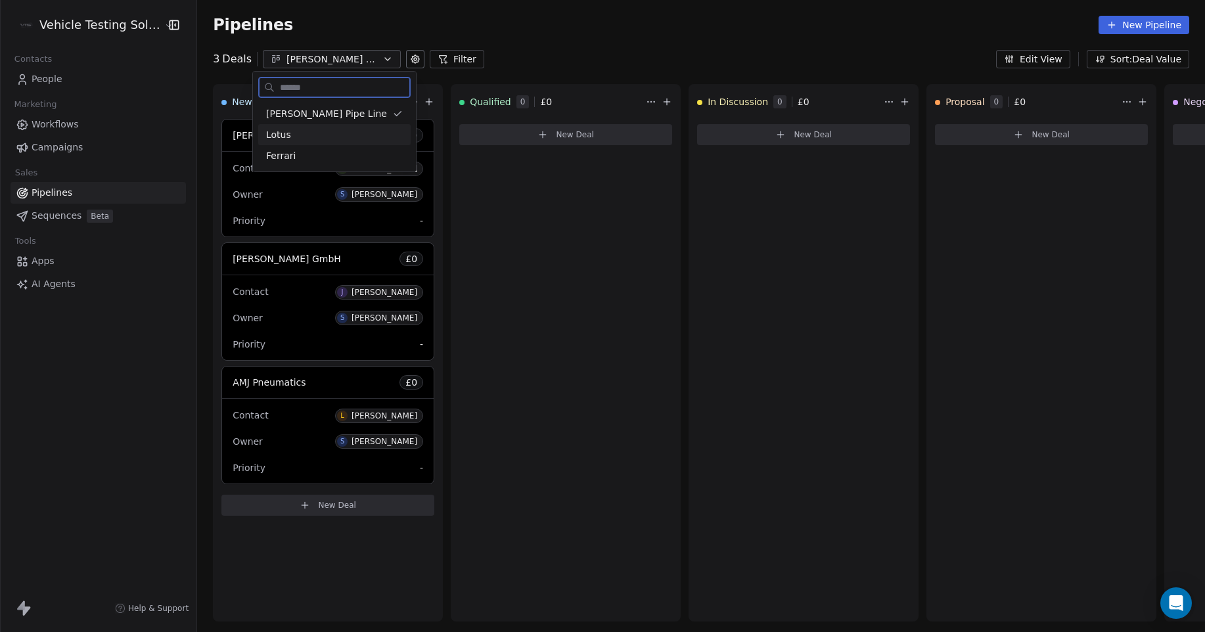
click at [340, 137] on div "Lotus" at bounding box center [334, 135] width 137 height 14
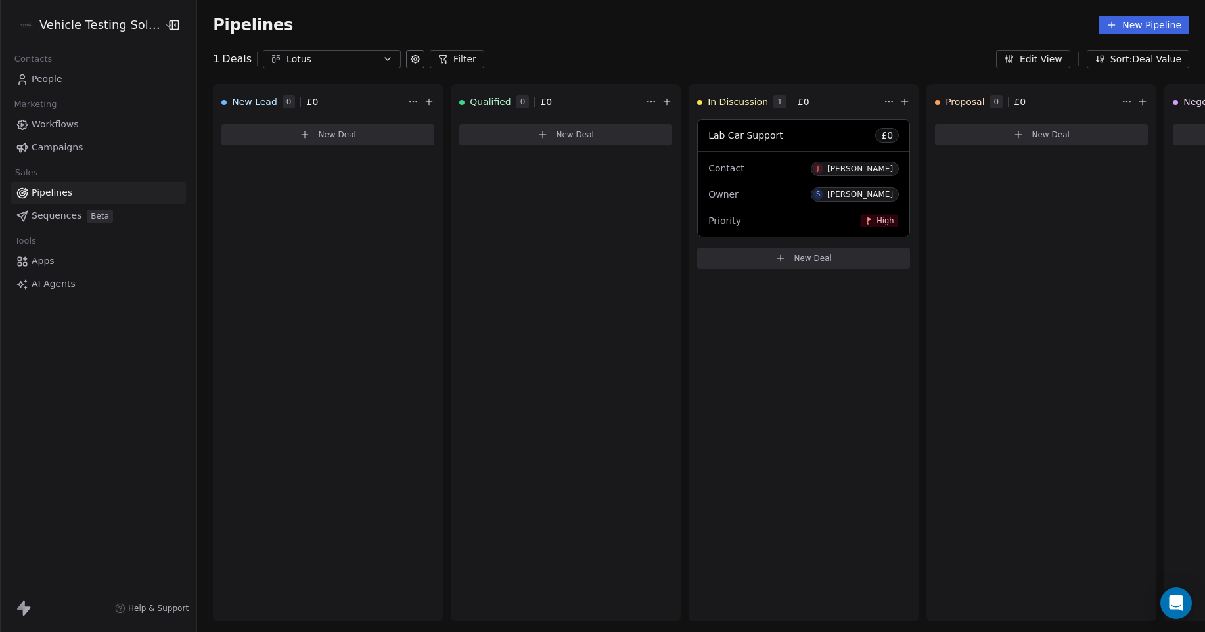
click at [383, 60] on icon "button" at bounding box center [388, 59] width 11 height 11
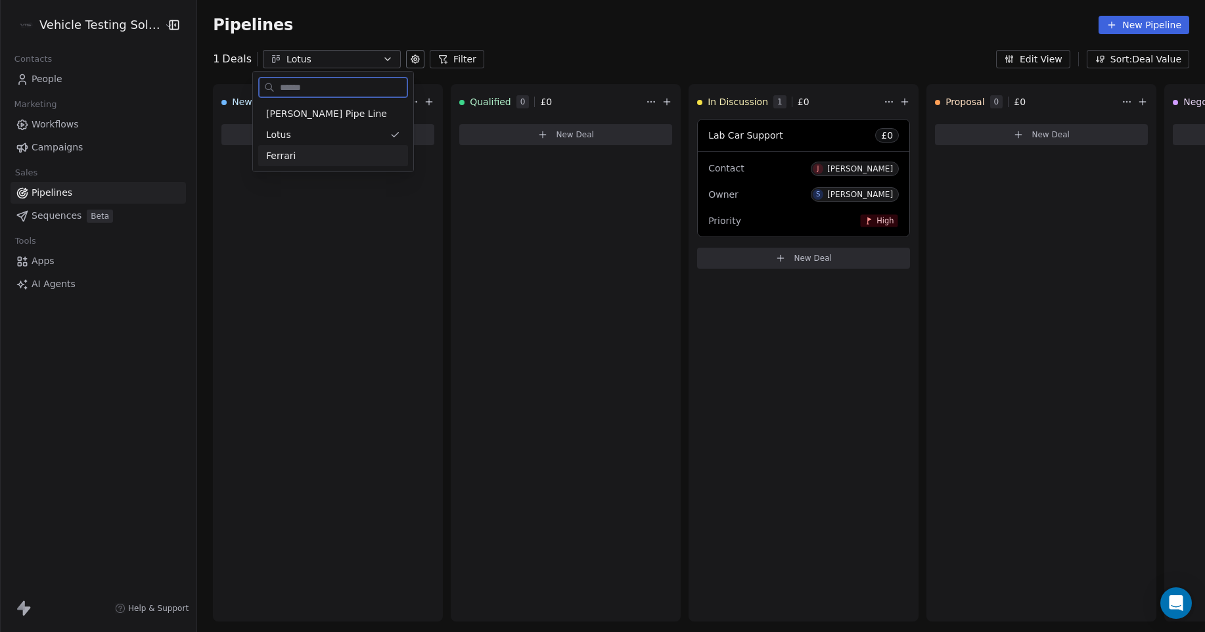
click at [349, 155] on div "Ferrari" at bounding box center [333, 156] width 134 height 14
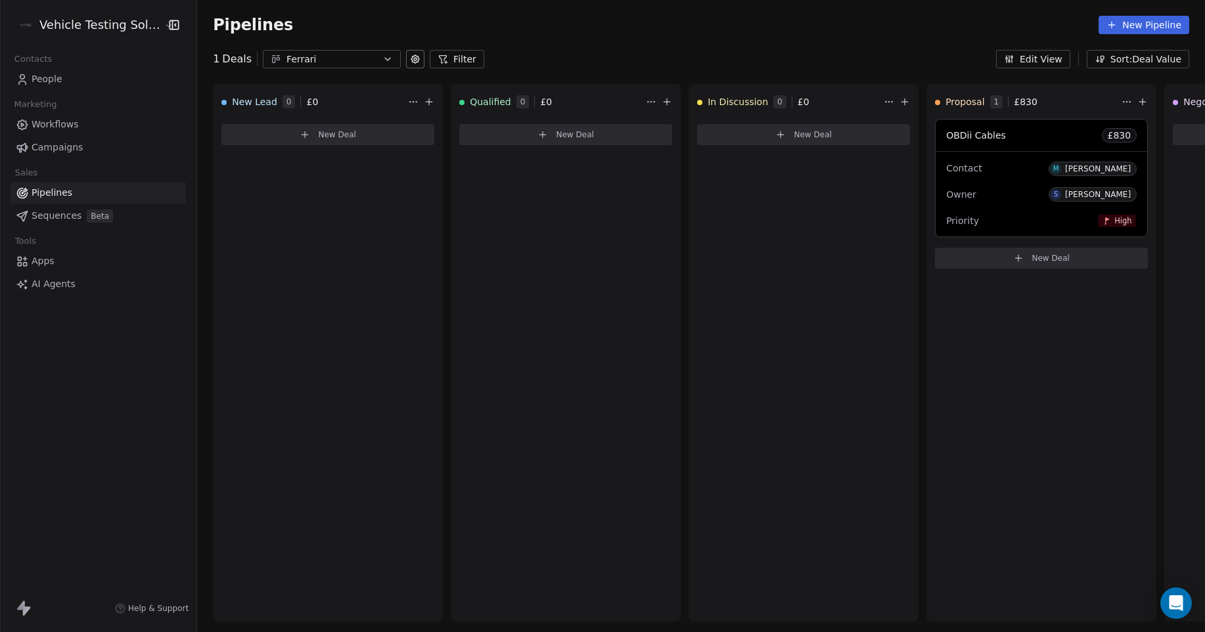
click at [383, 55] on icon "button" at bounding box center [388, 59] width 11 height 11
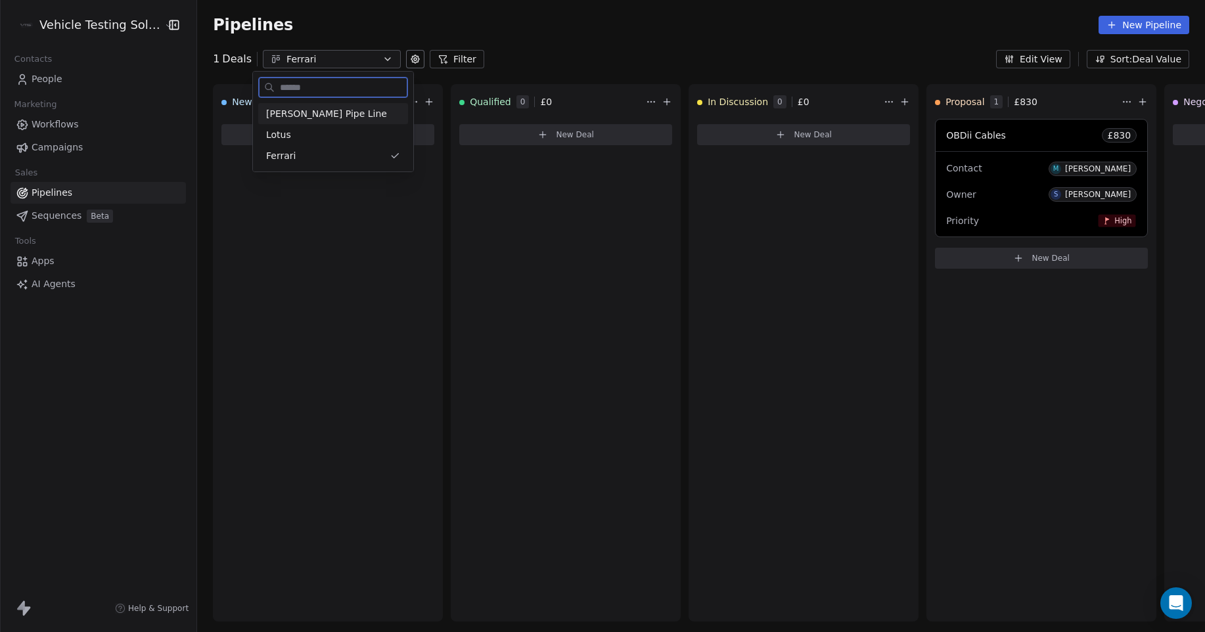
click at [355, 108] on div "[PERSON_NAME] Pipe Line" at bounding box center [333, 114] width 134 height 14
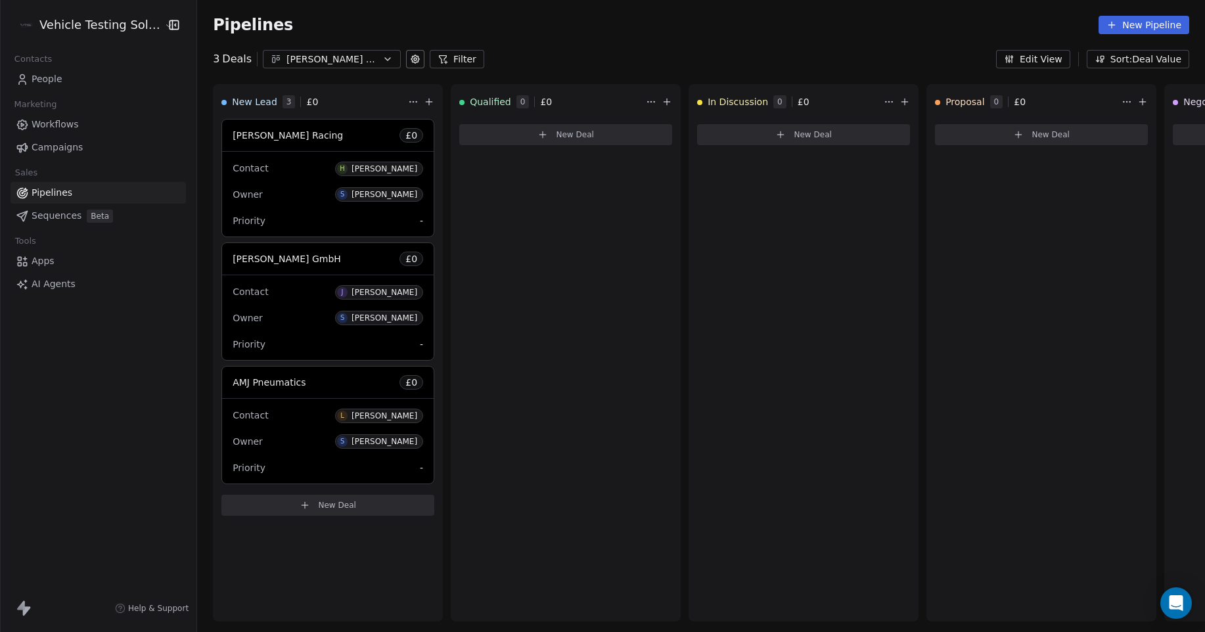
click at [1150, 22] on button "New Pipeline" at bounding box center [1144, 25] width 91 height 18
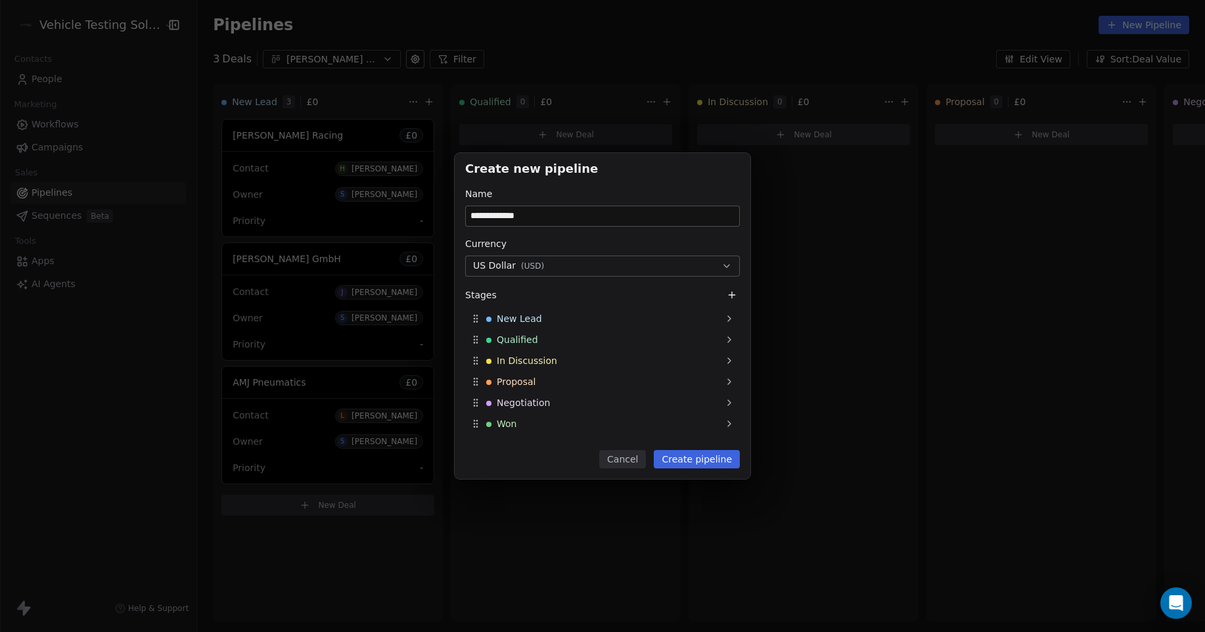
type input "**********"
click at [707, 459] on button "Create pipeline" at bounding box center [697, 459] width 86 height 18
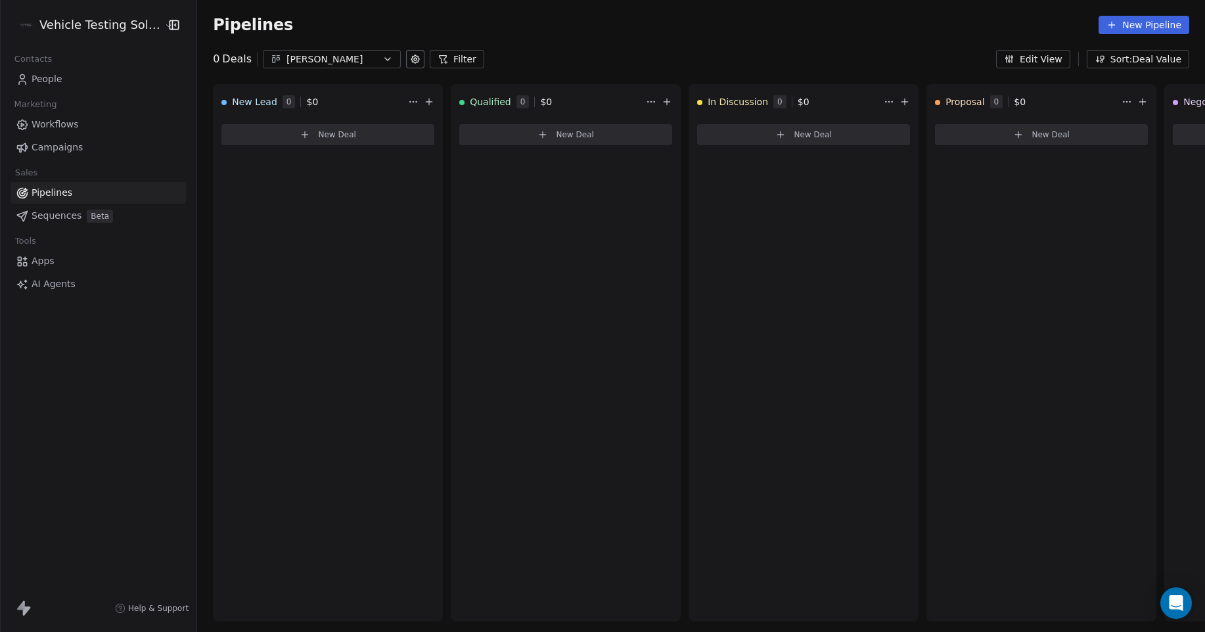
click at [44, 78] on span "People" at bounding box center [47, 79] width 31 height 14
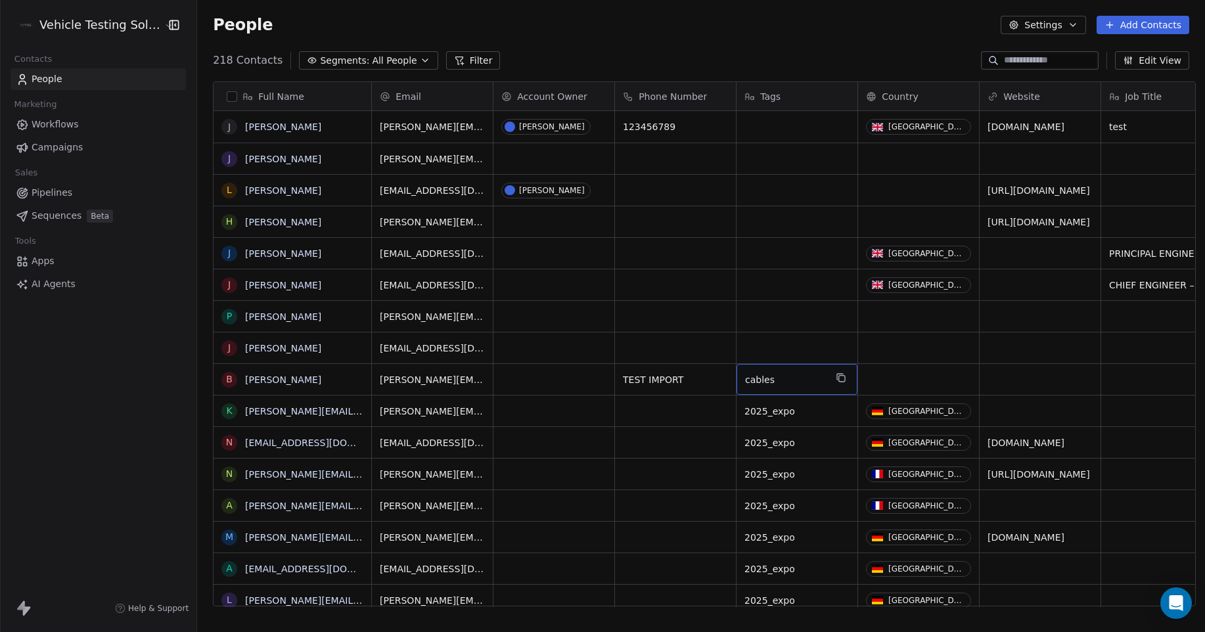
click at [807, 383] on span "cables" at bounding box center [785, 379] width 80 height 13
click at [807, 383] on textarea "******" at bounding box center [791, 384] width 120 height 41
click at [764, 125] on div "grid" at bounding box center [797, 127] width 121 height 32
click at [766, 130] on div "grid" at bounding box center [797, 127] width 121 height 32
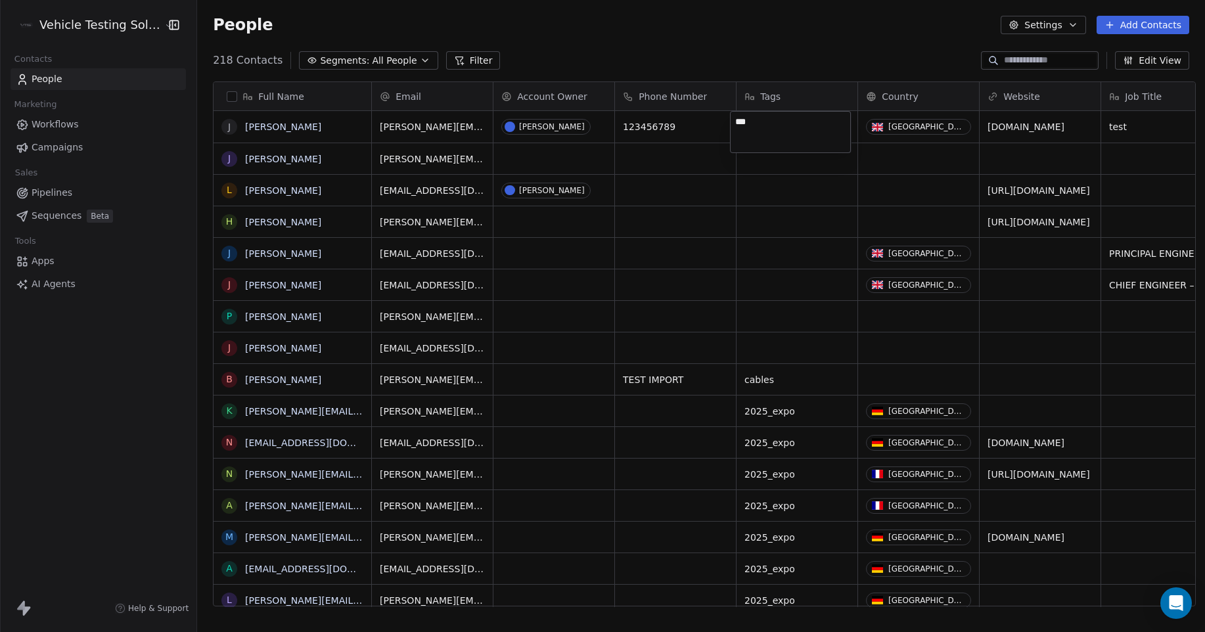
type textarea "****"
click at [776, 131] on div "grid" at bounding box center [797, 127] width 121 height 32
type textarea "******"
drag, startPoint x: 762, startPoint y: 128, endPoint x: 734, endPoint y: 121, distance: 29.0
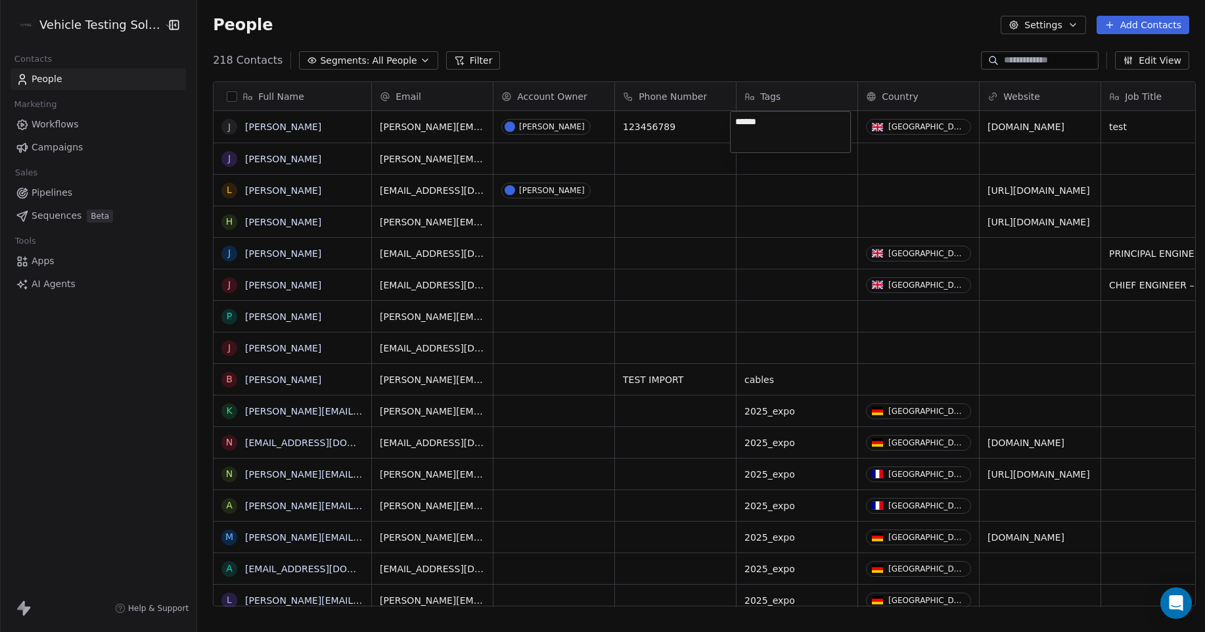
click at [734, 121] on textarea "******" at bounding box center [791, 132] width 120 height 41
click at [812, 56] on html "Vehicle Testing Solutions Contacts People Marketing Workflows Campaigns Sales P…" at bounding box center [602, 316] width 1205 height 632
click at [283, 123] on link "[PERSON_NAME]" at bounding box center [283, 127] width 76 height 11
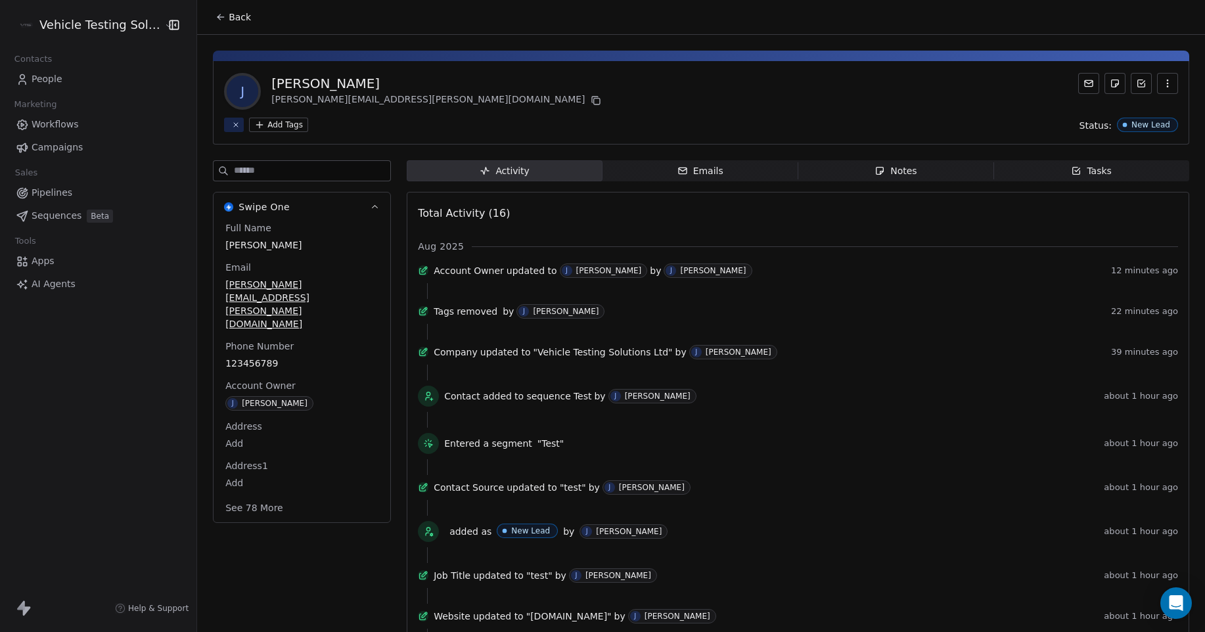
click at [274, 126] on html "Vehicle Testing Solutions Contacts People Marketing Workflows Campaigns Sales P…" at bounding box center [602, 316] width 1205 height 632
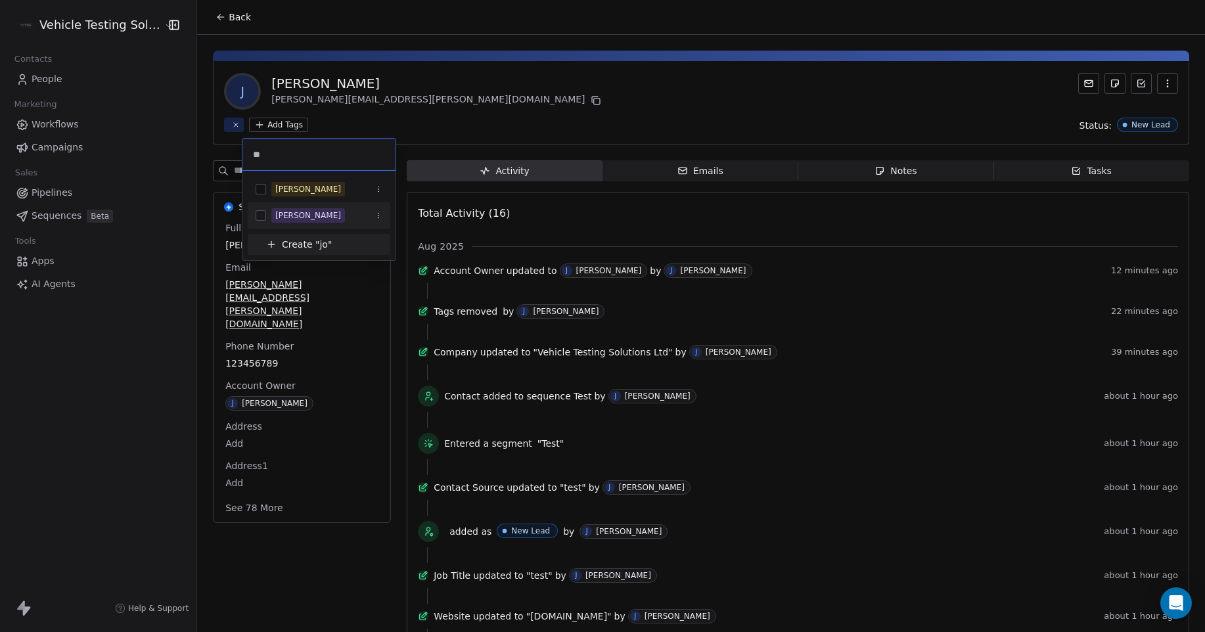
type input "**"
click at [287, 214] on div "[PERSON_NAME]" at bounding box center [308, 216] width 66 height 12
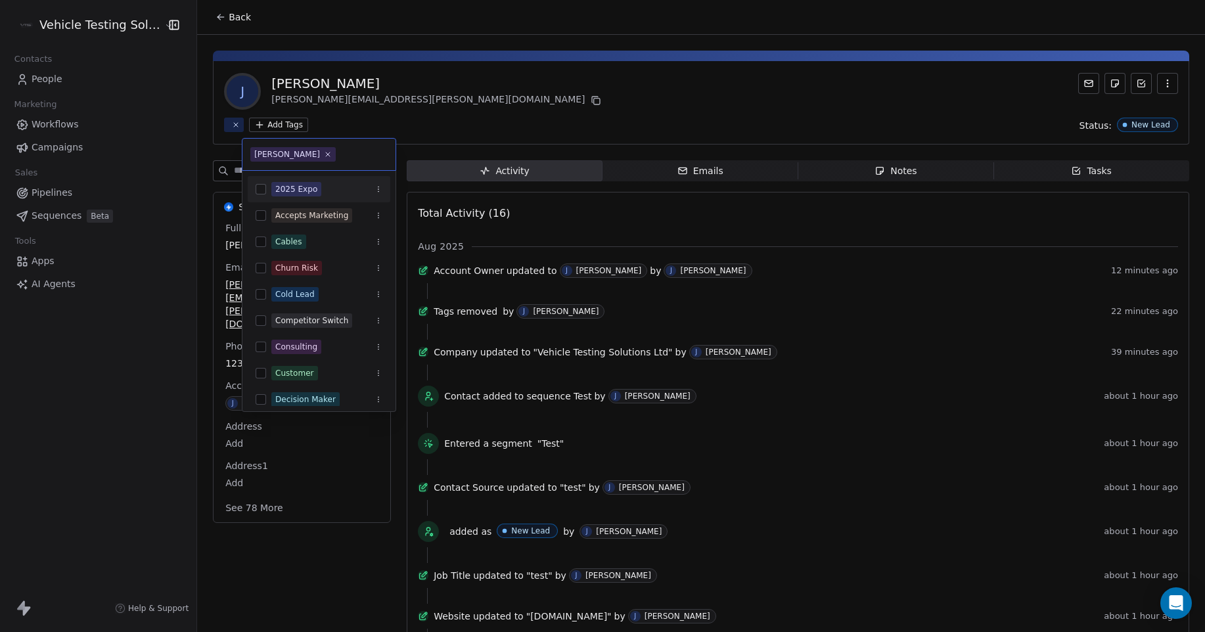
click at [541, 105] on html "Vehicle Testing Solutions Contacts People Marketing Workflows Campaigns Sales P…" at bounding box center [602, 316] width 1205 height 632
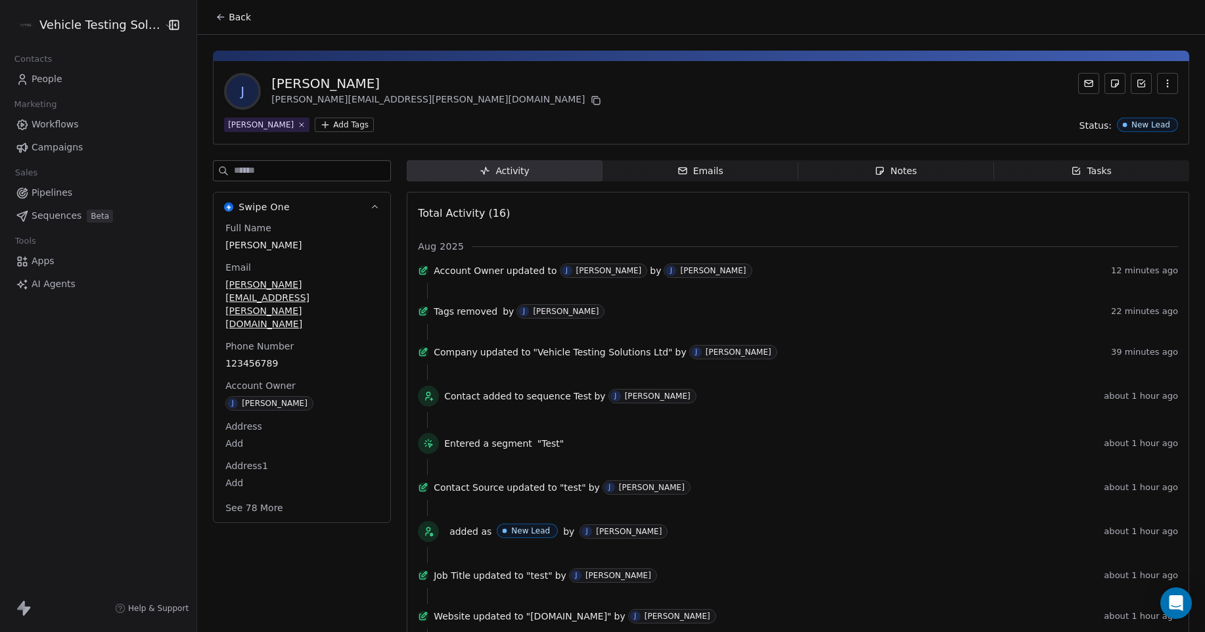
click at [99, 28] on html "Vehicle Testing Solutions Contacts People Marketing Workflows Campaigns Sales P…" at bounding box center [602, 316] width 1205 height 632
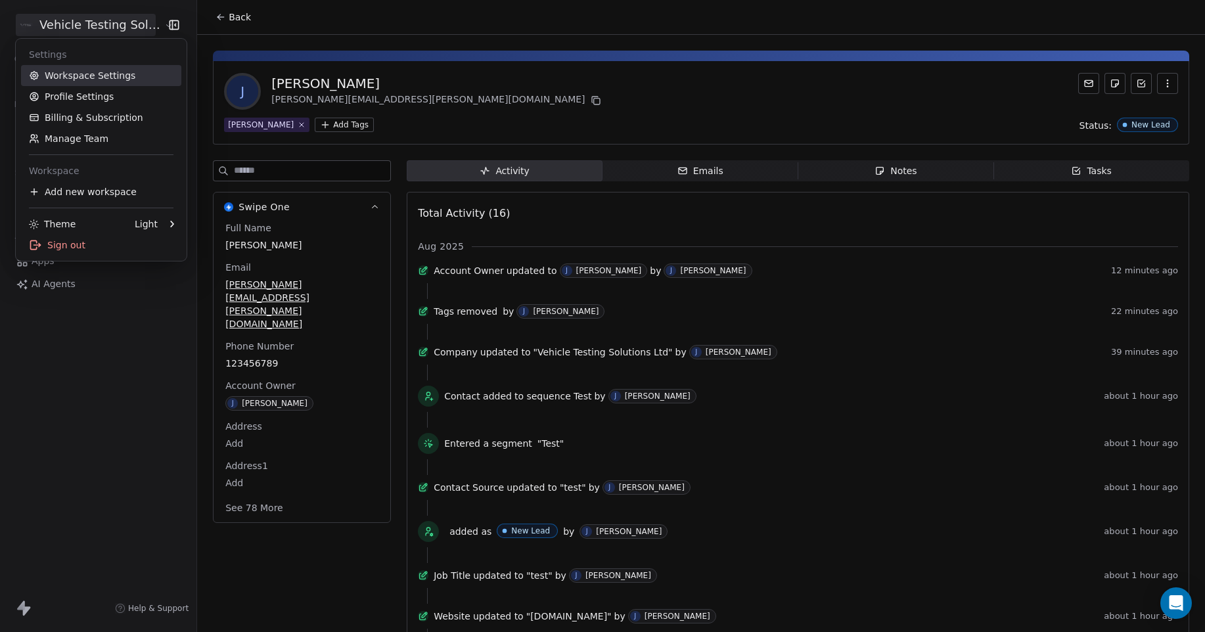
click at [104, 76] on link "Workspace Settings" at bounding box center [101, 75] width 160 height 21
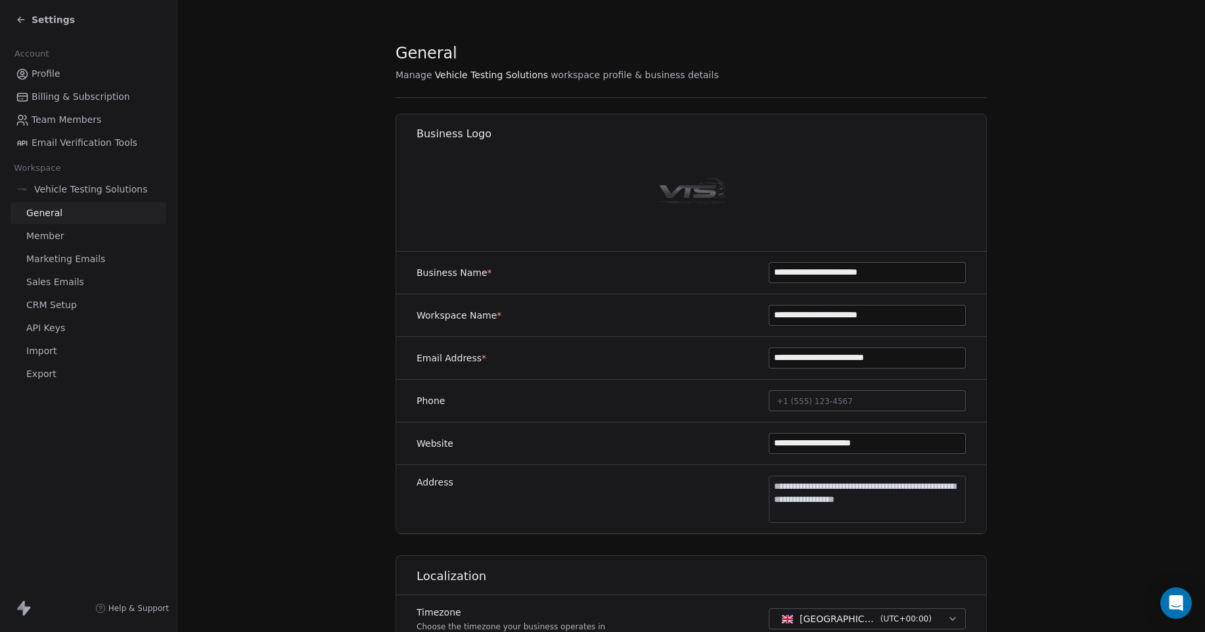
click at [22, 20] on icon at bounding box center [21, 19] width 11 height 11
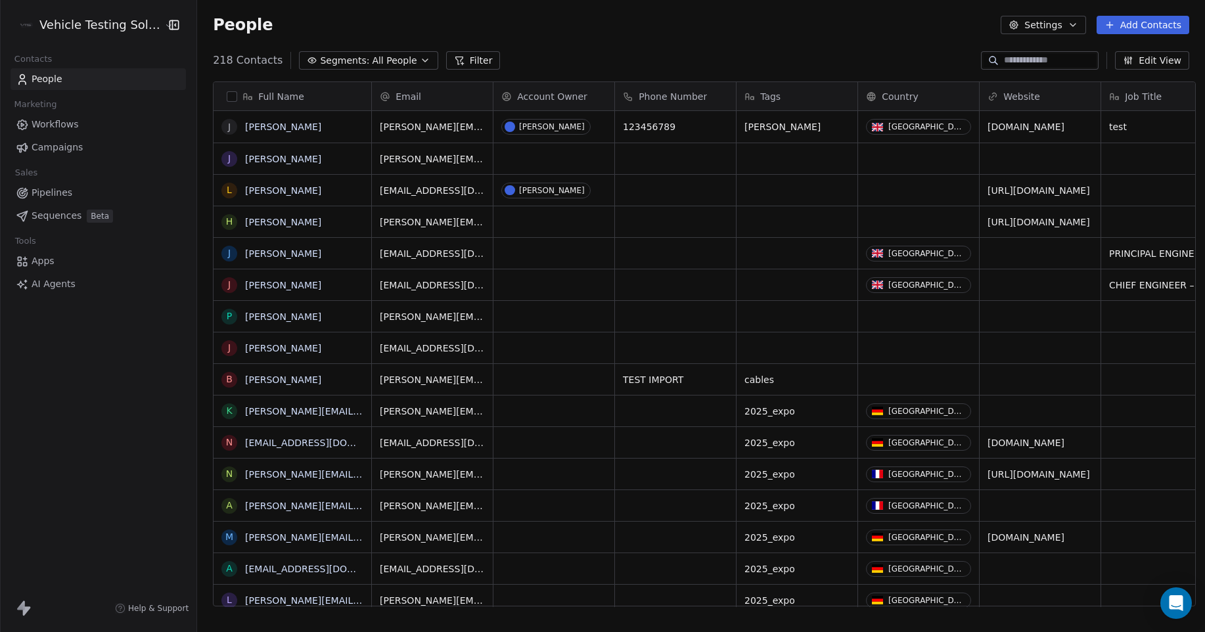
scroll to position [546, 1005]
click at [833, 34] on div "People Settings Add Contacts" at bounding box center [701, 25] width 1008 height 50
click at [271, 195] on link "[PERSON_NAME]" at bounding box center [283, 190] width 76 height 11
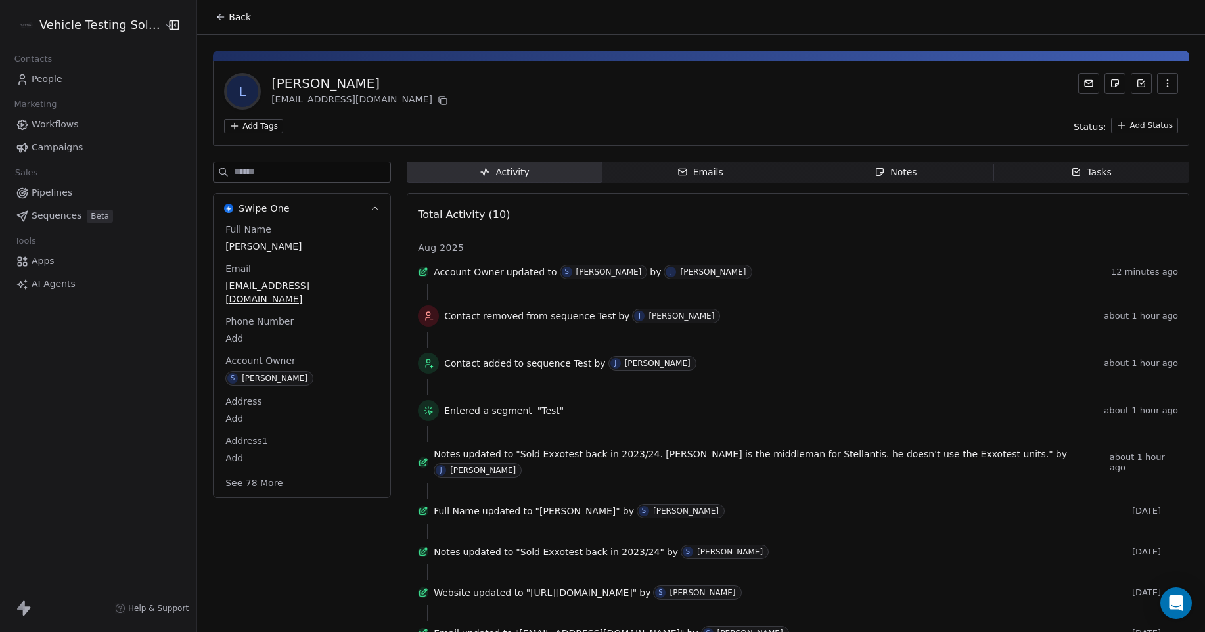
click at [264, 128] on html "Vehicle Testing Solutions Contacts People Marketing Workflows Campaigns Sales P…" at bounding box center [602, 316] width 1205 height 632
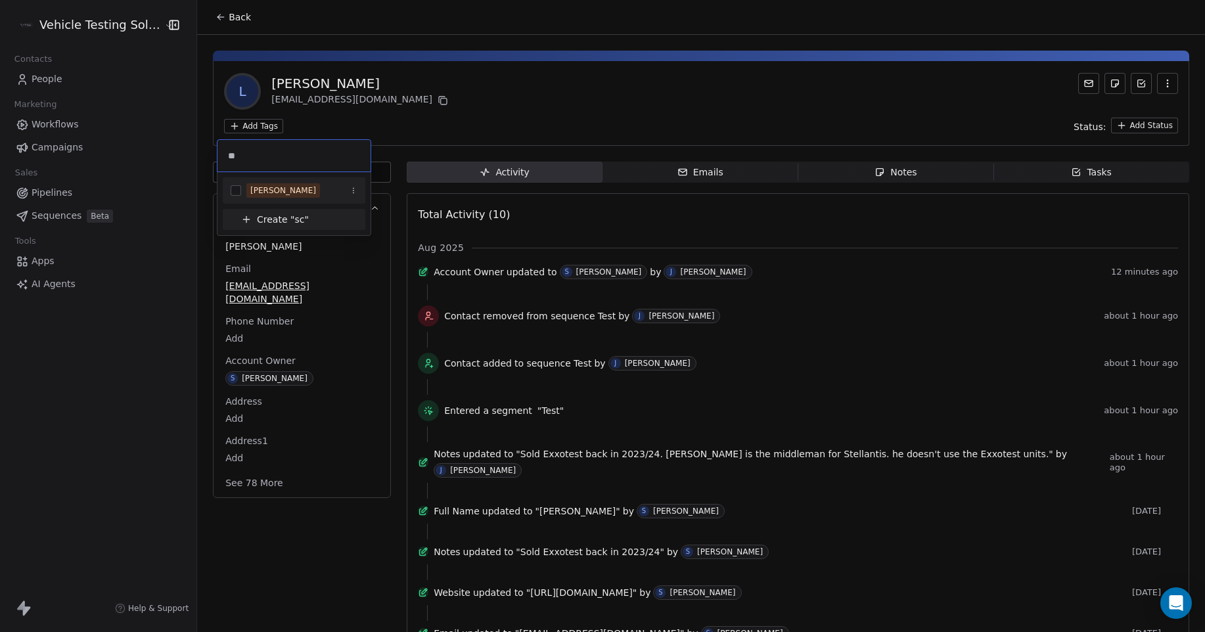
type input "**"
click at [268, 193] on div "[PERSON_NAME]" at bounding box center [283, 191] width 66 height 12
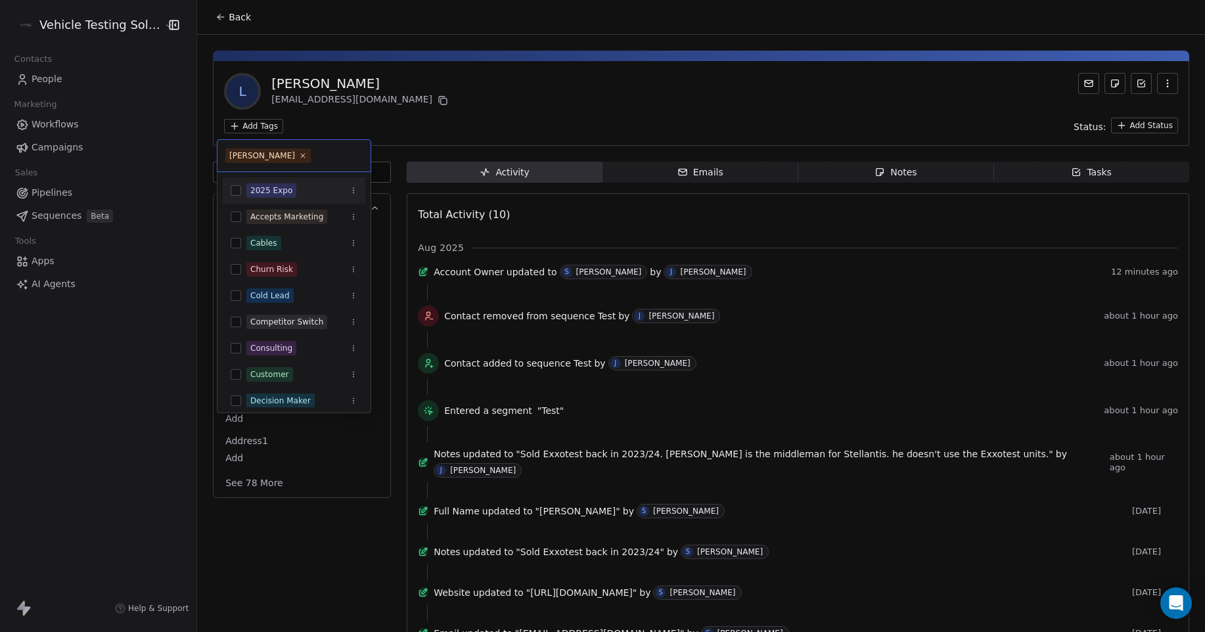
click at [500, 101] on html "Vehicle Testing Solutions Contacts People Marketing Workflows Campaigns Sales P…" at bounding box center [602, 316] width 1205 height 632
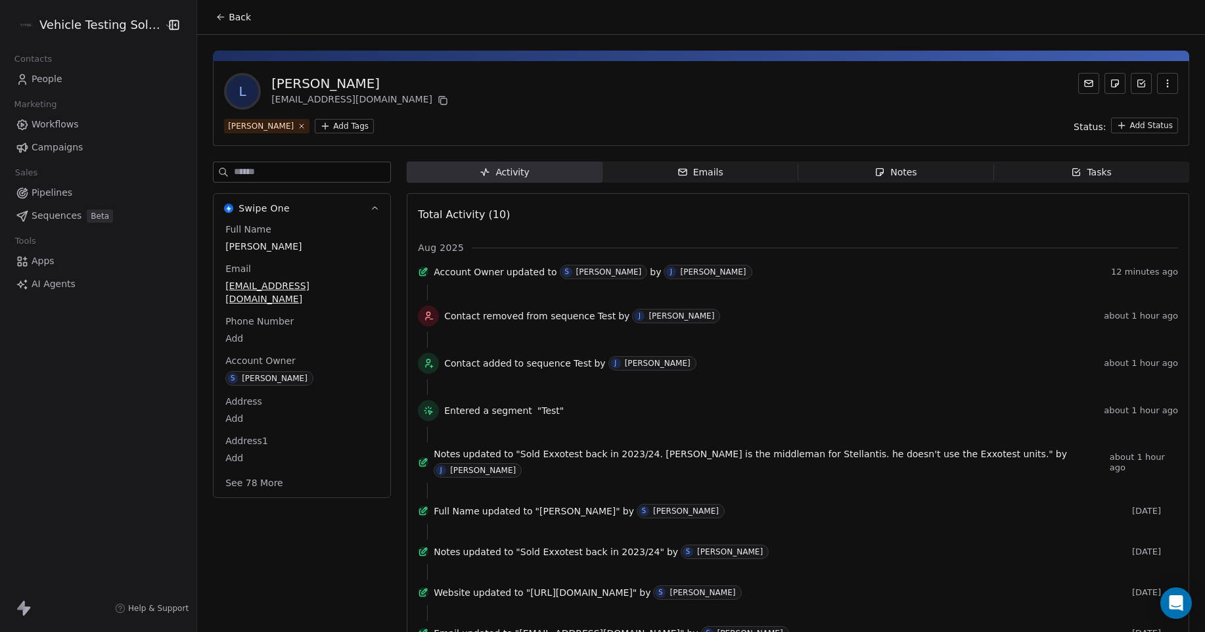
click at [53, 78] on span "People" at bounding box center [47, 79] width 31 height 14
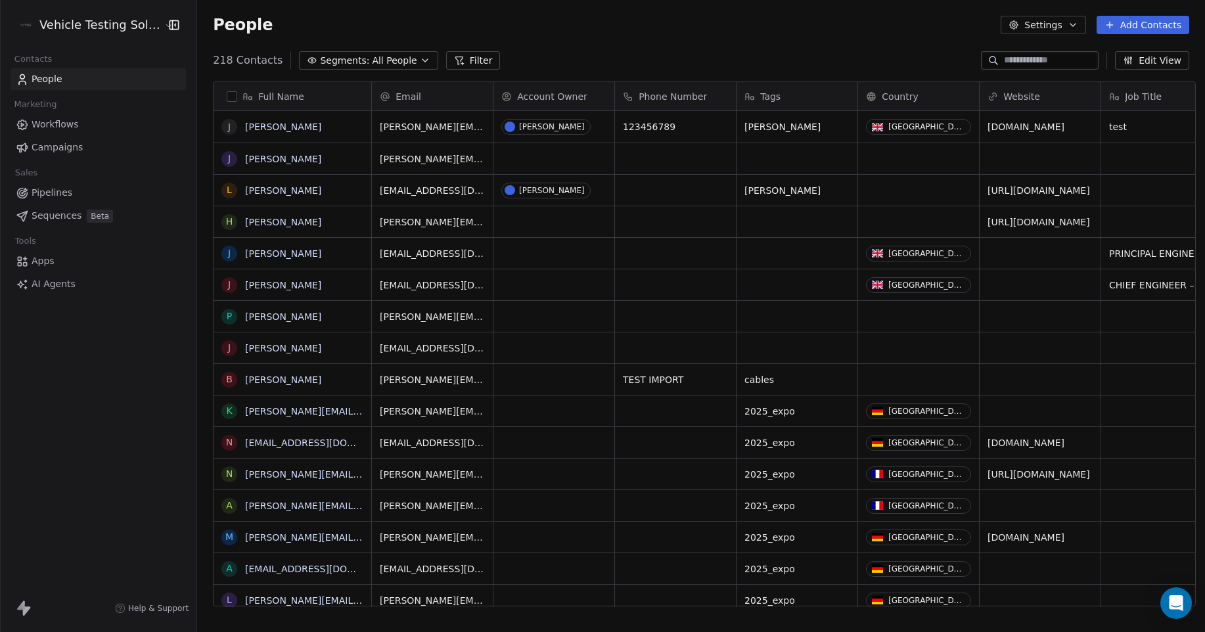
scroll to position [546, 1005]
click at [90, 26] on html "Vehicle Testing Solutions Contacts People Marketing Workflows Campaigns Sales P…" at bounding box center [602, 316] width 1205 height 632
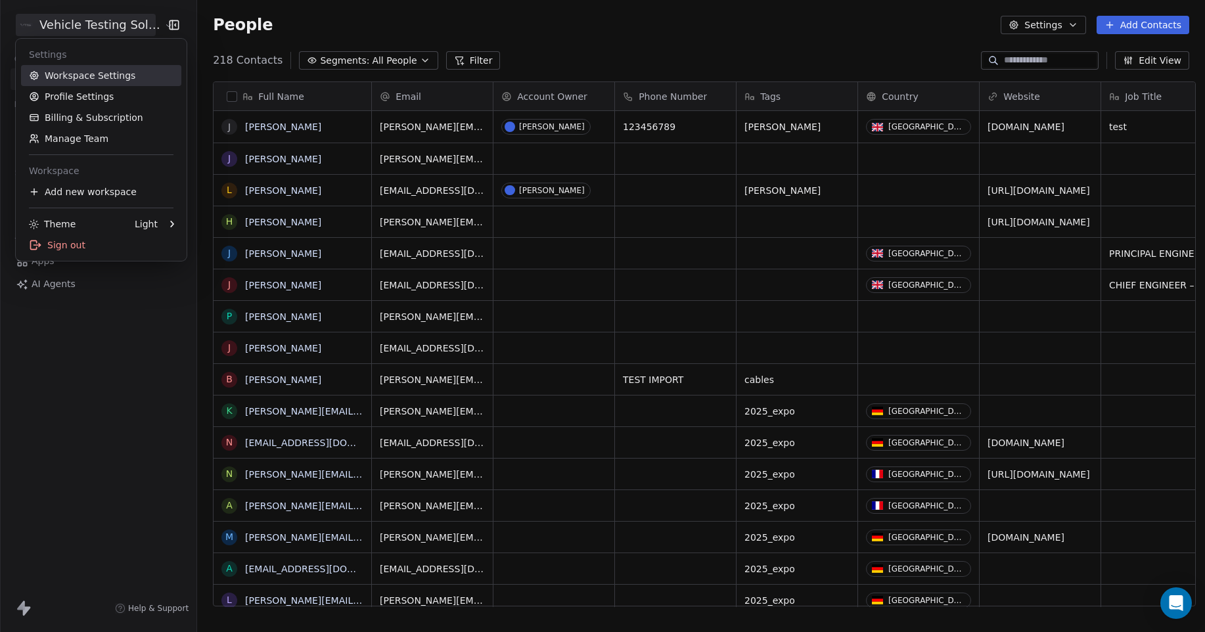
click at [122, 75] on link "Workspace Settings" at bounding box center [101, 75] width 160 height 21
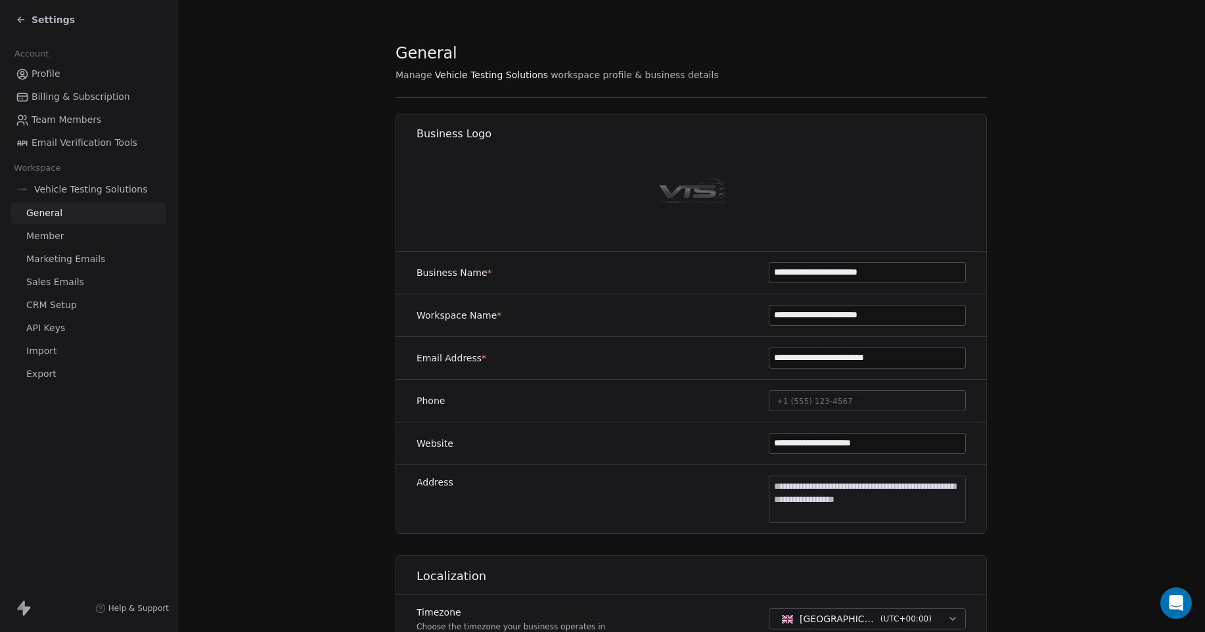
click at [96, 116] on span "Team Members" at bounding box center [67, 120] width 70 height 14
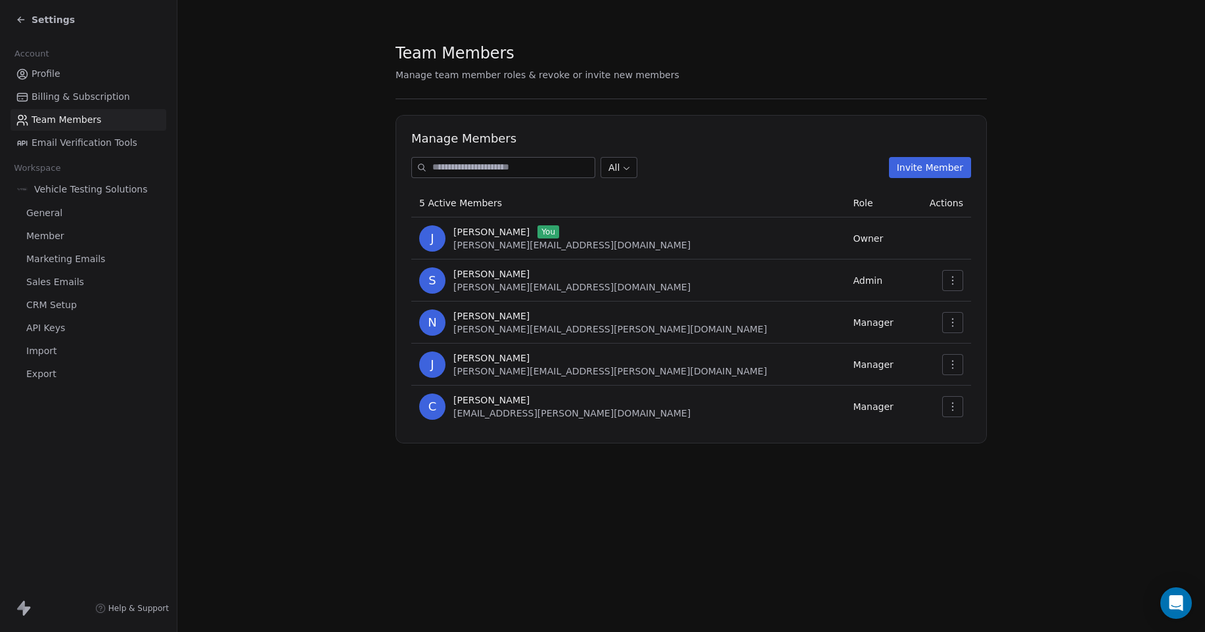
click at [932, 164] on button "Invite Member" at bounding box center [930, 167] width 82 height 21
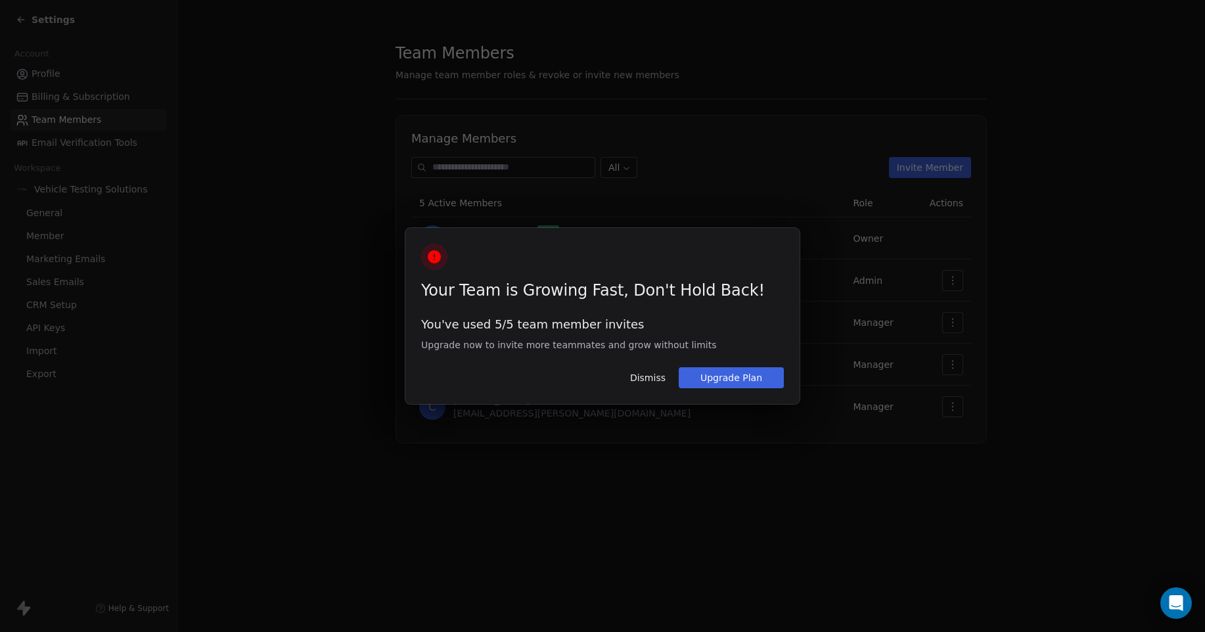
click at [653, 379] on button "Dismiss" at bounding box center [647, 378] width 51 height 22
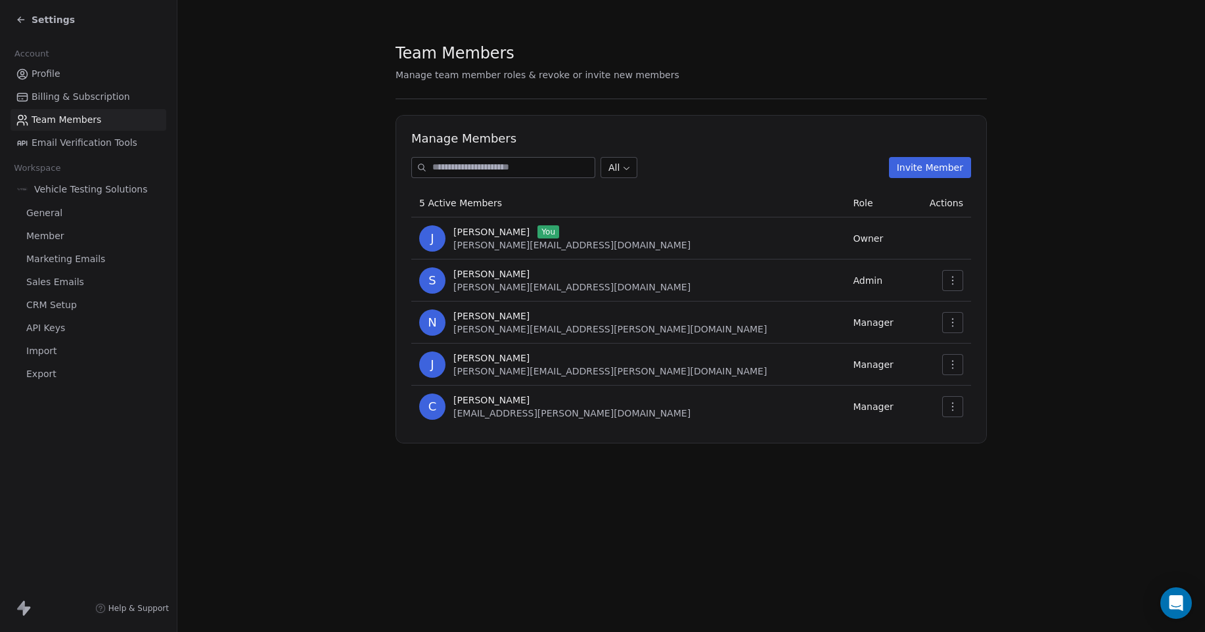
click at [929, 168] on button "Invite Member" at bounding box center [930, 167] width 82 height 21
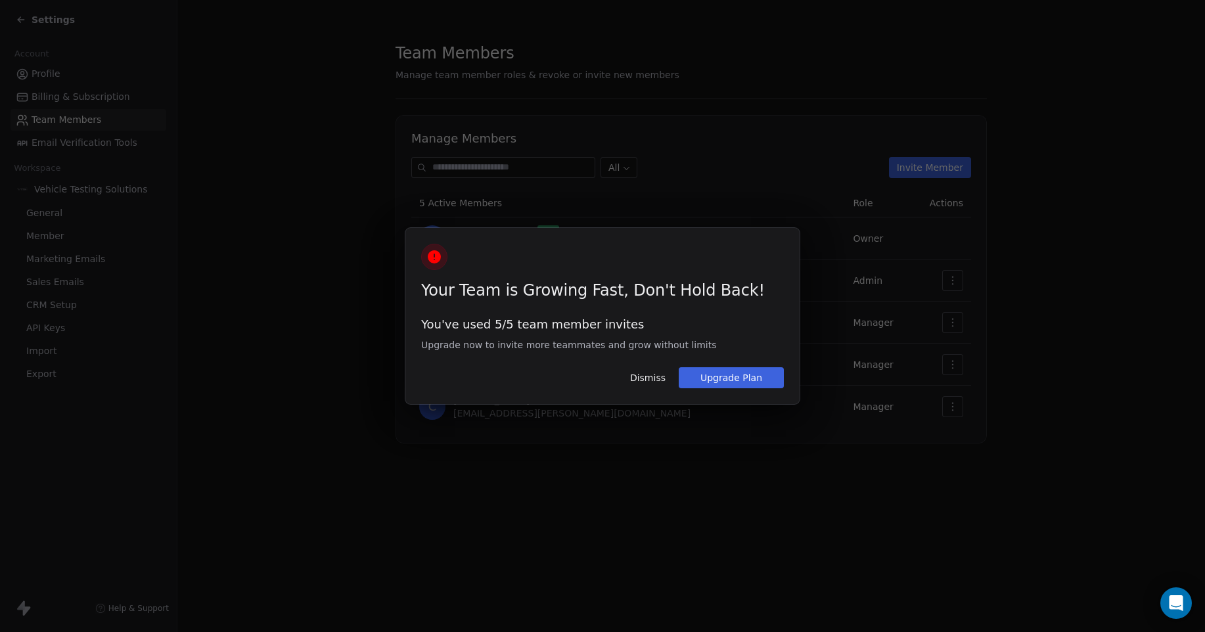
click at [770, 378] on button "Upgrade Plan" at bounding box center [731, 377] width 105 height 21
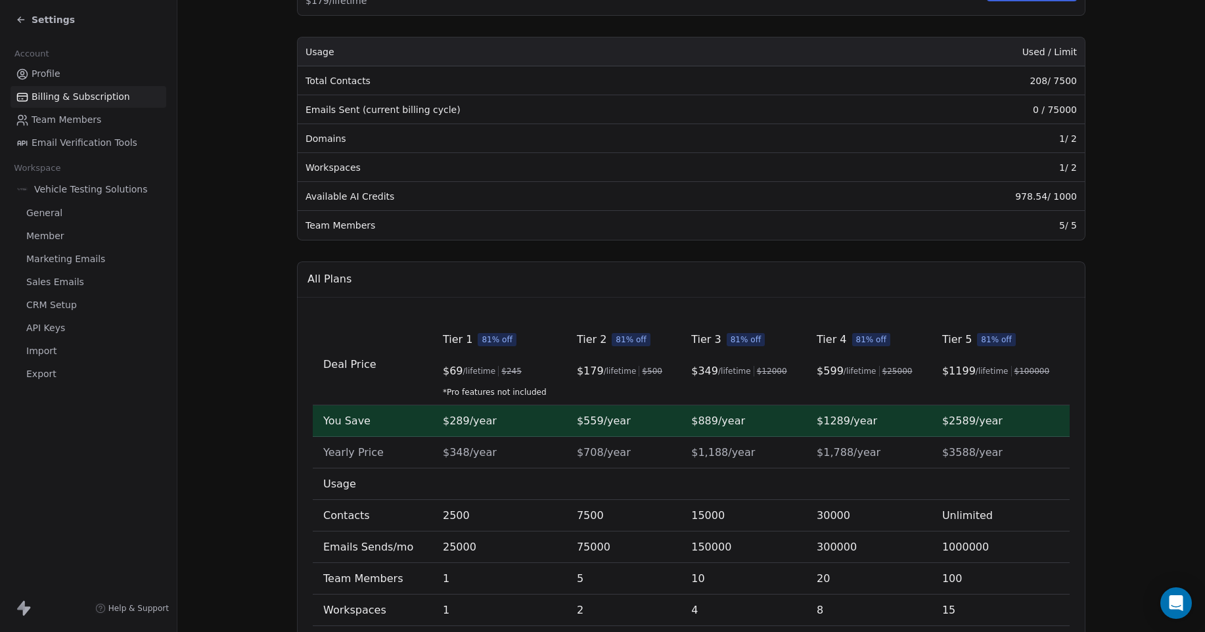
scroll to position [197, 0]
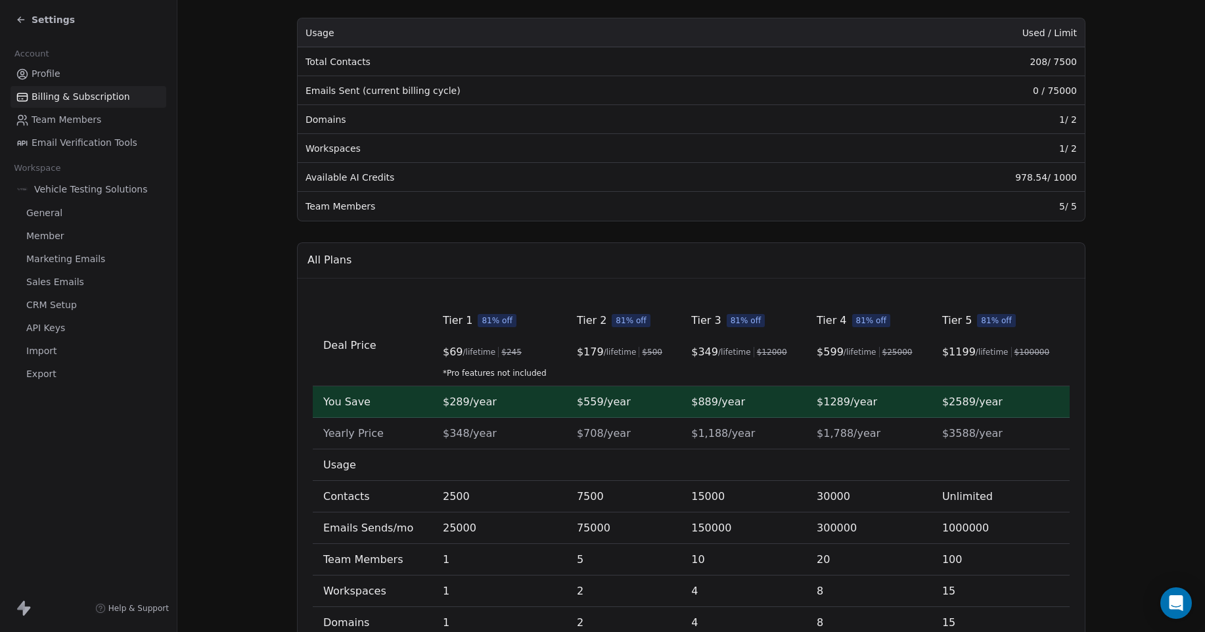
click at [23, 20] on icon at bounding box center [21, 20] width 6 height 0
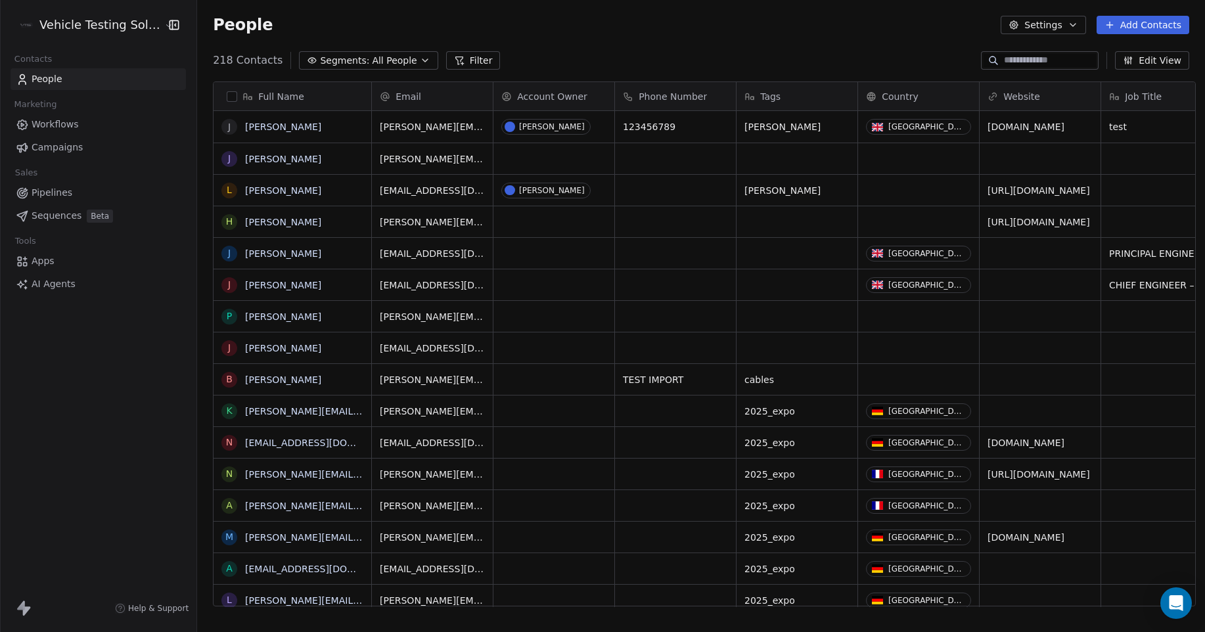
scroll to position [546, 1005]
